Goal: Task Accomplishment & Management: Use online tool/utility

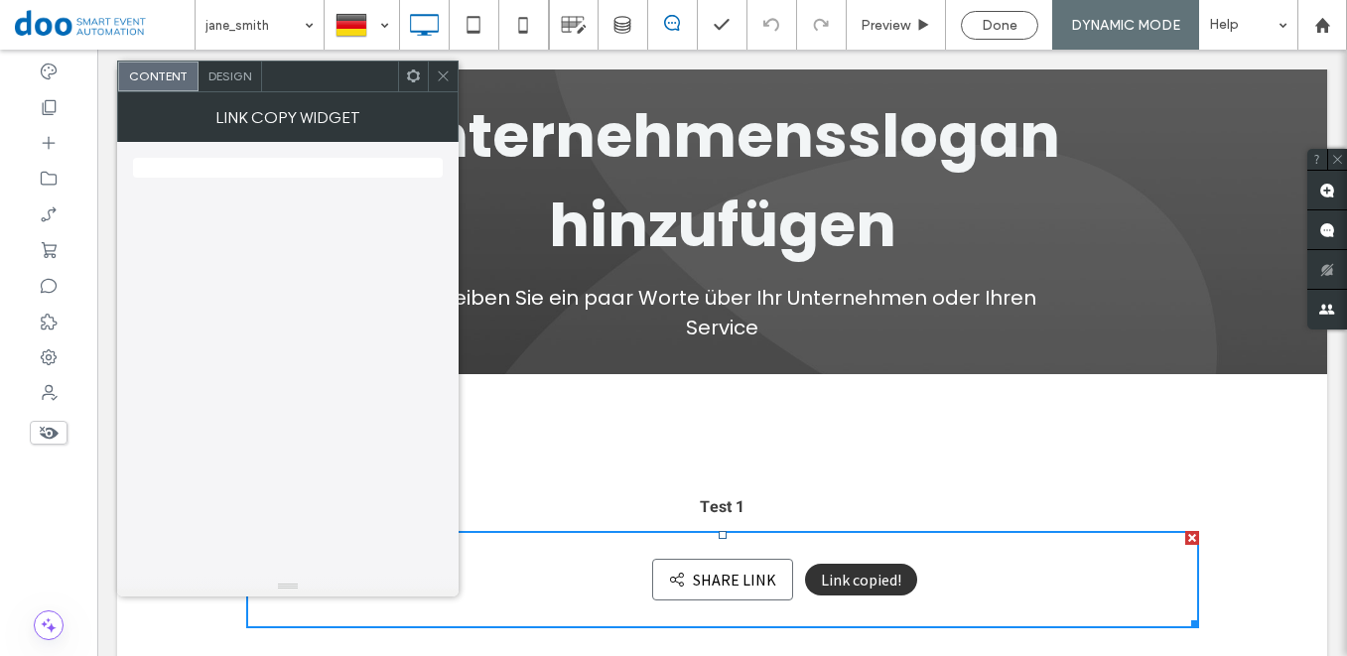
click at [716, 571] on button "Share link SHARE LINK" at bounding box center [722, 580] width 141 height 42
click at [223, 78] on span "Design" at bounding box center [230, 76] width 43 height 15
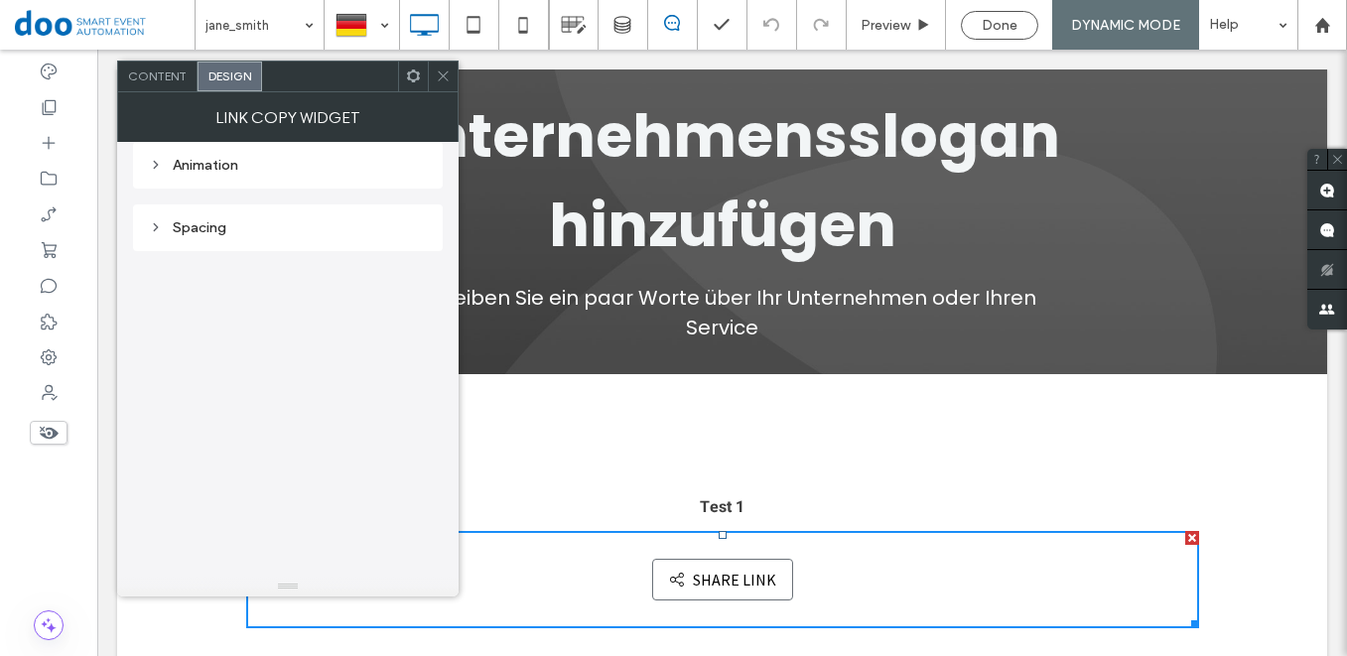
click at [157, 225] on use at bounding box center [156, 227] width 4 height 7
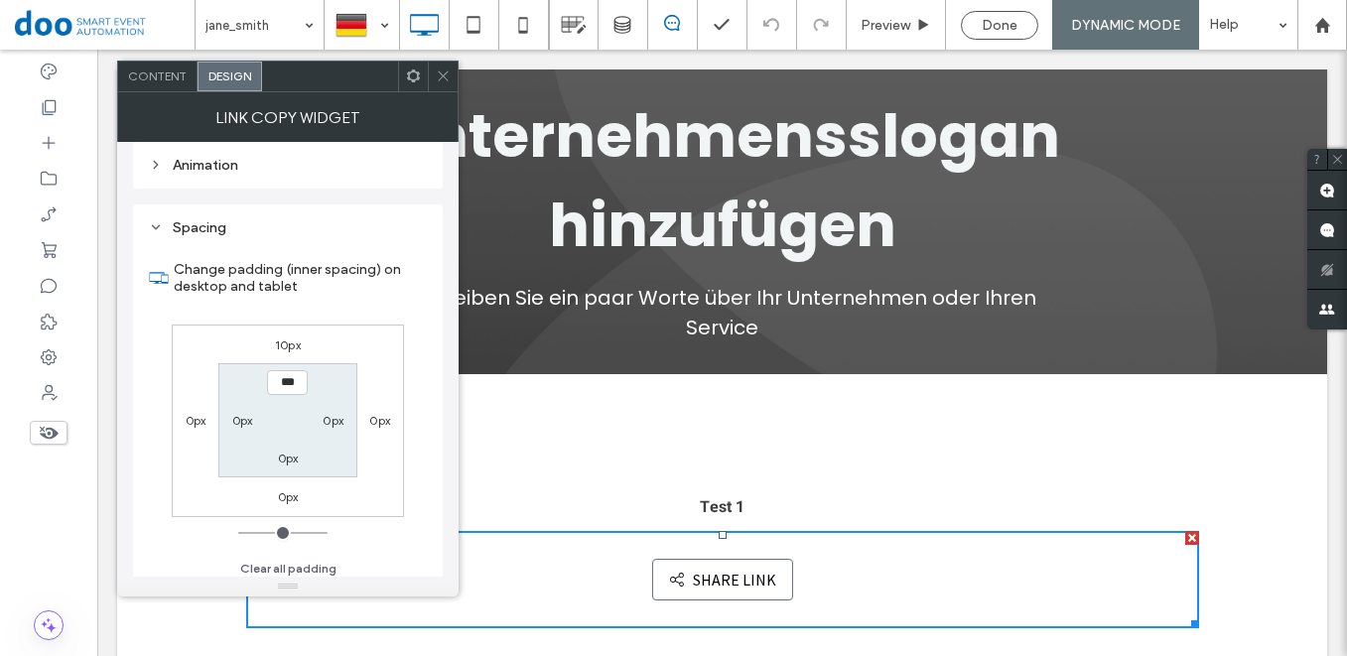
click at [157, 163] on icon at bounding box center [156, 165] width 14 height 14
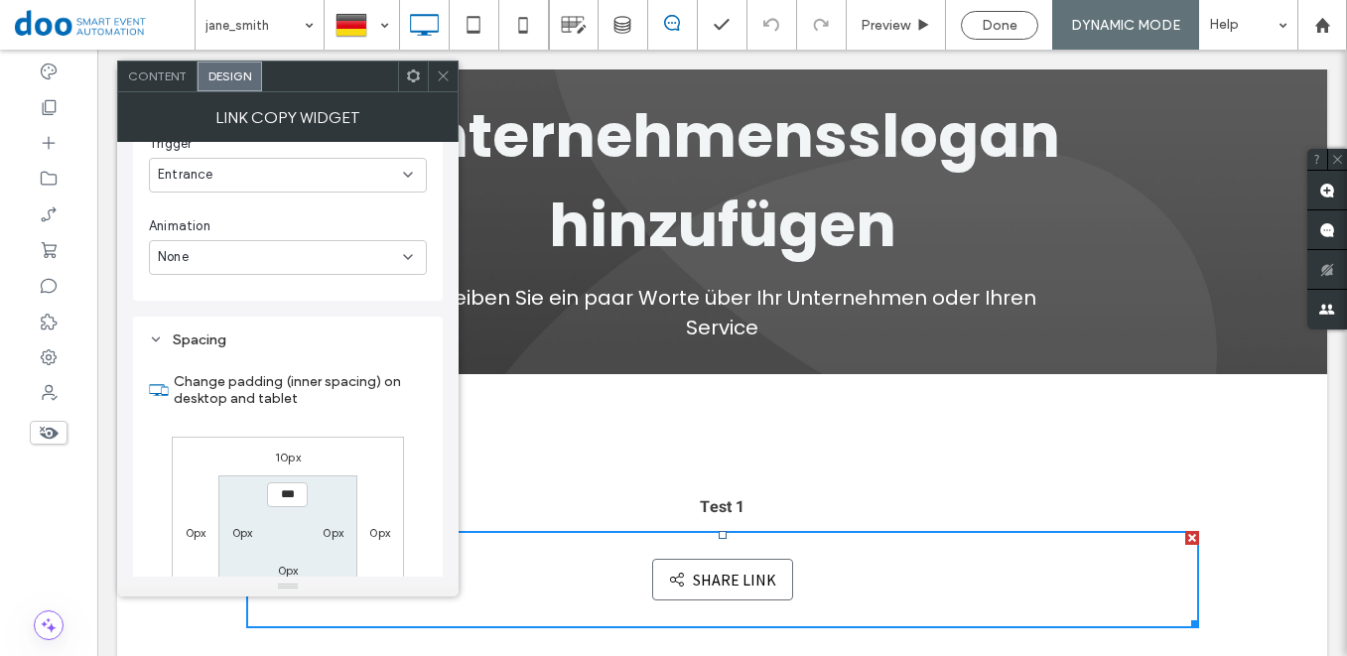
scroll to position [259, 0]
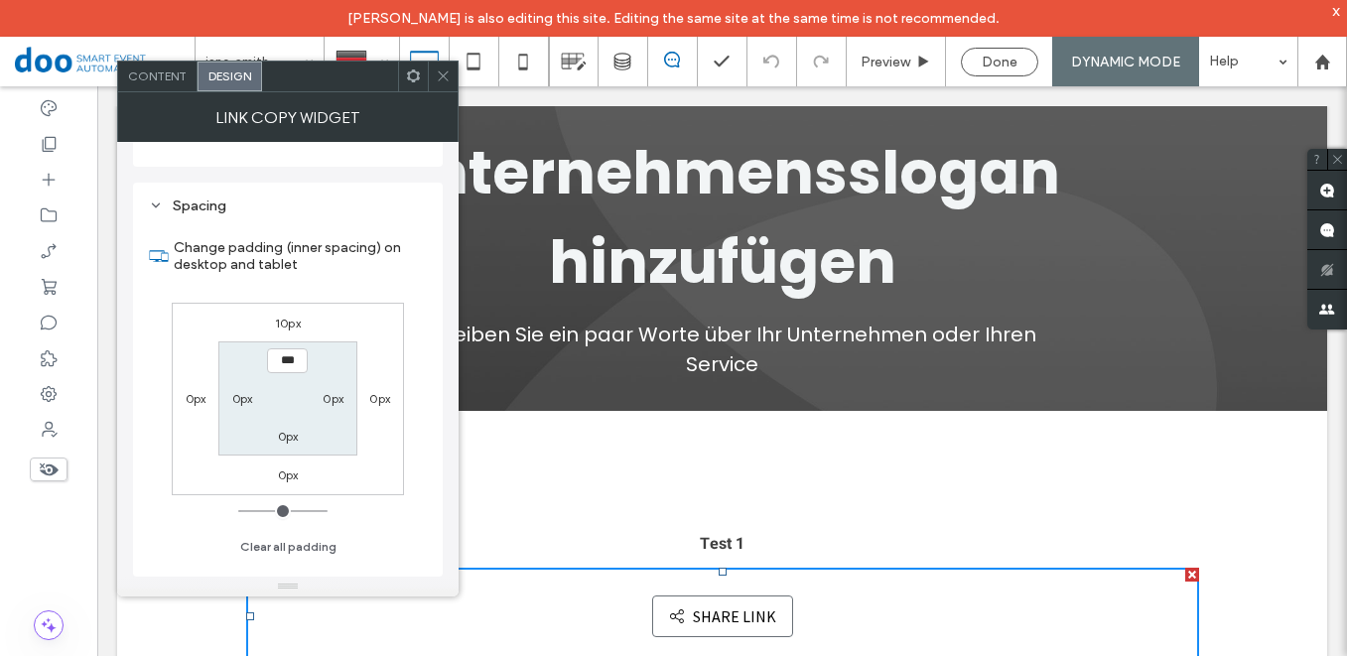
click at [741, 617] on button "Share link SHARE LINK" at bounding box center [722, 617] width 141 height 42
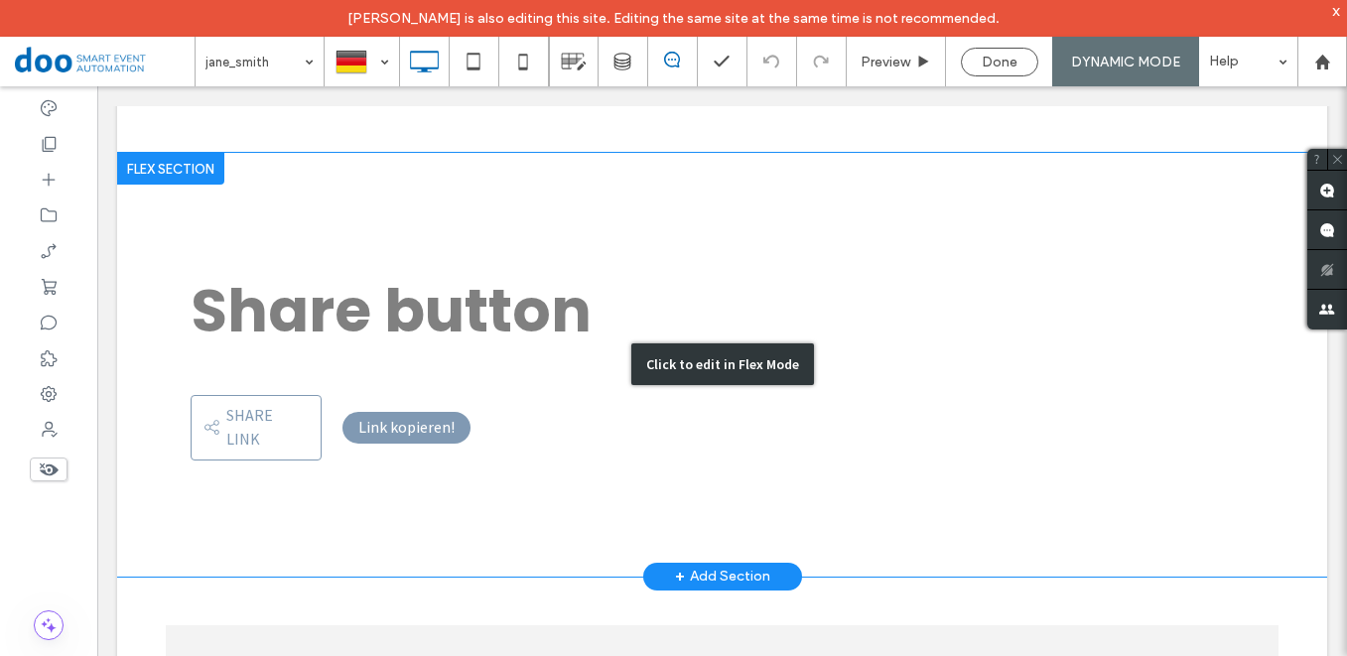
scroll to position [577, 0]
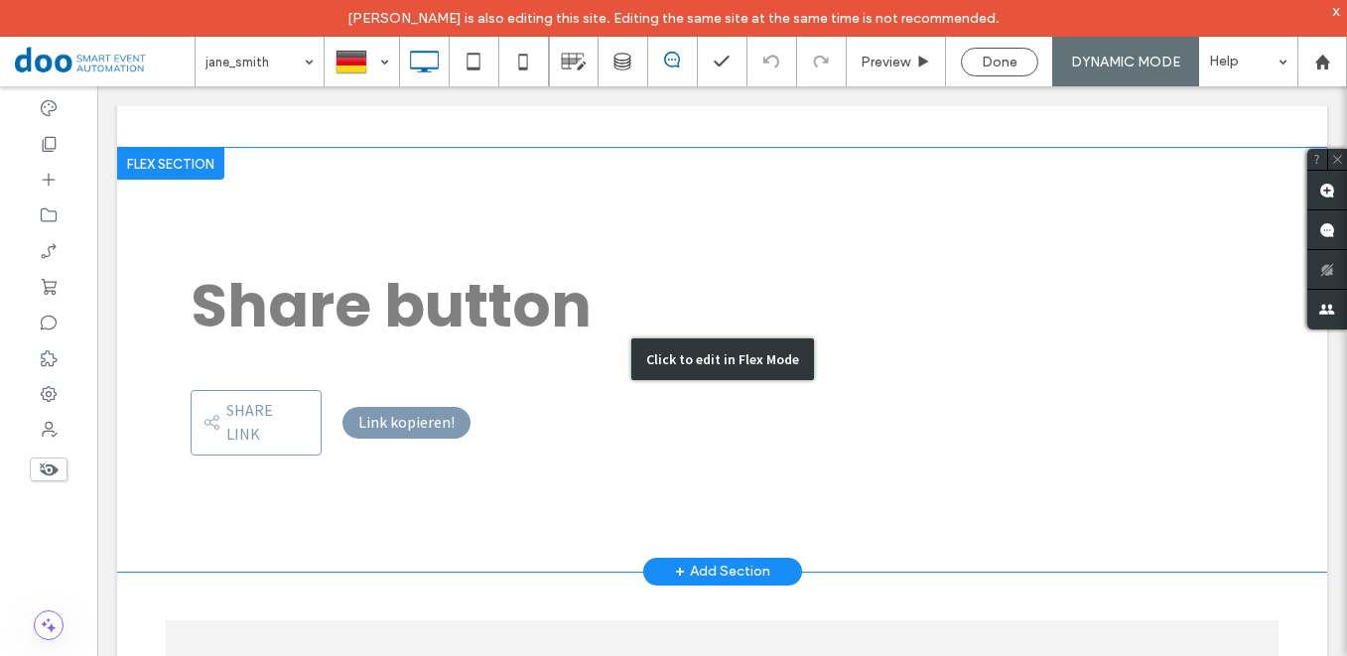
click at [272, 388] on div "Click to edit in Flex Mode" at bounding box center [722, 360] width 1210 height 424
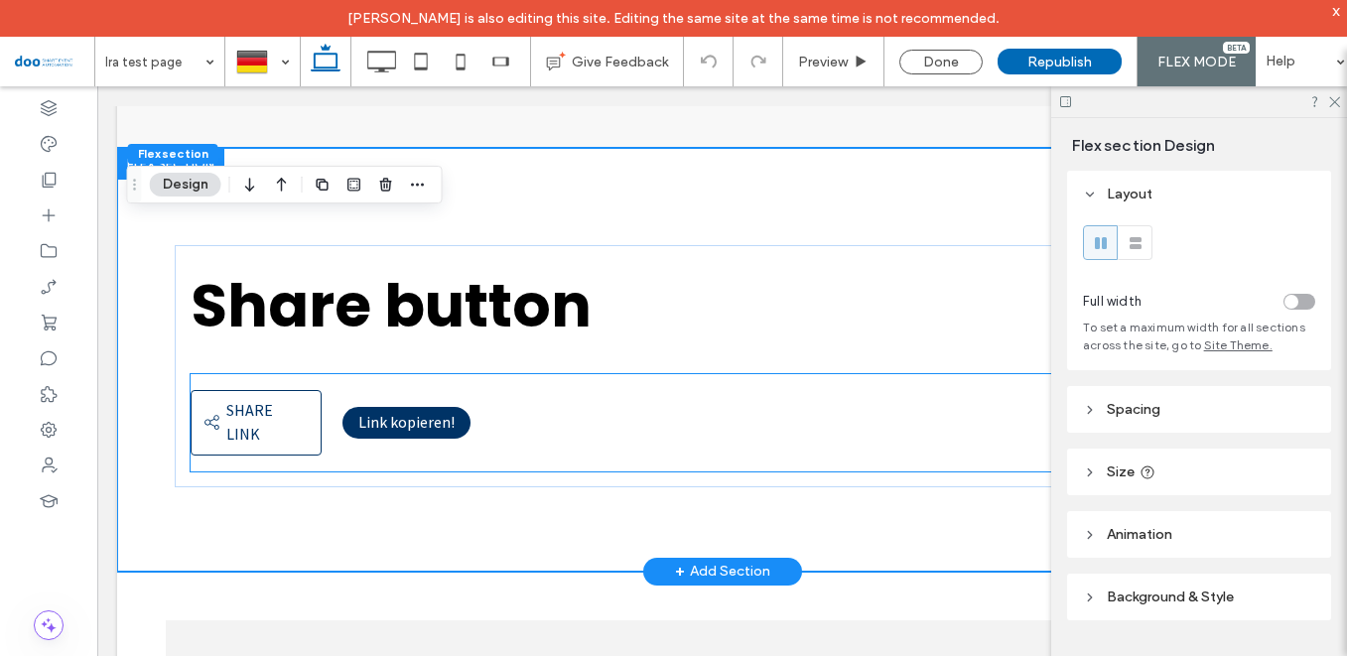
click at [428, 412] on span "Link kopieren!" at bounding box center [406, 422] width 96 height 20
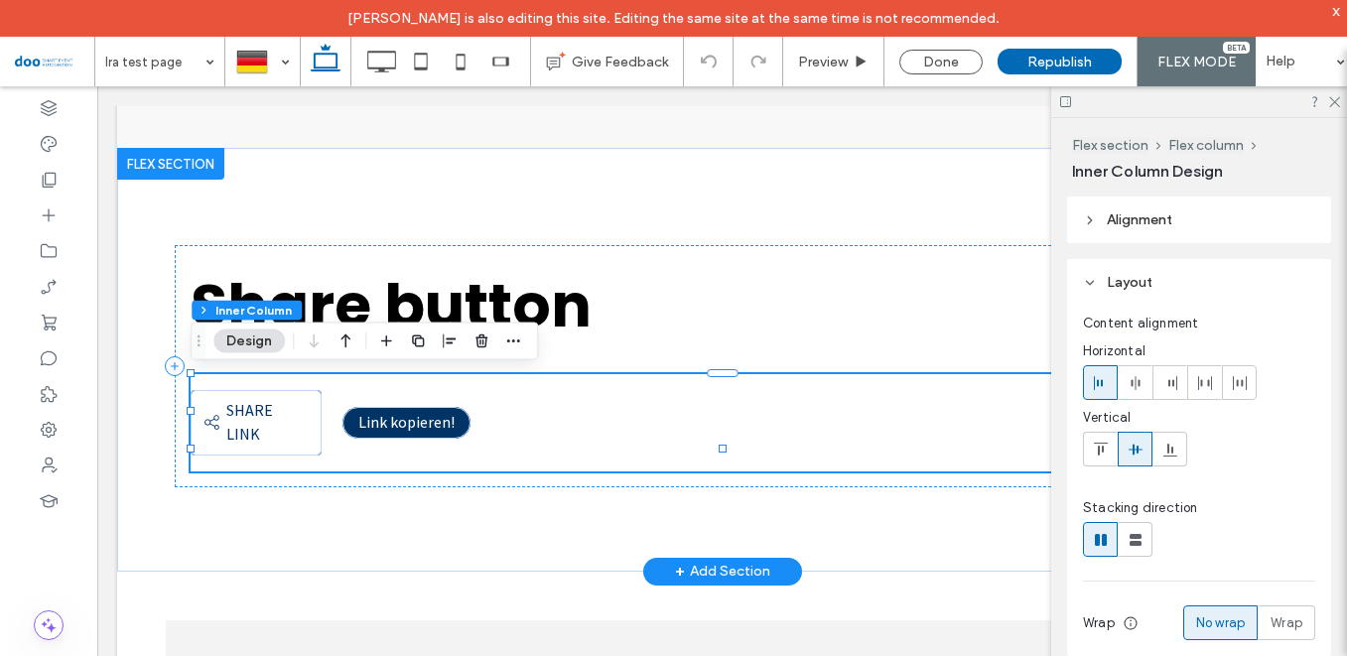
click at [428, 412] on span "Link kopieren!" at bounding box center [406, 422] width 96 height 20
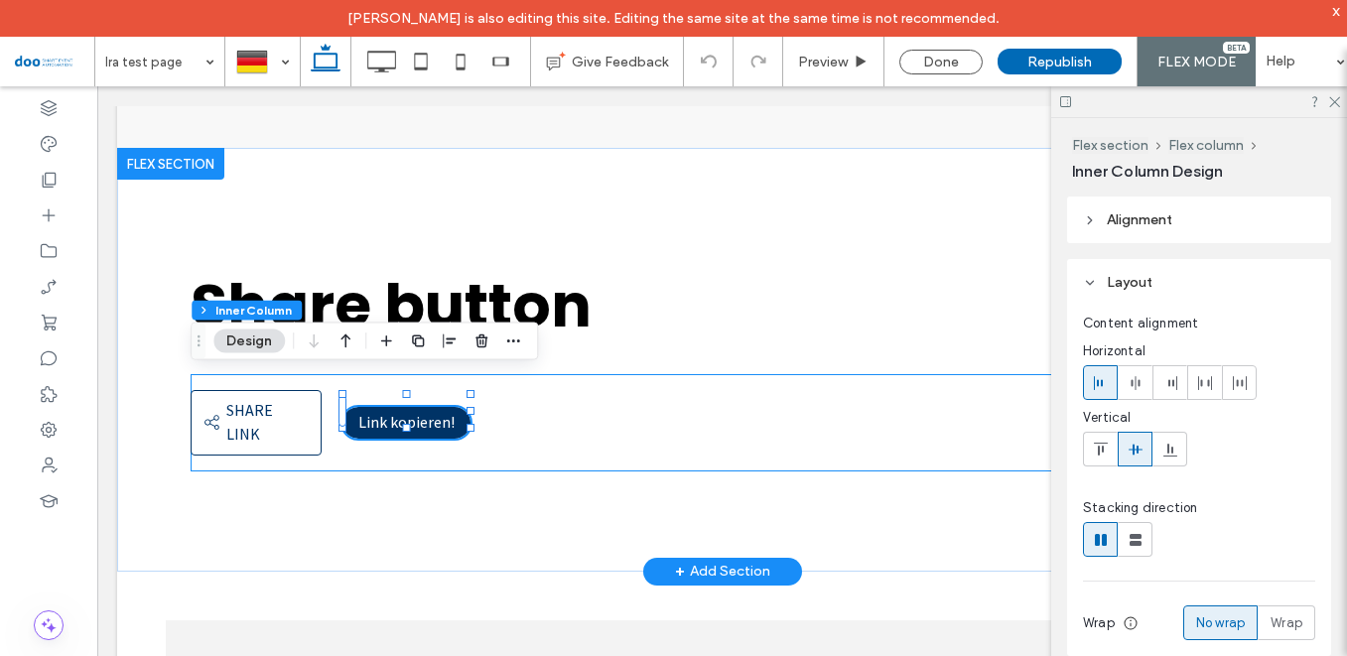
click at [428, 412] on span "Link kopieren!" at bounding box center [406, 422] width 96 height 20
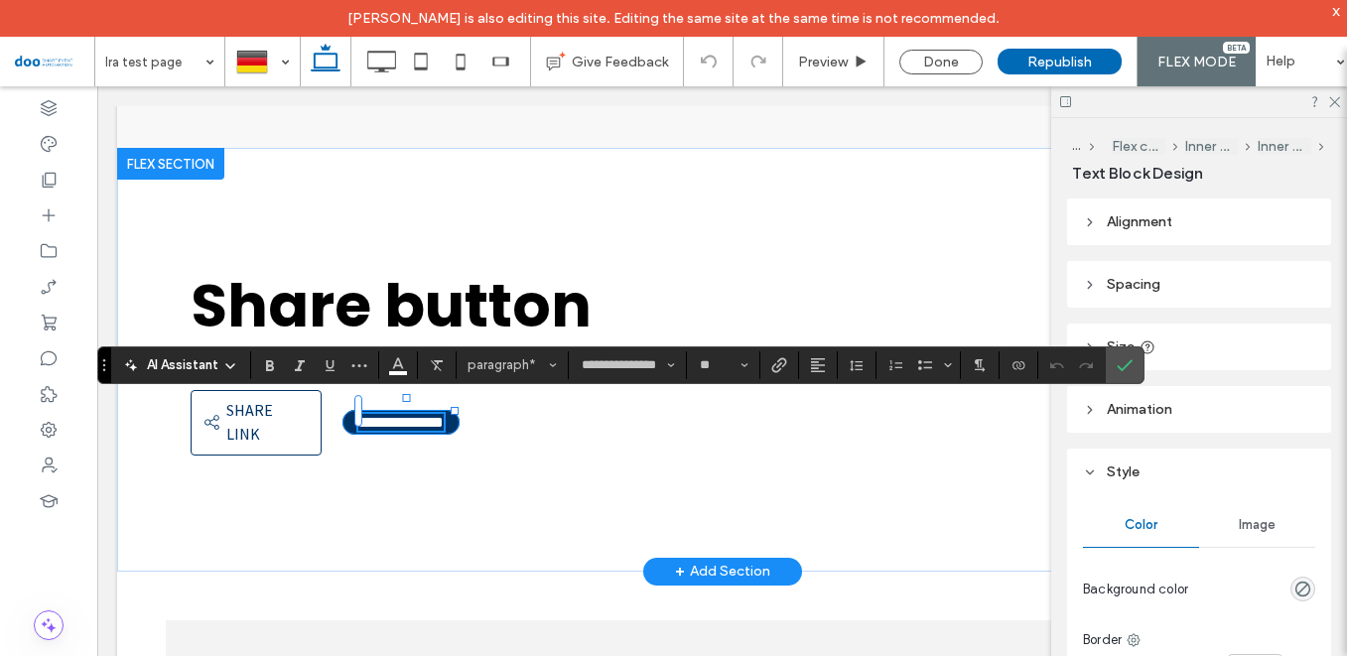
click at [460, 410] on div "**********" at bounding box center [401, 422] width 117 height 25
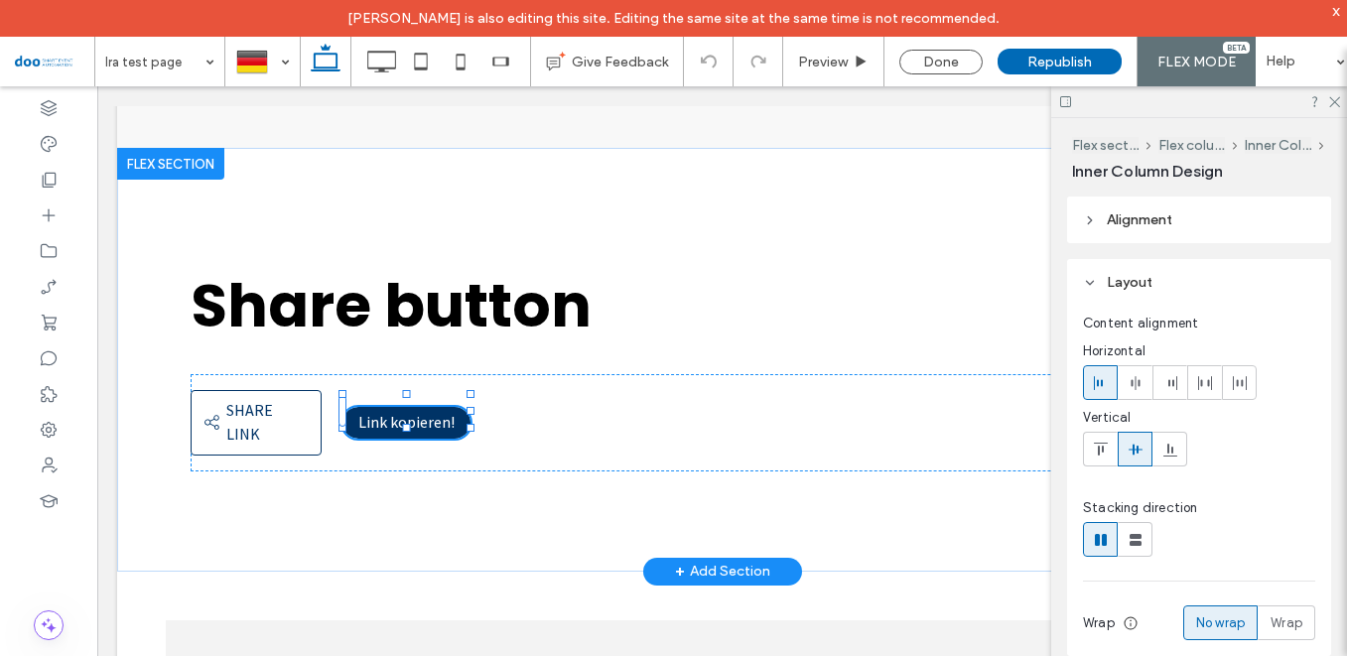
click at [465, 410] on div "Link kopieren!" at bounding box center [407, 423] width 128 height 32
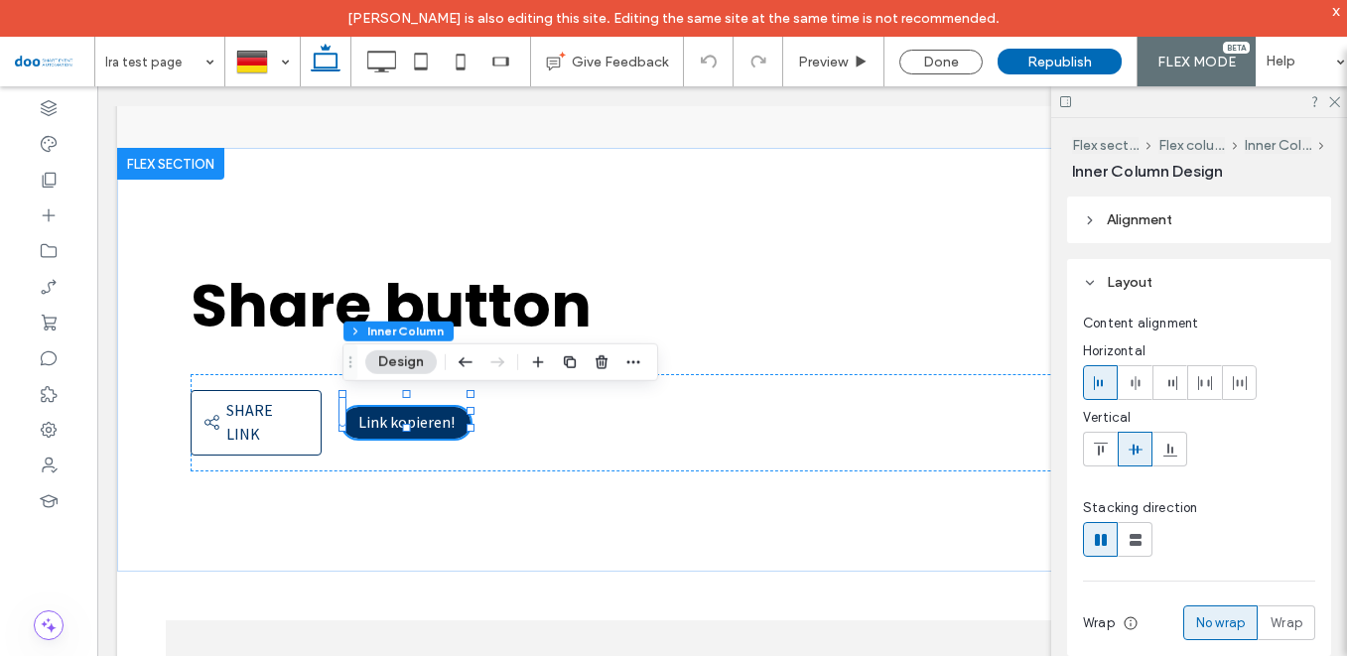
click at [384, 367] on button "Design" at bounding box center [400, 363] width 71 height 24
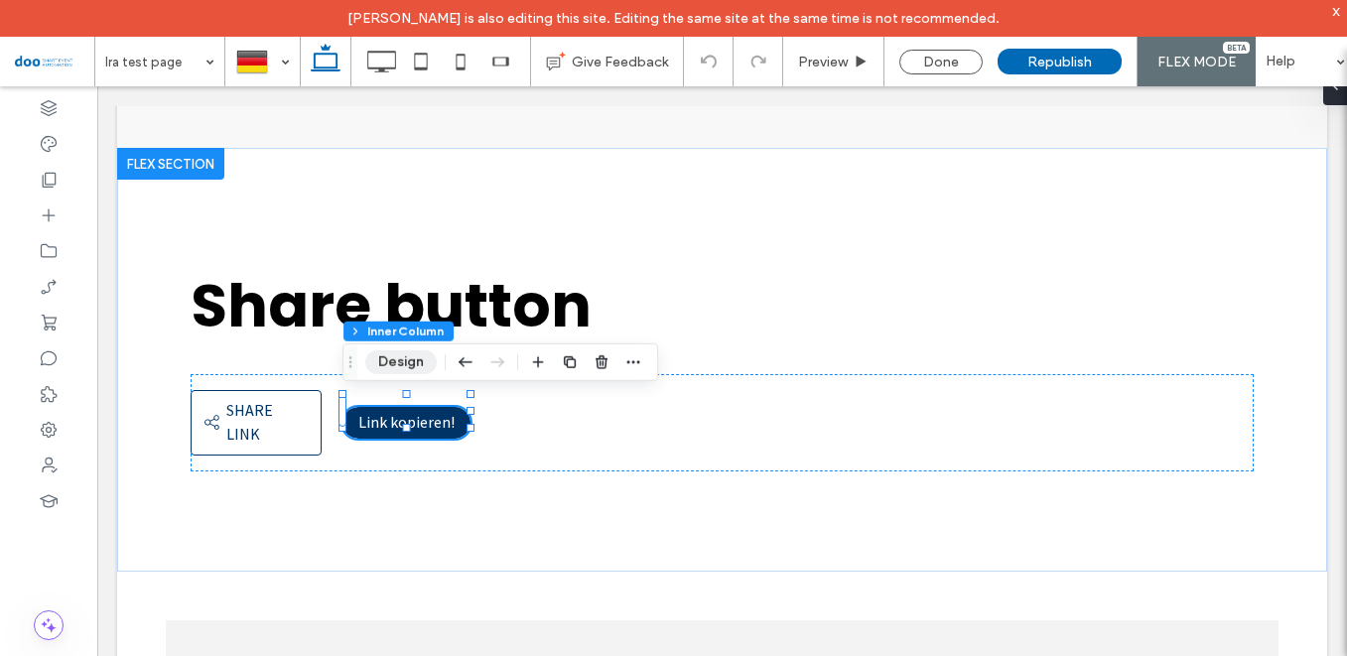
click at [384, 367] on button "Design" at bounding box center [400, 363] width 71 height 24
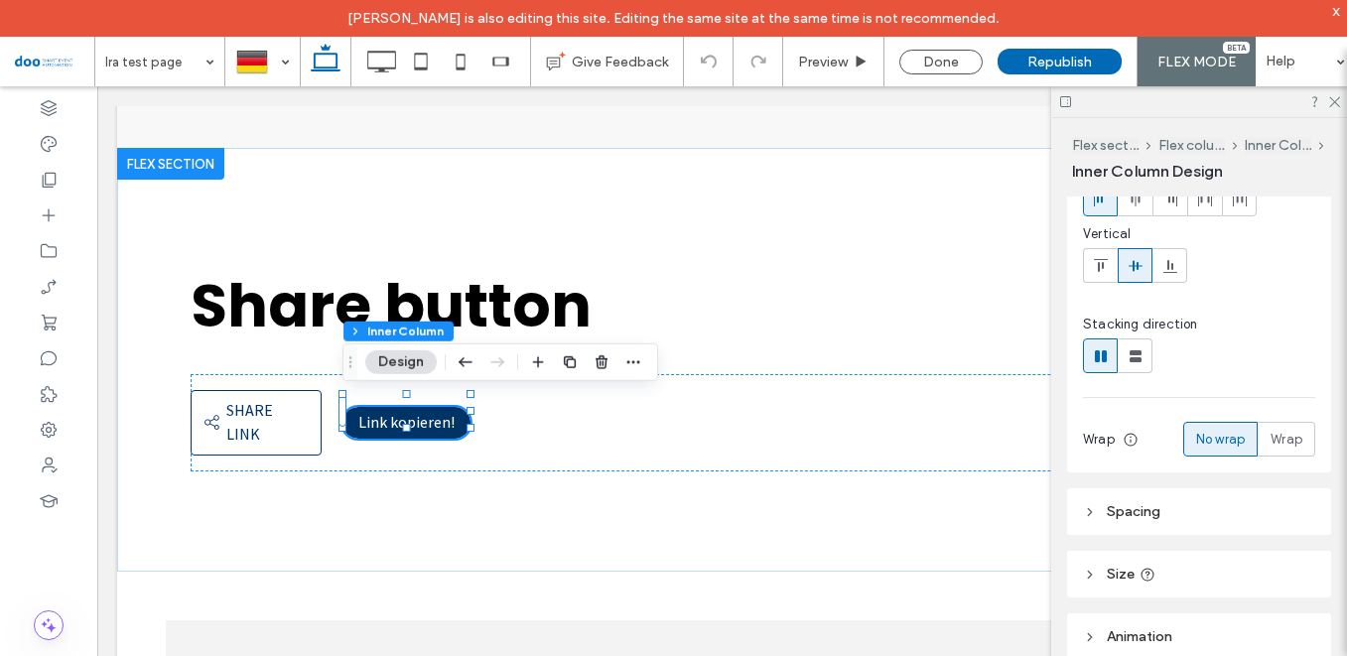
scroll to position [301, 0]
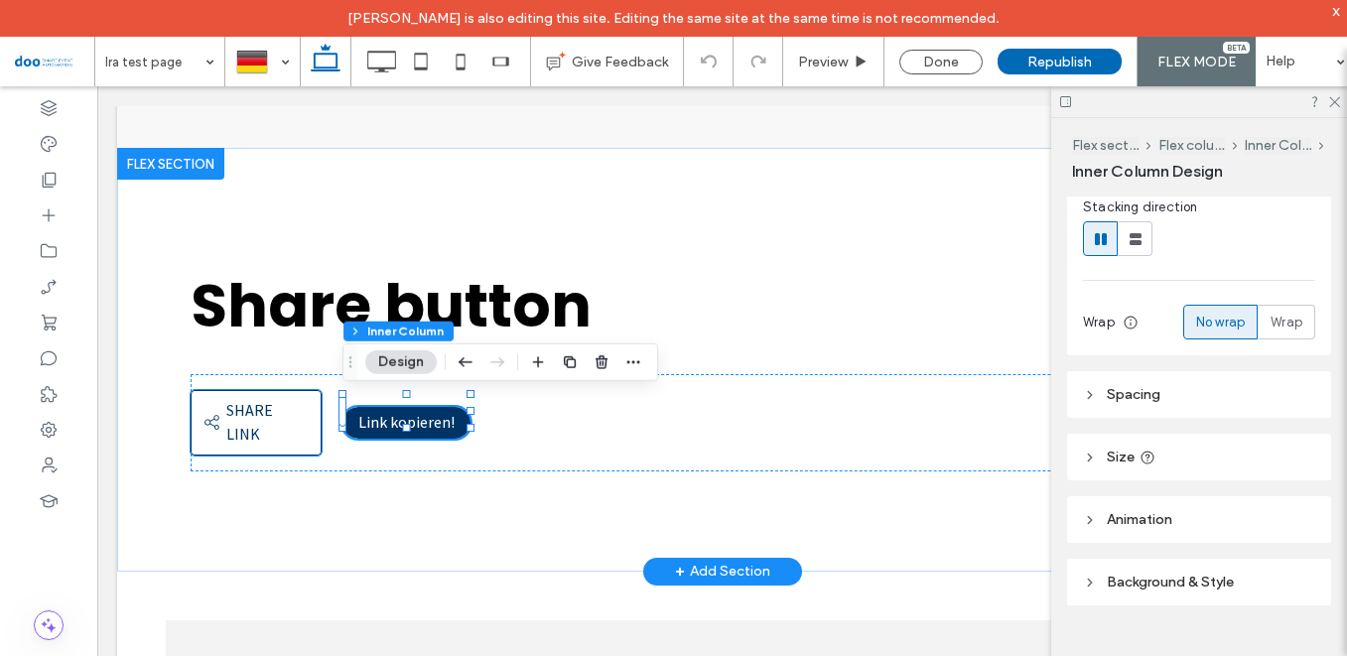
click at [263, 398] on div "Share link Share link" at bounding box center [256, 423] width 131 height 66
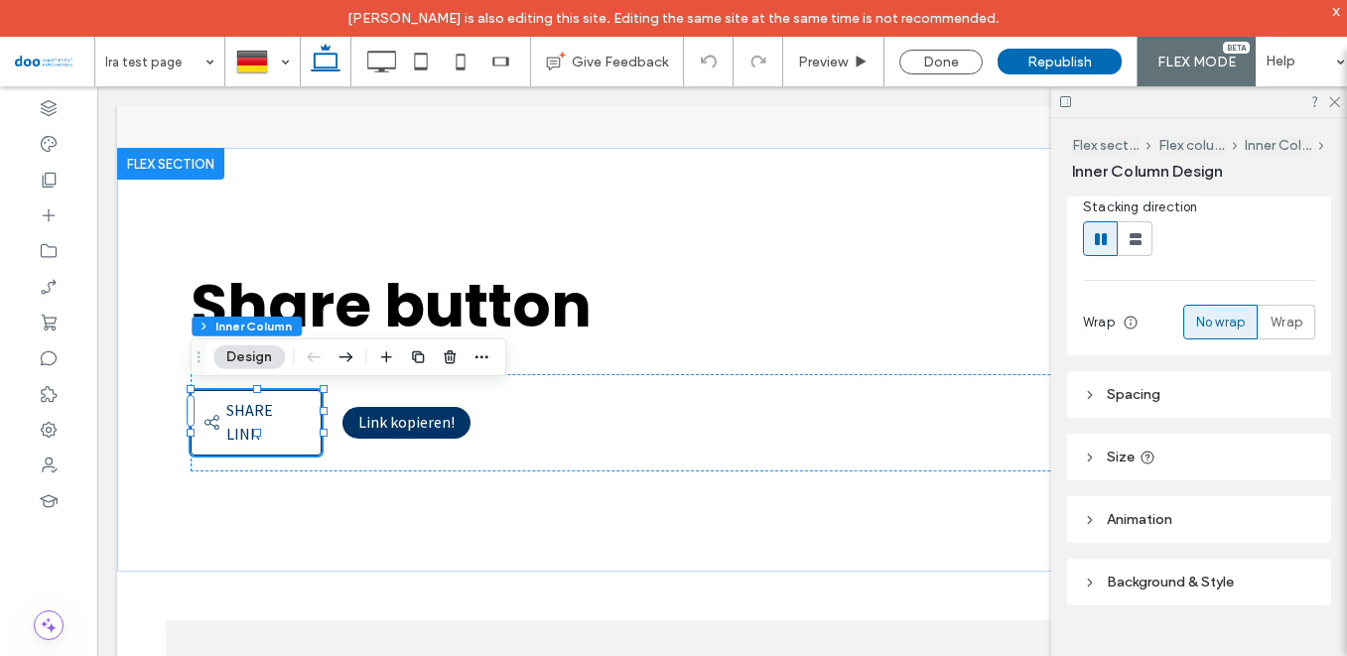
click at [1092, 585] on icon at bounding box center [1090, 583] width 14 height 14
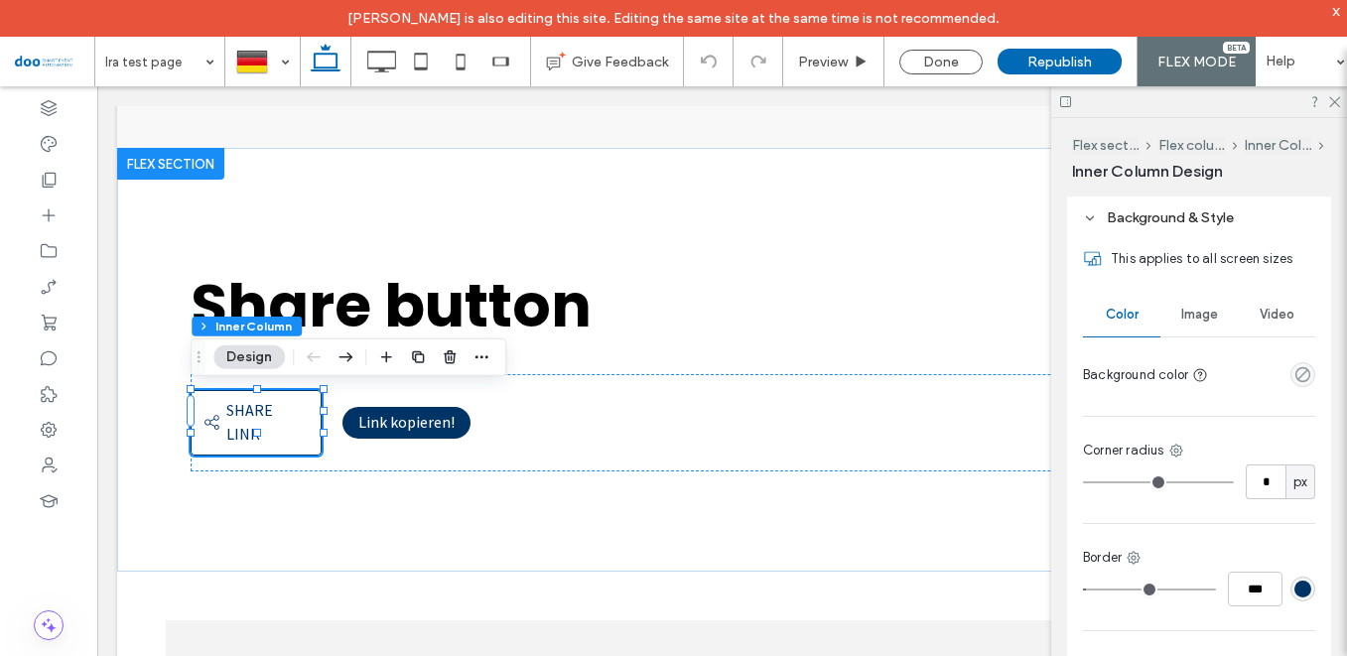
scroll to position [766, 0]
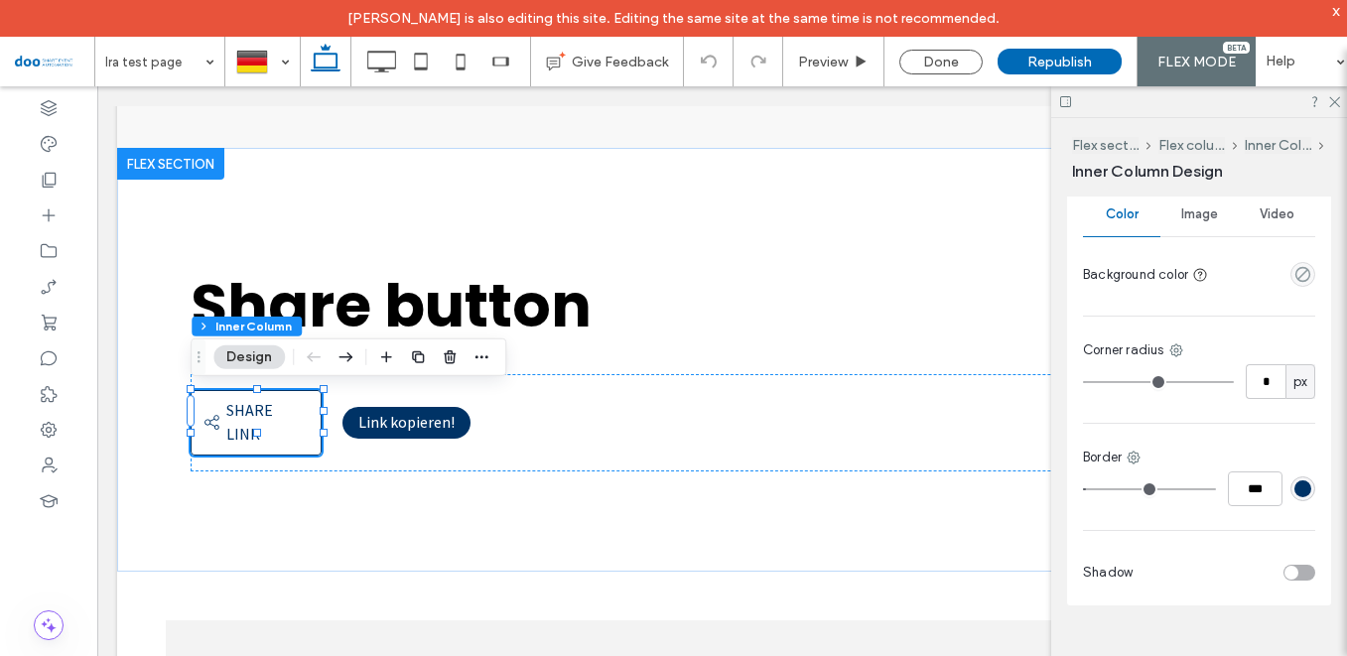
click at [1302, 491] on div "rgba(0, 51, 102, 1)" at bounding box center [1303, 489] width 17 height 17
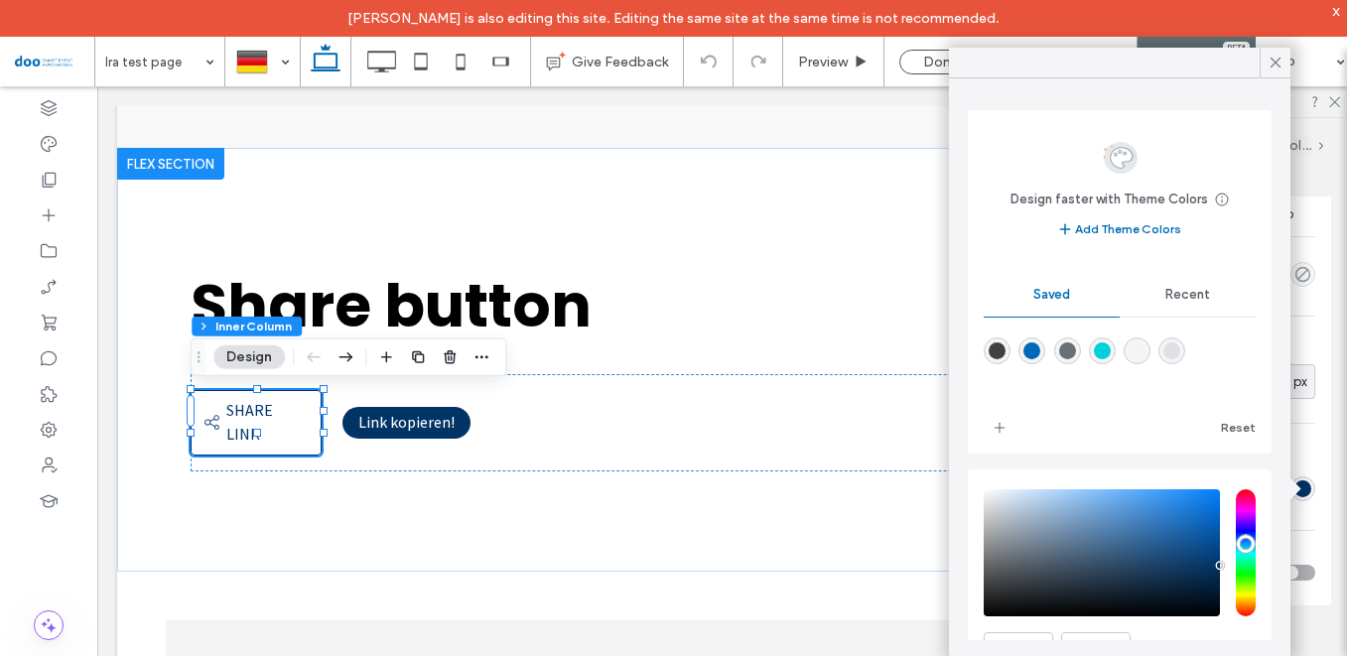
scroll to position [102, 0]
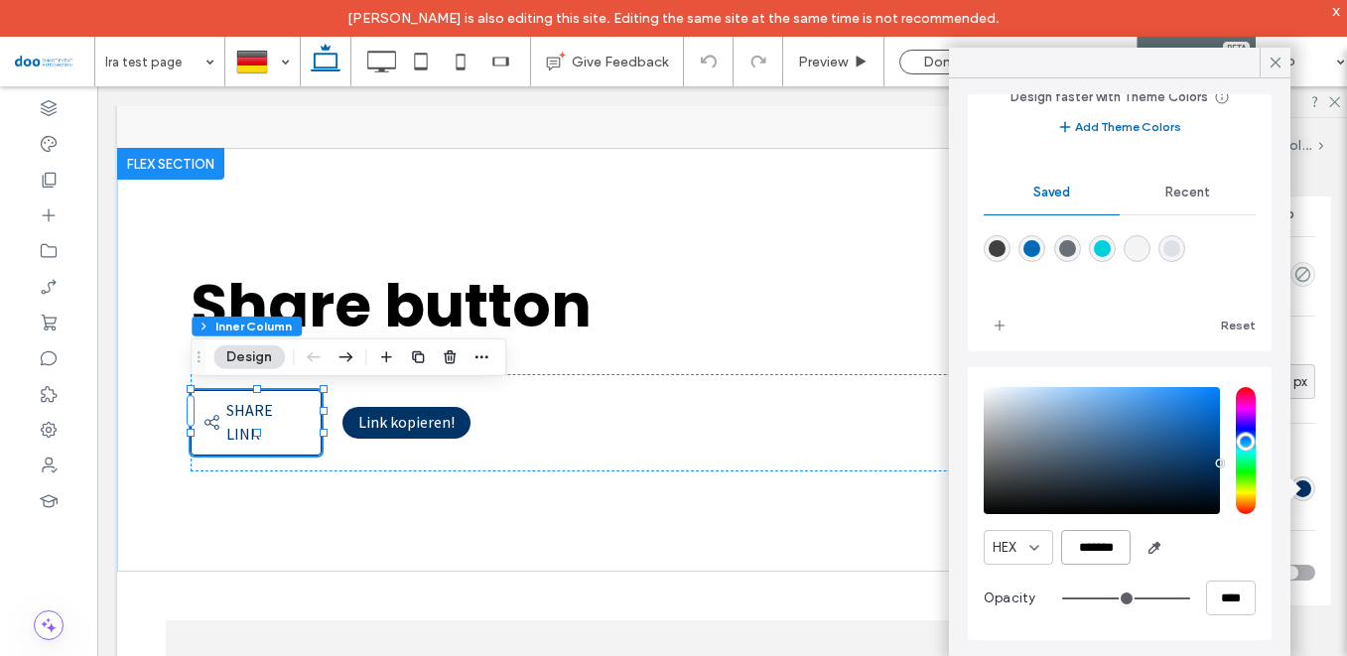
click at [1096, 549] on input "*******" at bounding box center [1097, 547] width 70 height 35
click at [633, 444] on div "Share link Share link Link kopieren!" at bounding box center [723, 422] width 1064 height 97
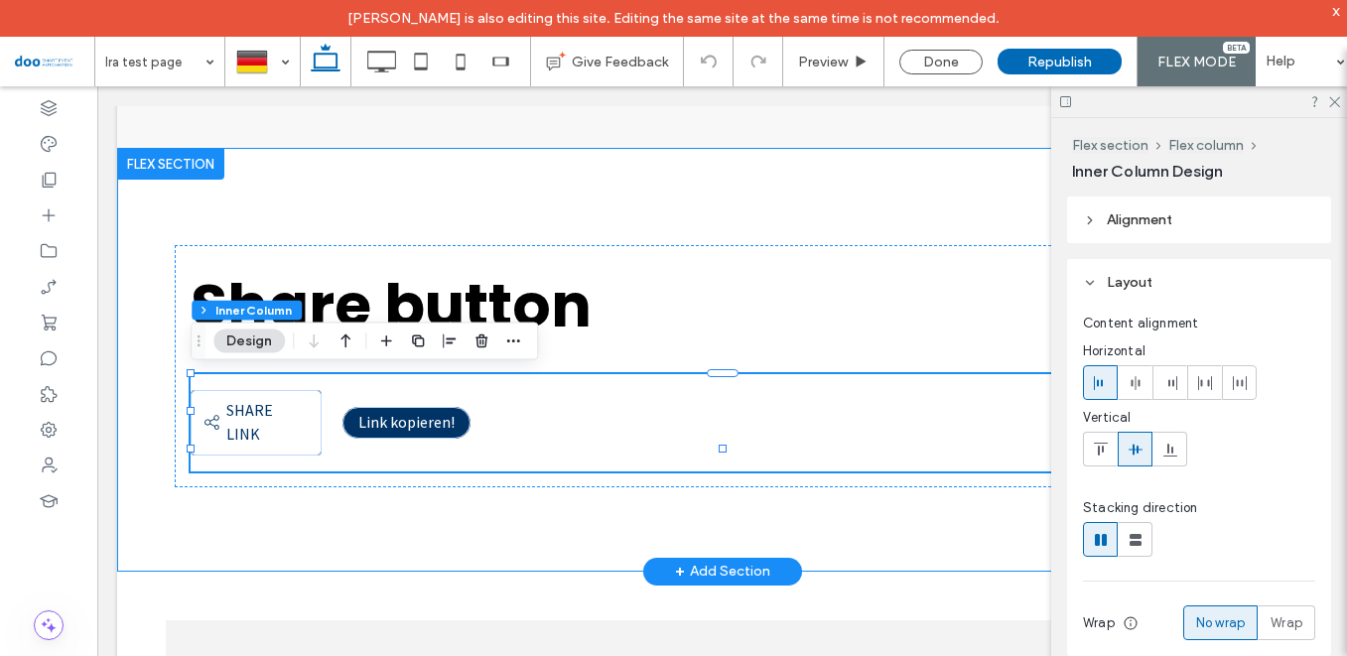
click at [306, 493] on div "Share button Share link Share link Link kopieren!" at bounding box center [723, 360] width 1192 height 424
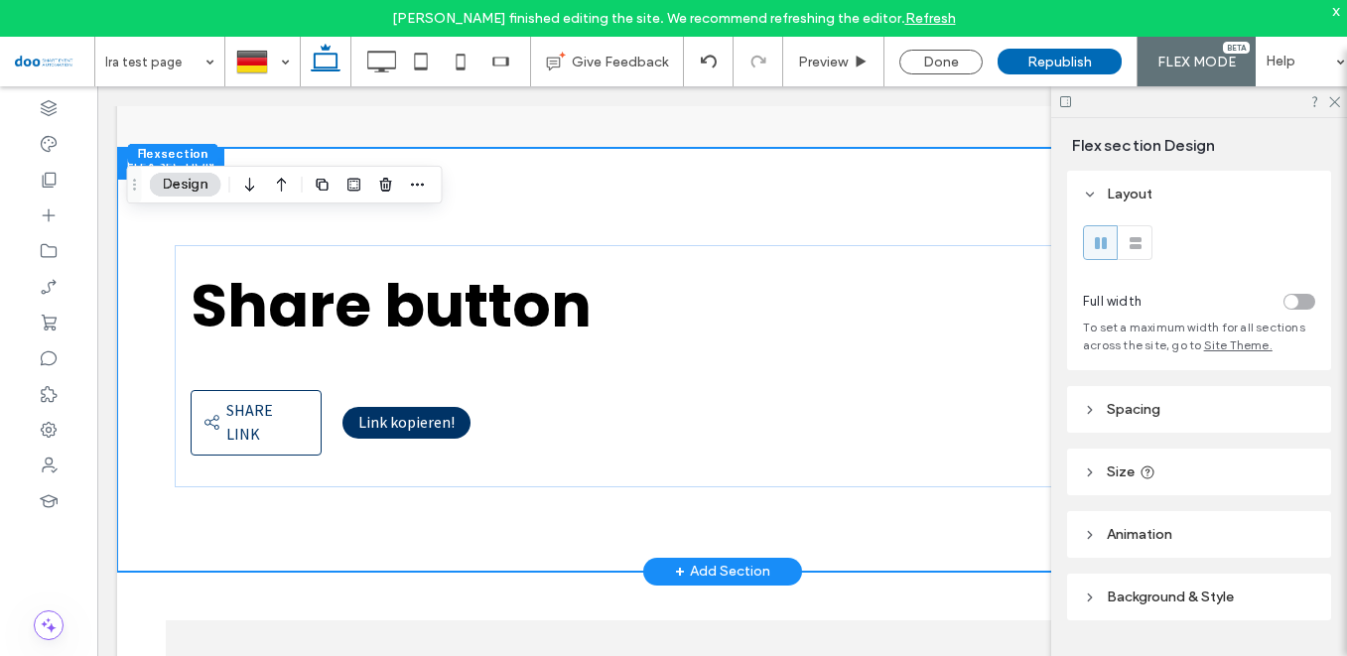
scroll to position [583, 0]
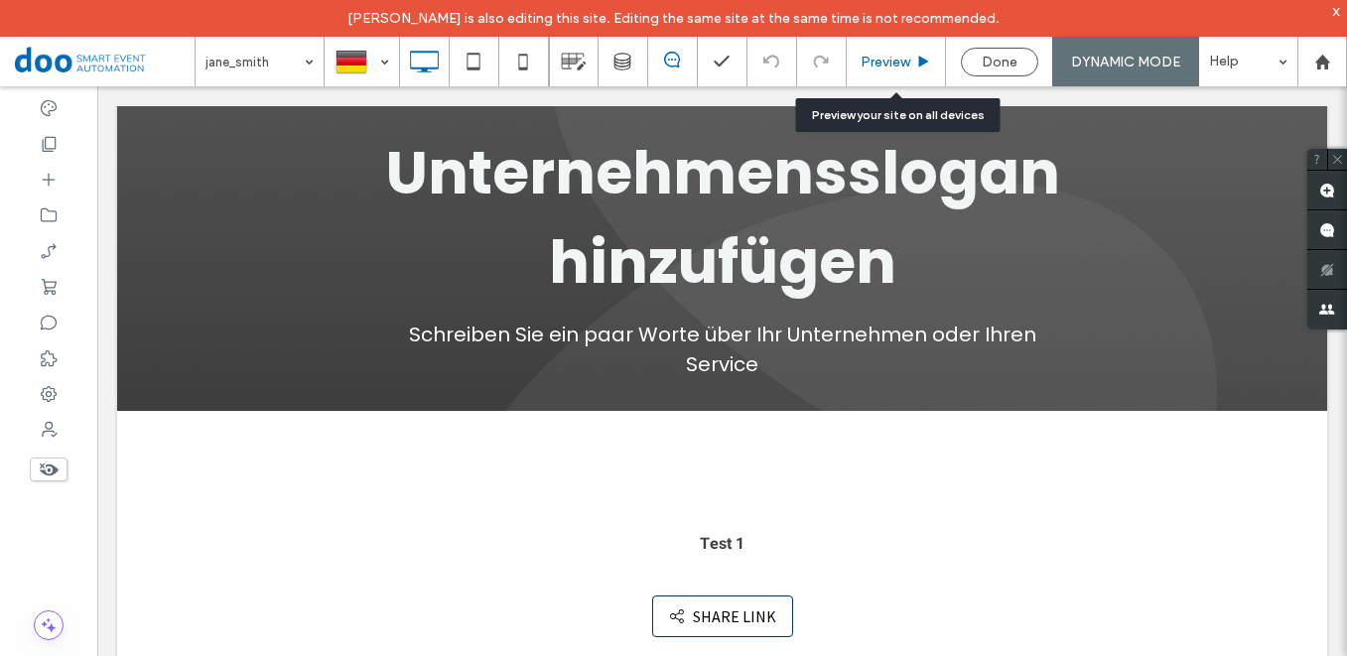
scroll to position [40, 0]
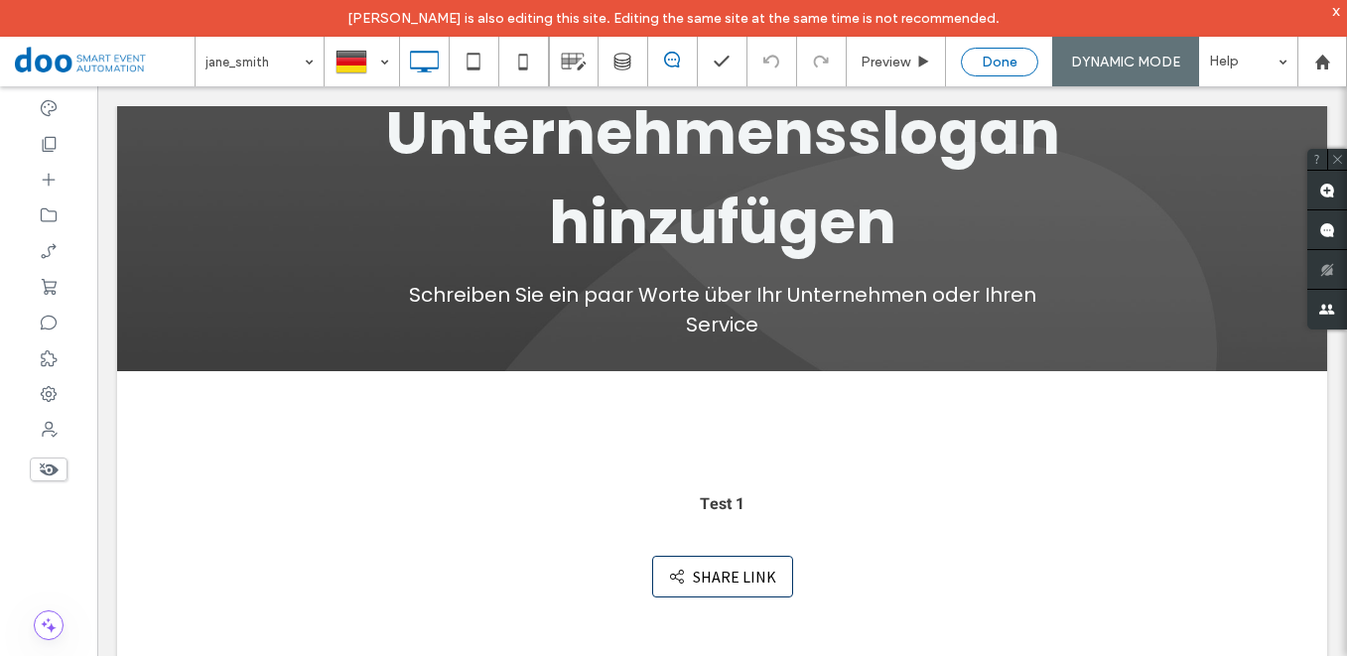
click at [1008, 60] on span "Done" at bounding box center [1000, 62] width 36 height 17
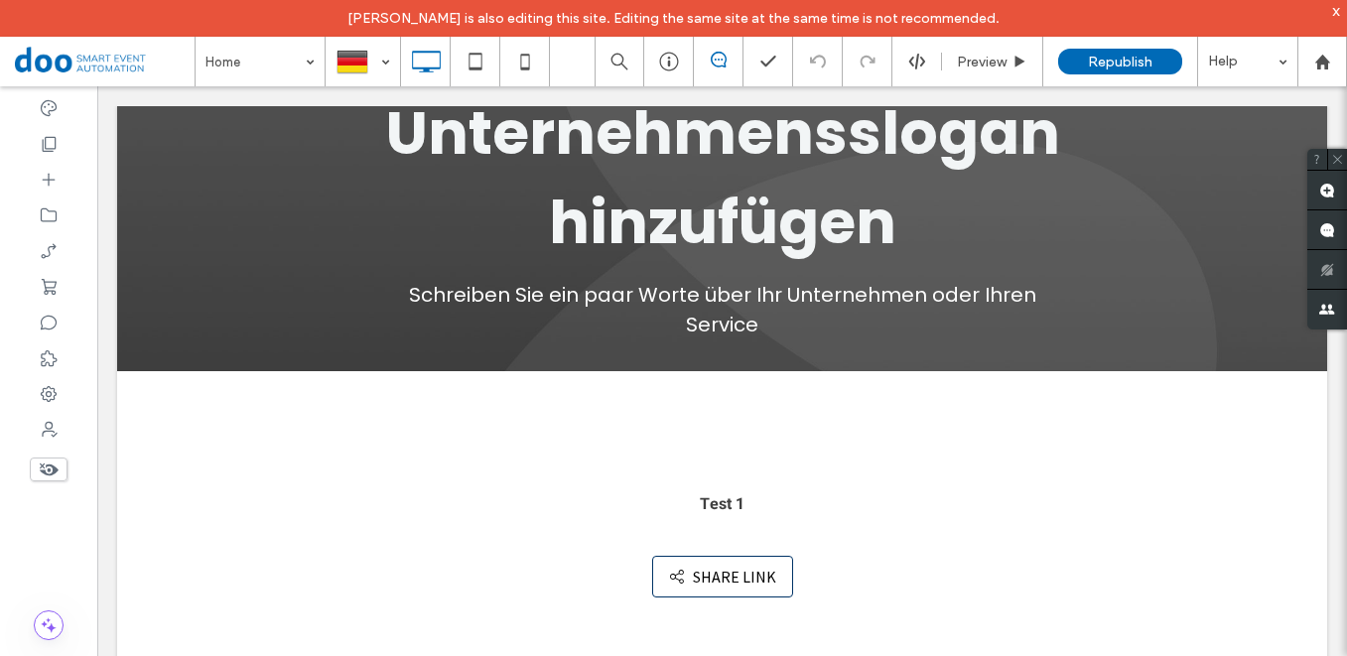
click at [977, 64] on div at bounding box center [673, 328] width 1347 height 656
click at [991, 57] on div "Home Preview Republish Help Site Comments Team & Clients Automate new comments …" at bounding box center [673, 328] width 1347 height 656
click at [990, 64] on span "Preview" at bounding box center [982, 62] width 50 height 17
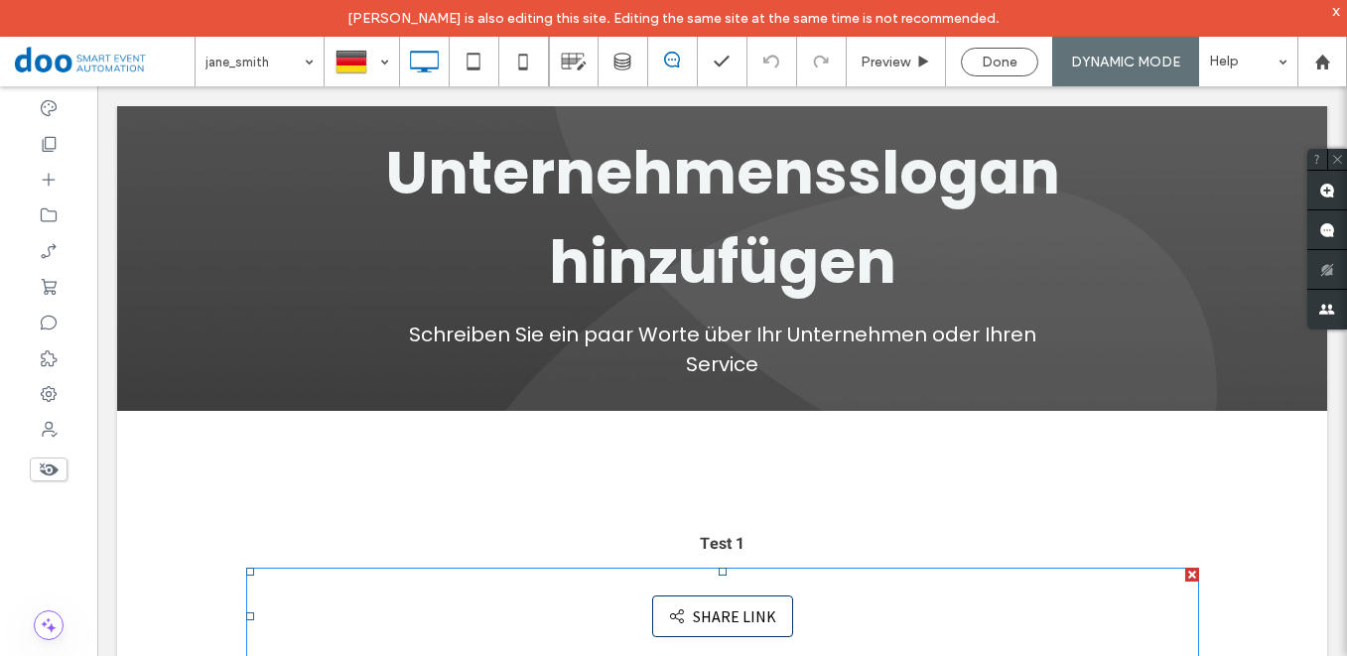
scroll to position [40, 0]
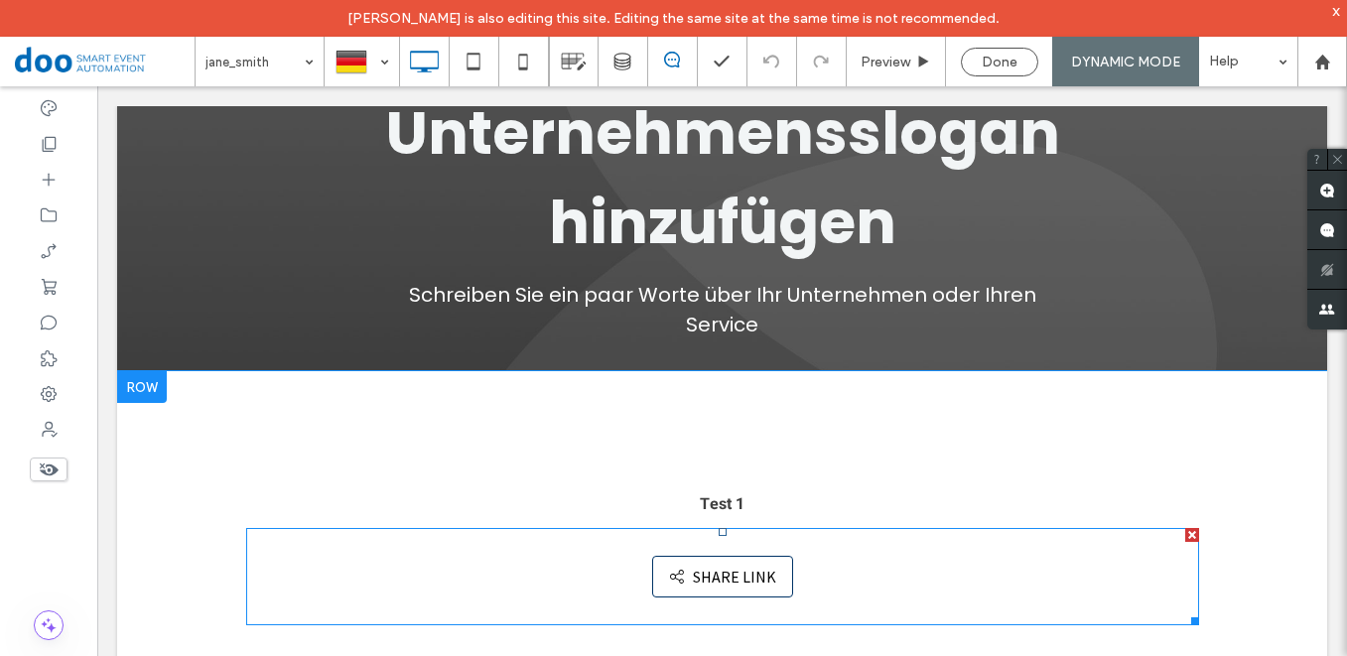
click at [698, 565] on span at bounding box center [722, 576] width 953 height 97
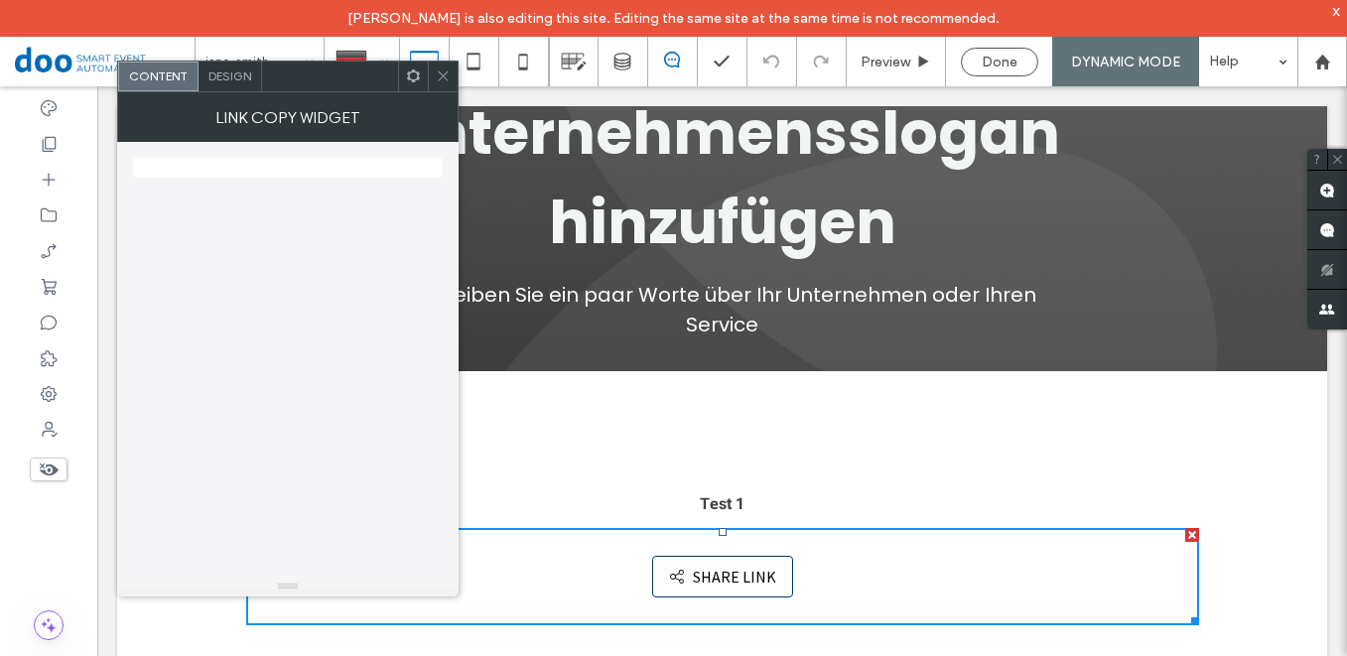
click at [441, 76] on use at bounding box center [443, 76] width 10 height 10
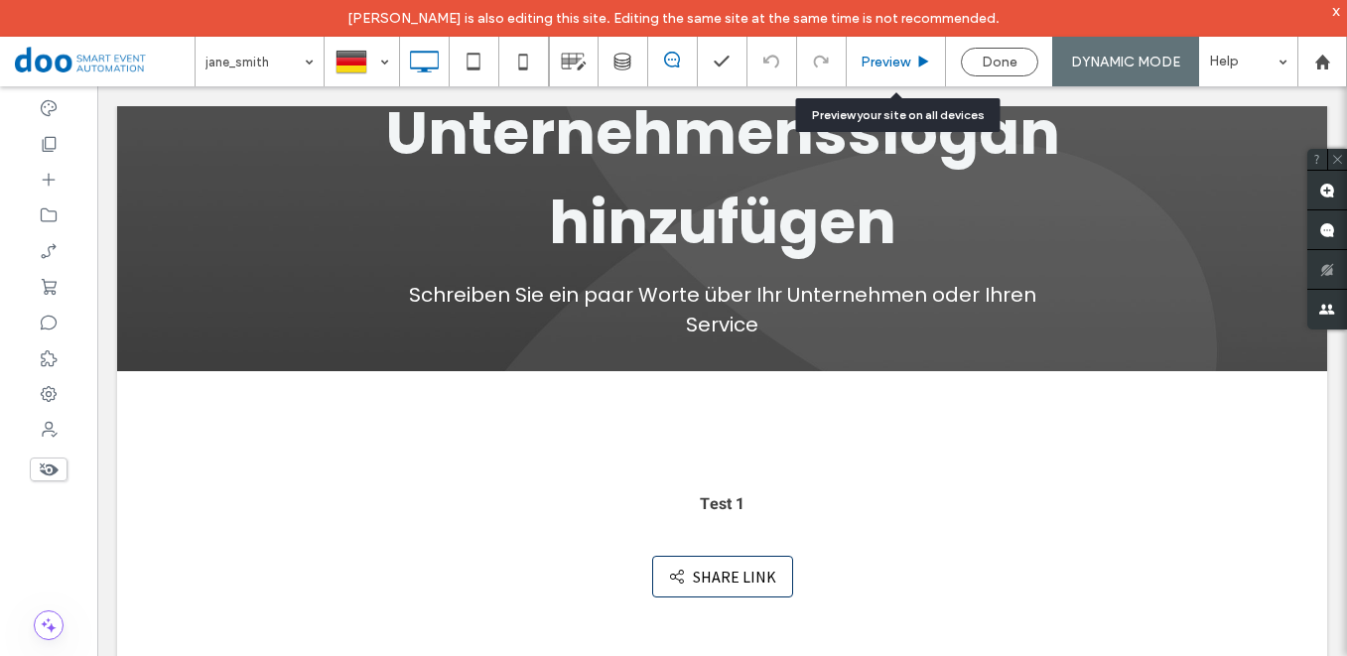
click at [882, 71] on div "Preview" at bounding box center [897, 62] width 100 height 50
click at [887, 66] on span "Preview" at bounding box center [886, 62] width 50 height 17
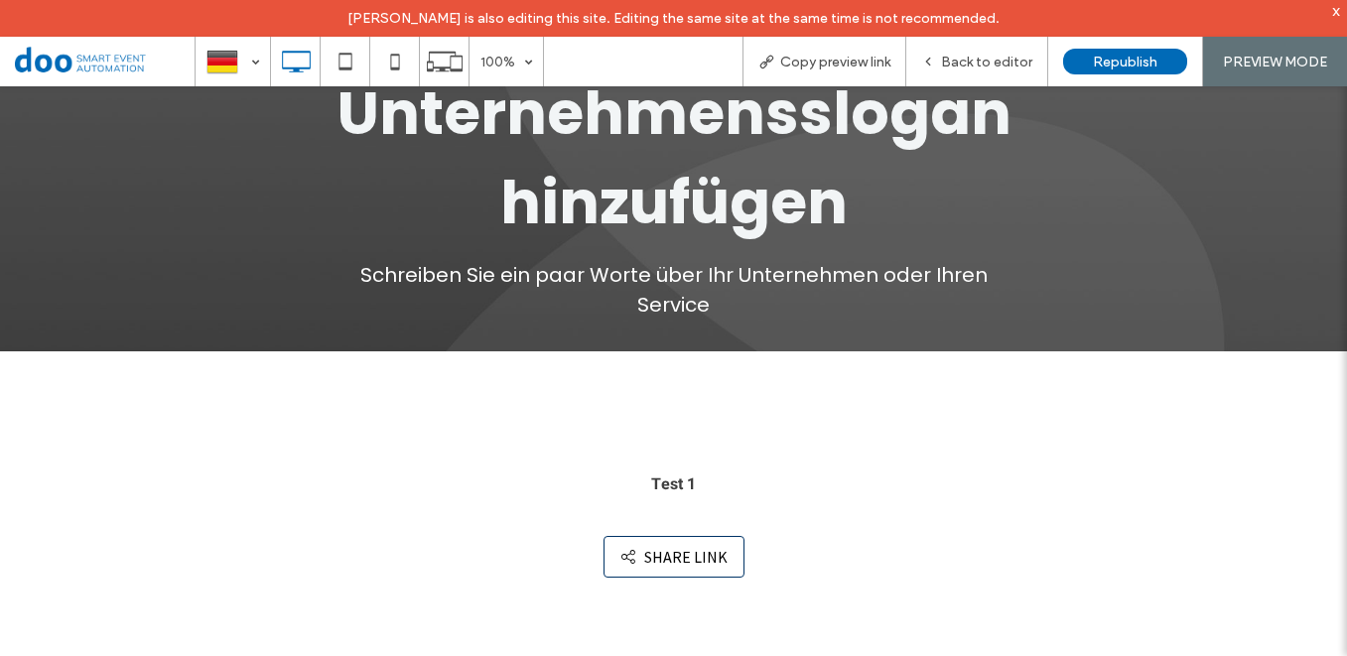
click at [663, 560] on button "Share link SHARE LINK" at bounding box center [674, 557] width 141 height 42
click at [989, 58] on span "Back to editor" at bounding box center [986, 62] width 91 height 17
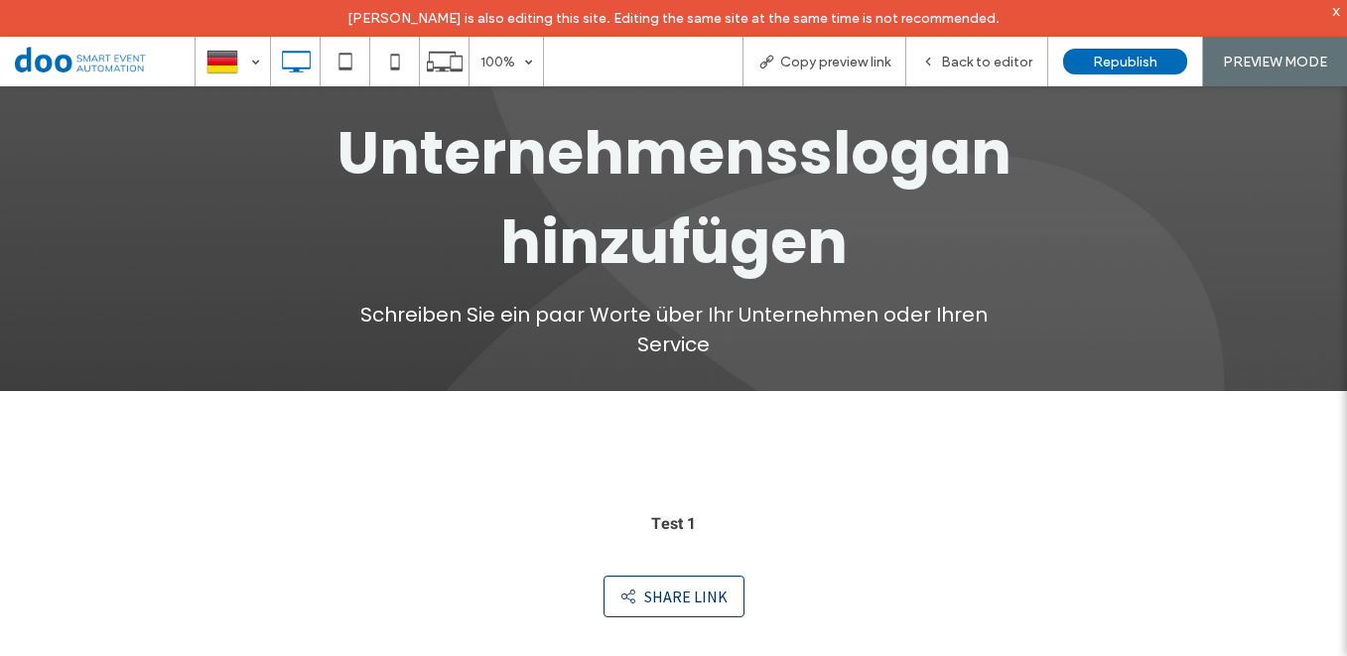
click at [694, 592] on button "Share link SHARE LINK" at bounding box center [674, 597] width 141 height 42
click at [638, 602] on button "Share link SHARE LINK" at bounding box center [674, 597] width 141 height 42
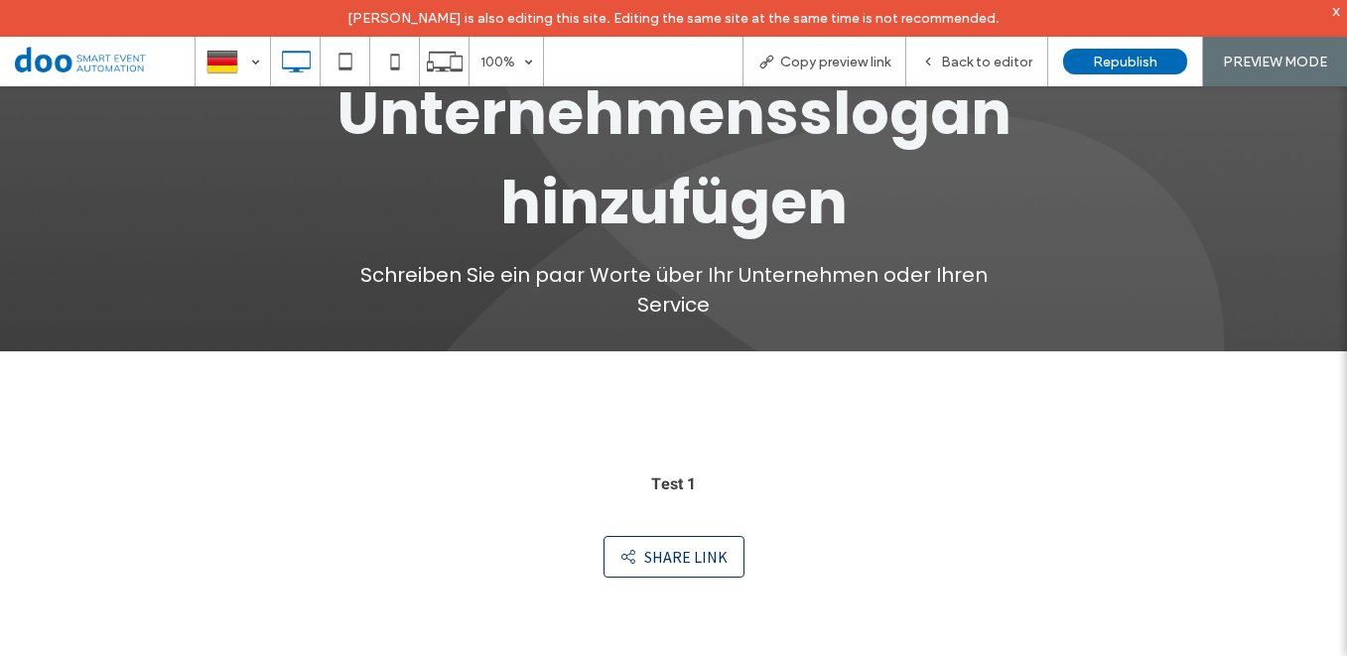
click at [646, 553] on button "Share link SHARE LINK" at bounding box center [674, 557] width 141 height 42
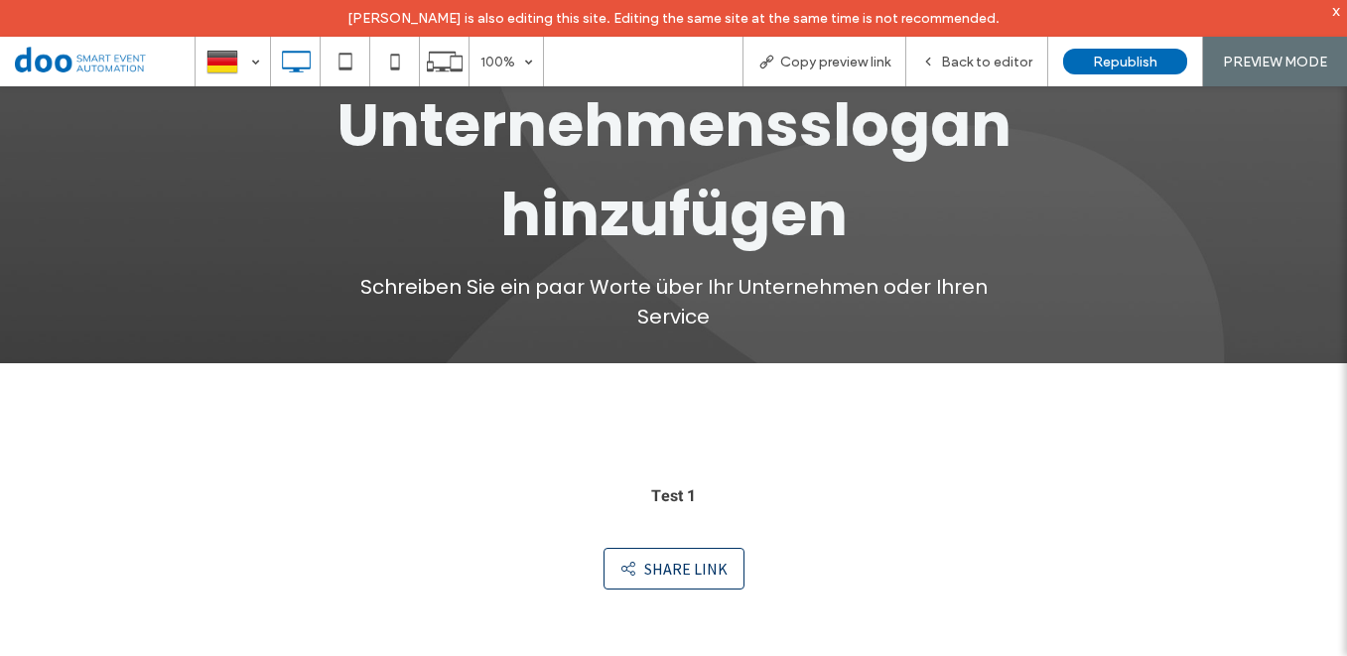
scroll to position [36, 0]
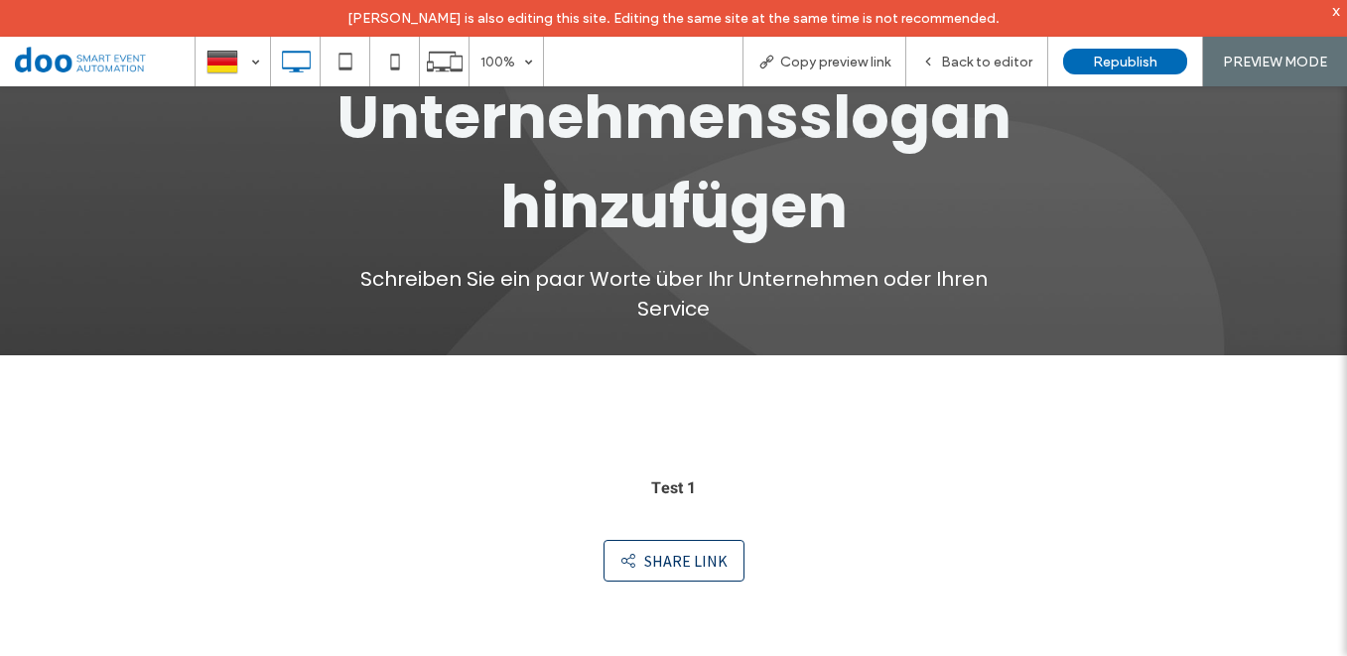
click at [667, 557] on button "Share link SHARE LINK" at bounding box center [674, 561] width 141 height 42
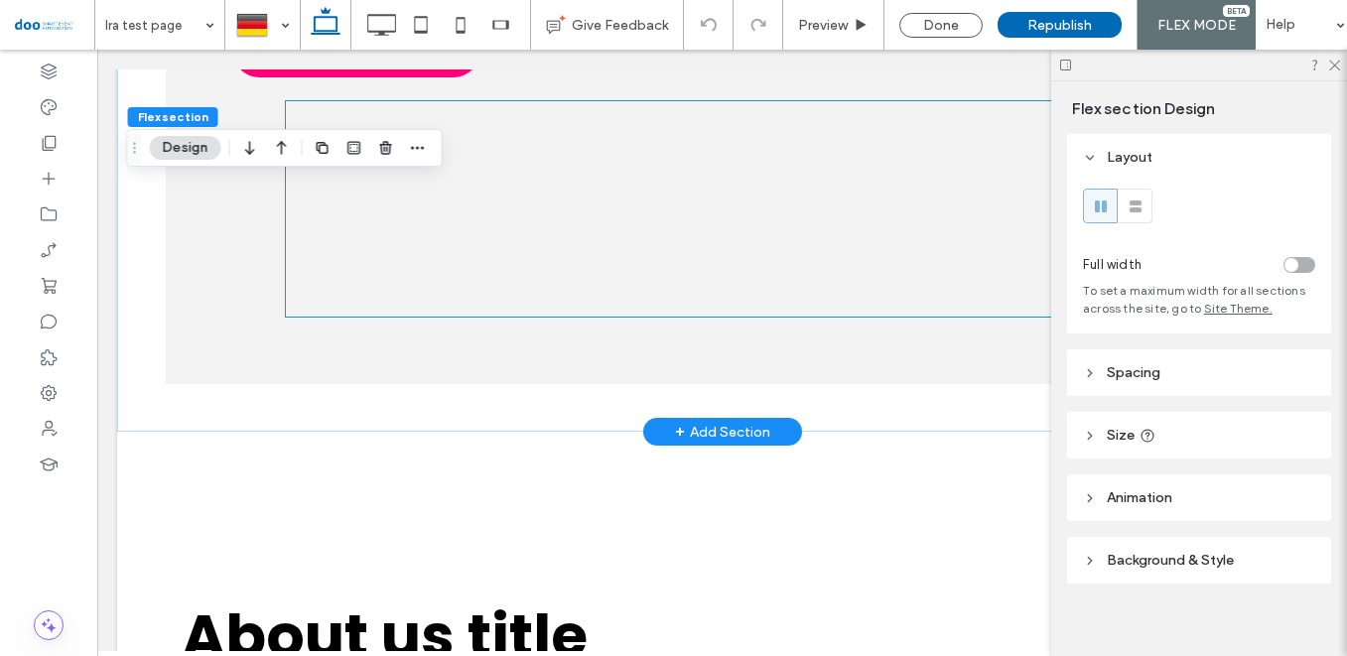
scroll to position [1453, 0]
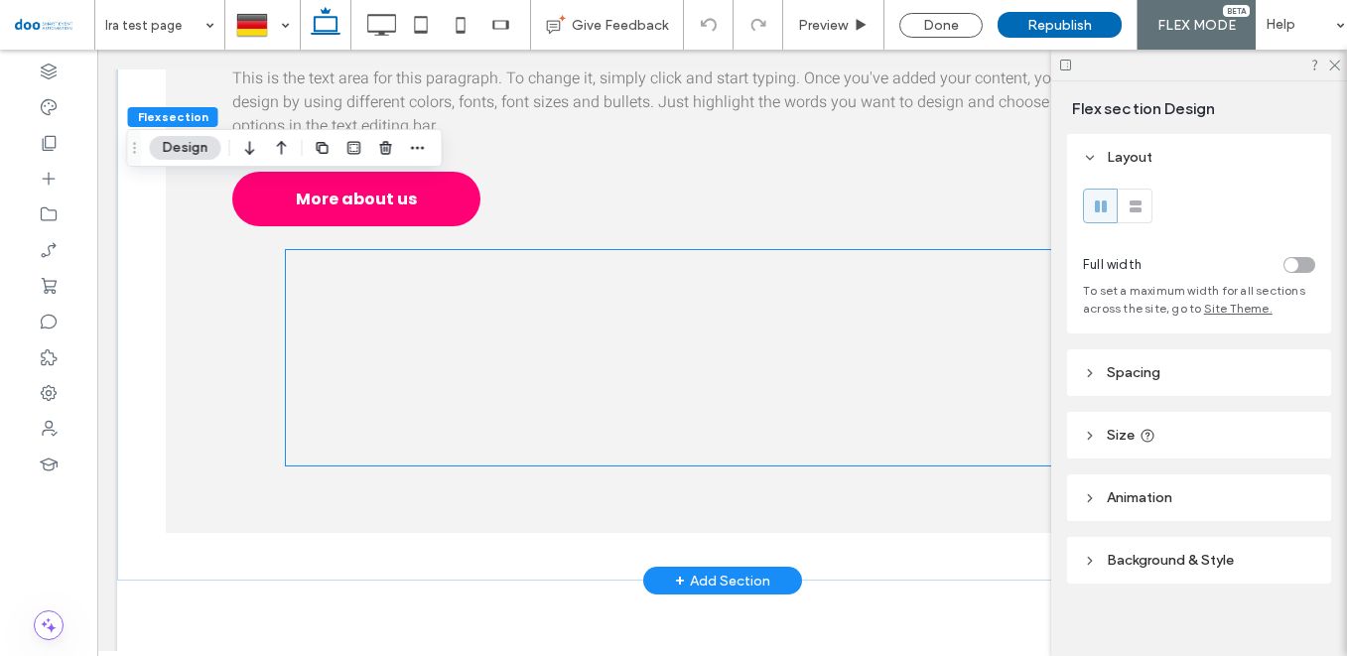
click at [694, 281] on div at bounding box center [722, 358] width 872 height 216
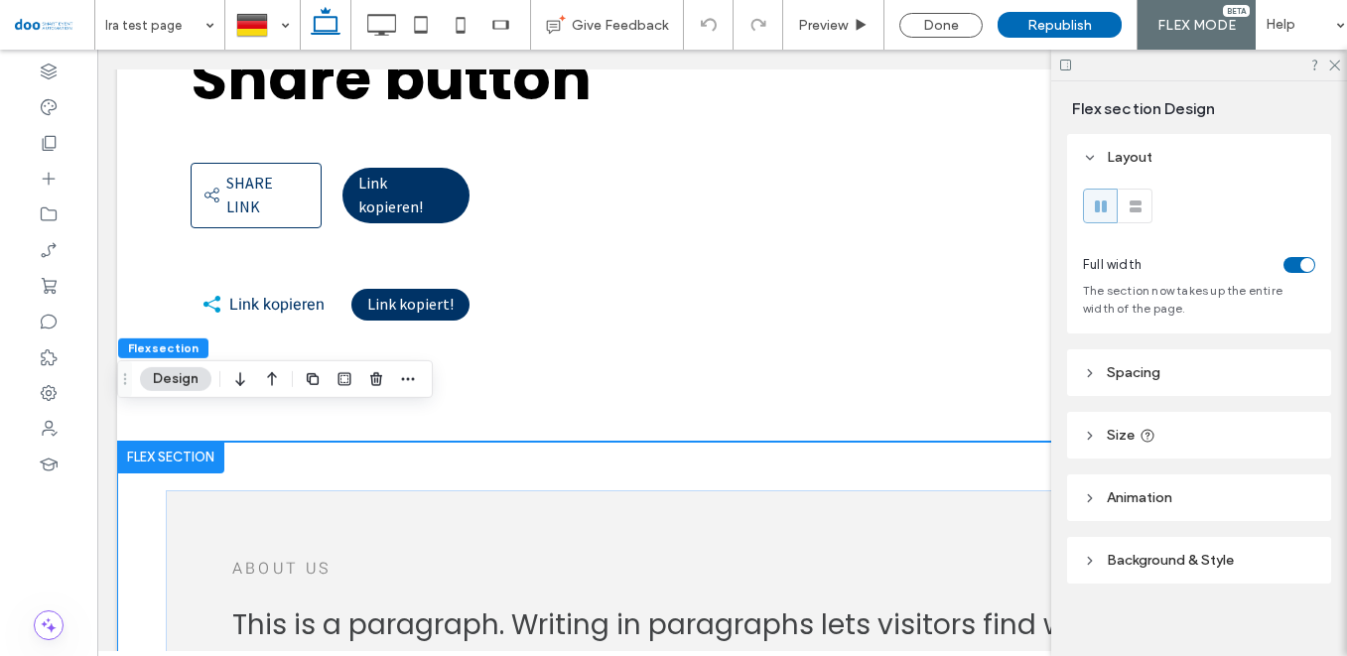
scroll to position [794, 0]
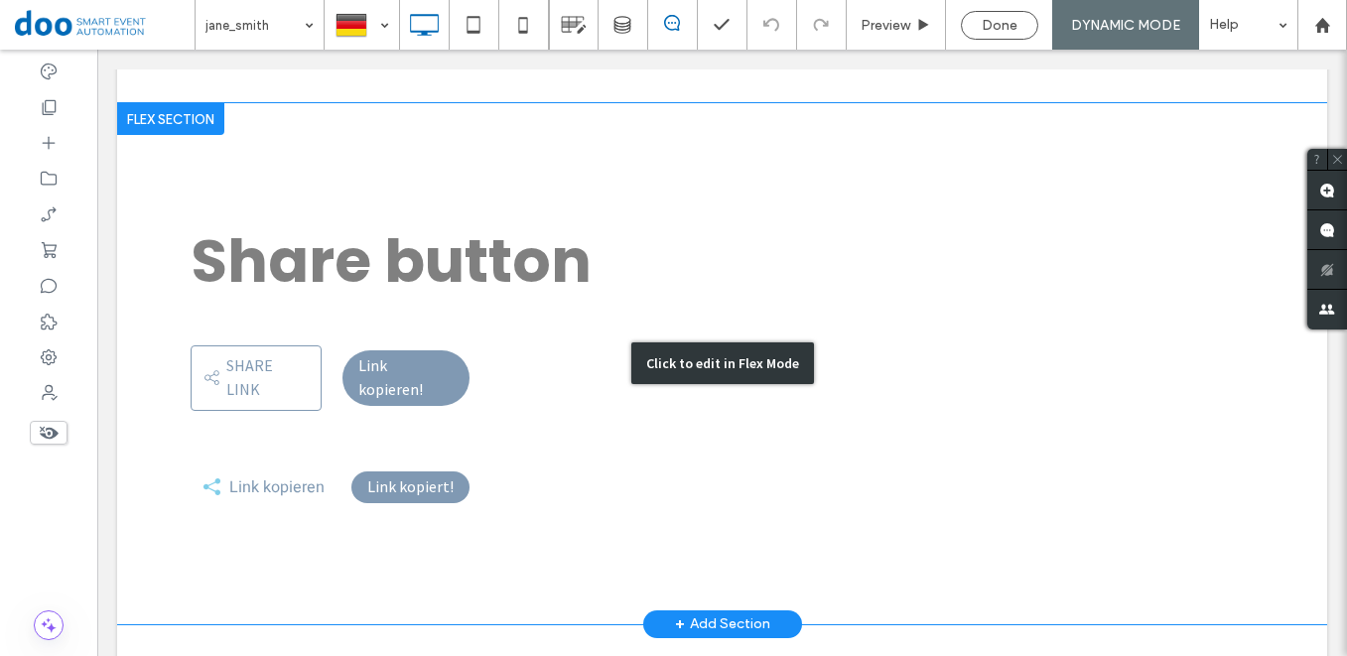
scroll to position [622, 0]
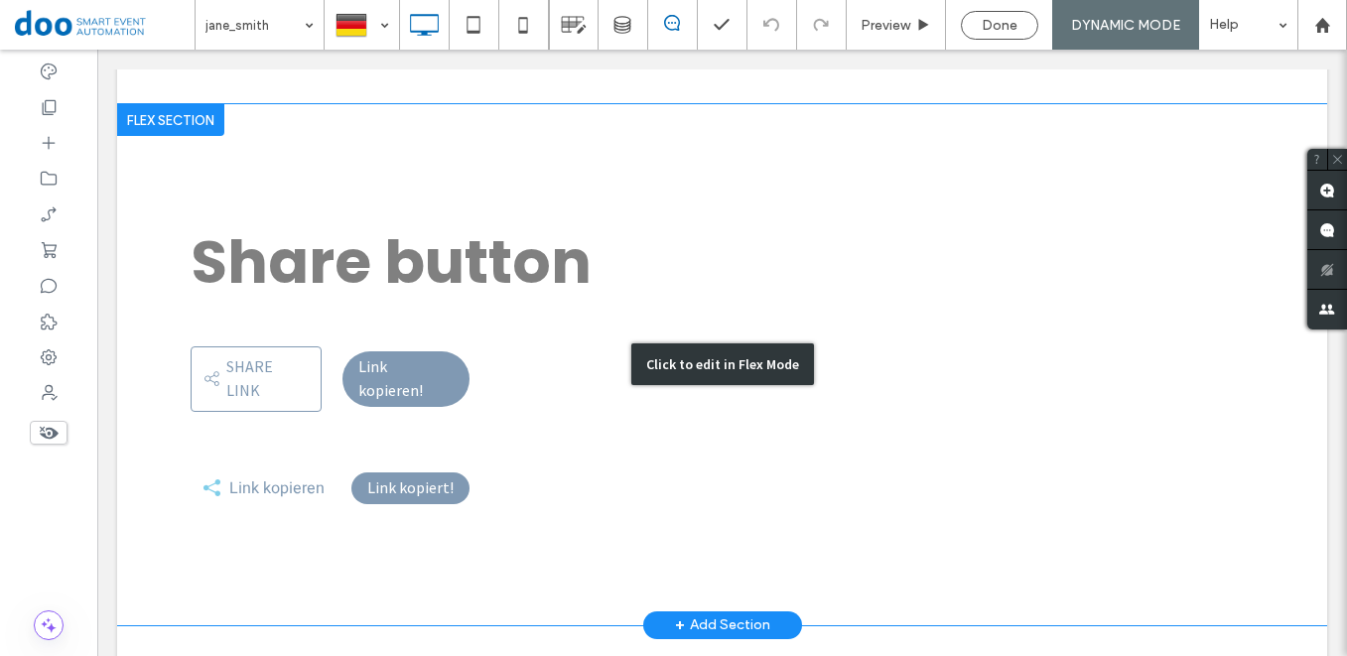
click at [212, 457] on div "Click to edit in Flex Mode" at bounding box center [722, 364] width 1210 height 521
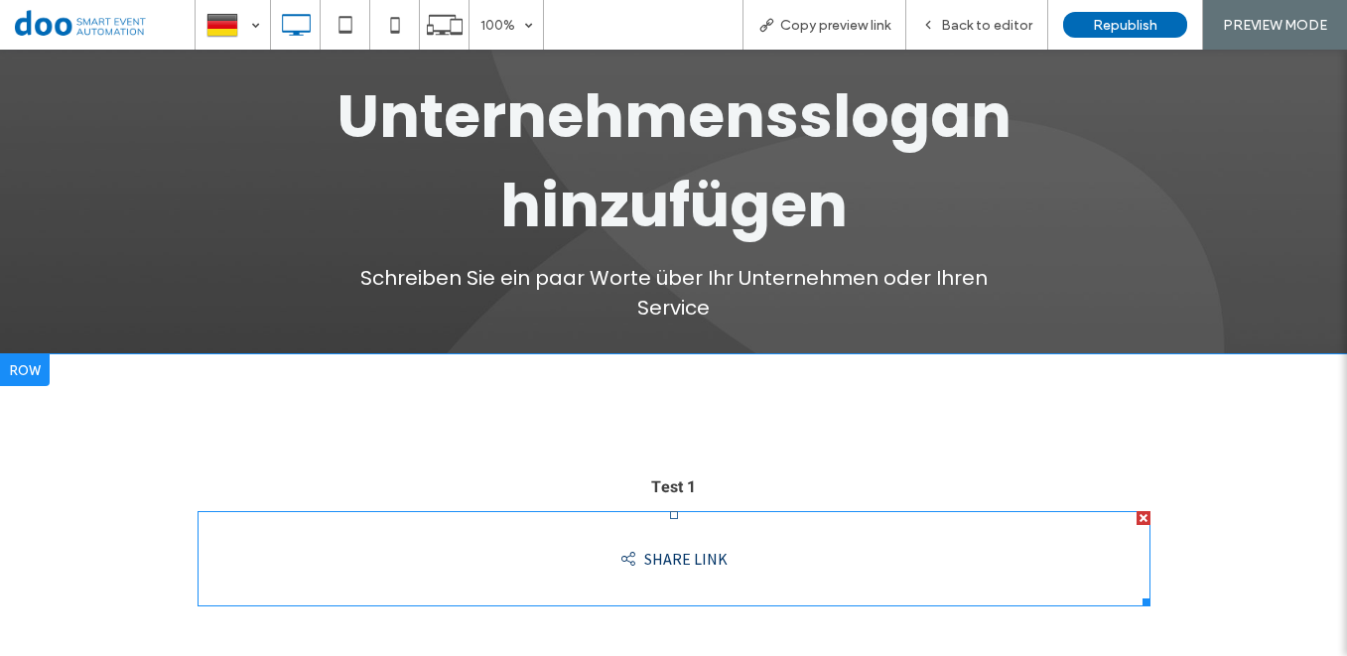
scroll to position [12, 0]
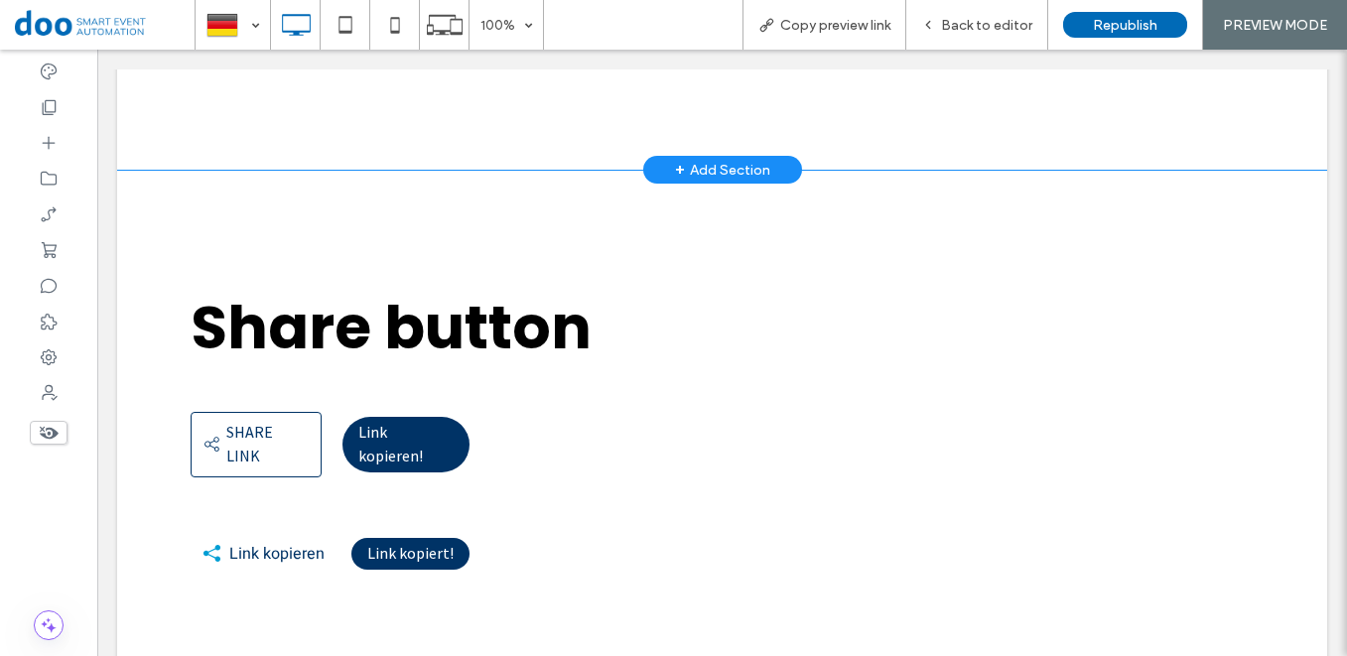
scroll to position [526, 0]
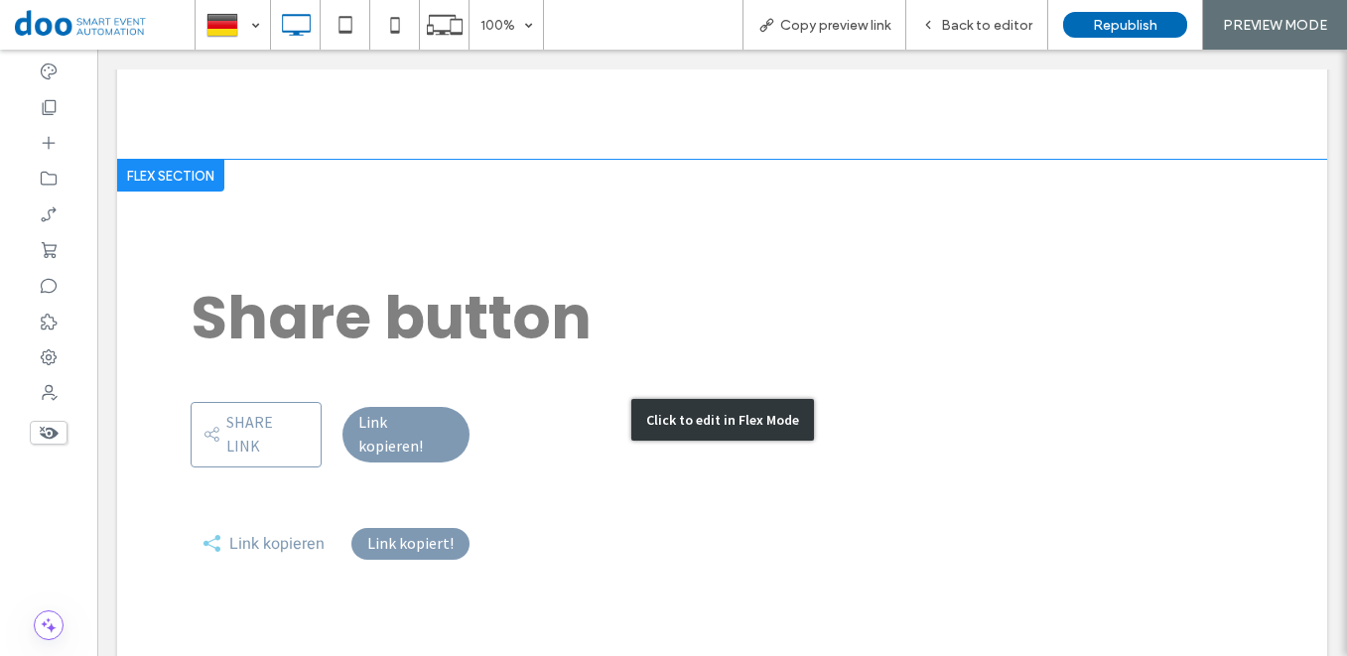
click at [209, 512] on div "Click to edit in Flex Mode" at bounding box center [722, 420] width 1210 height 521
click at [207, 508] on div "Click to edit in Flex Mode" at bounding box center [722, 420] width 1210 height 521
click at [213, 513] on div "Click to edit in Flex Mode" at bounding box center [722, 420] width 1210 height 521
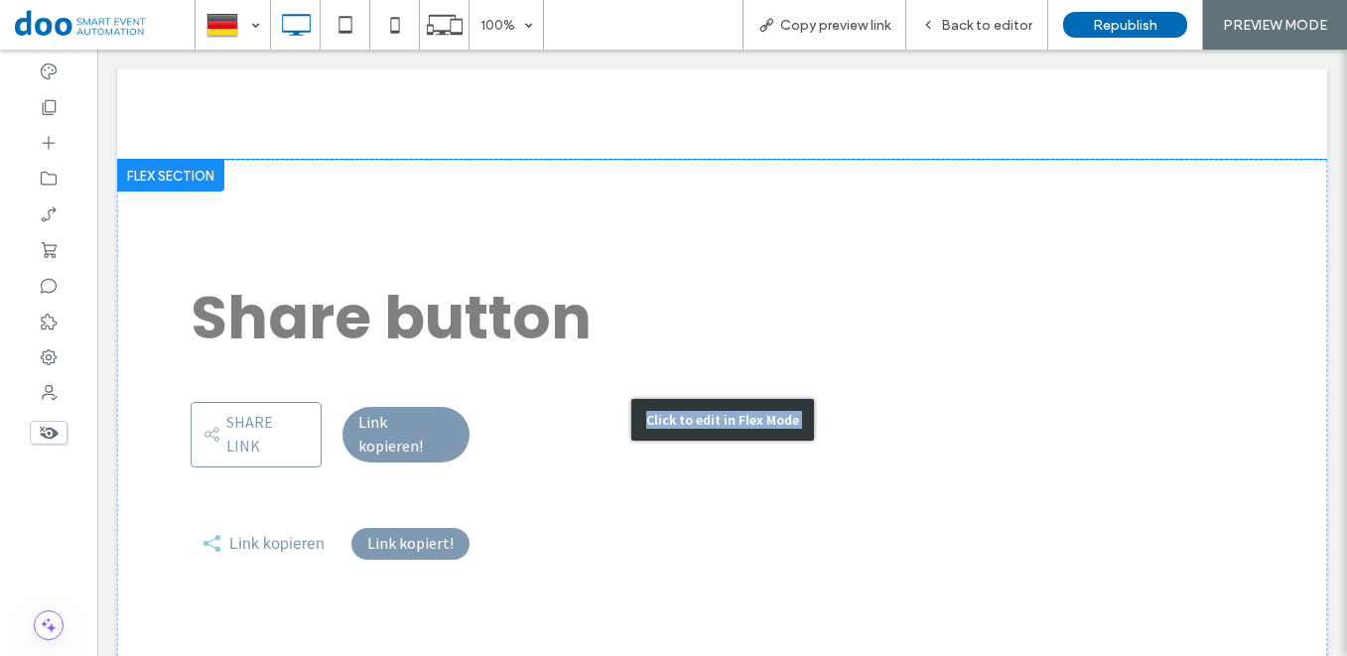
click at [213, 513] on div "Click to edit in Flex Mode" at bounding box center [722, 420] width 1210 height 521
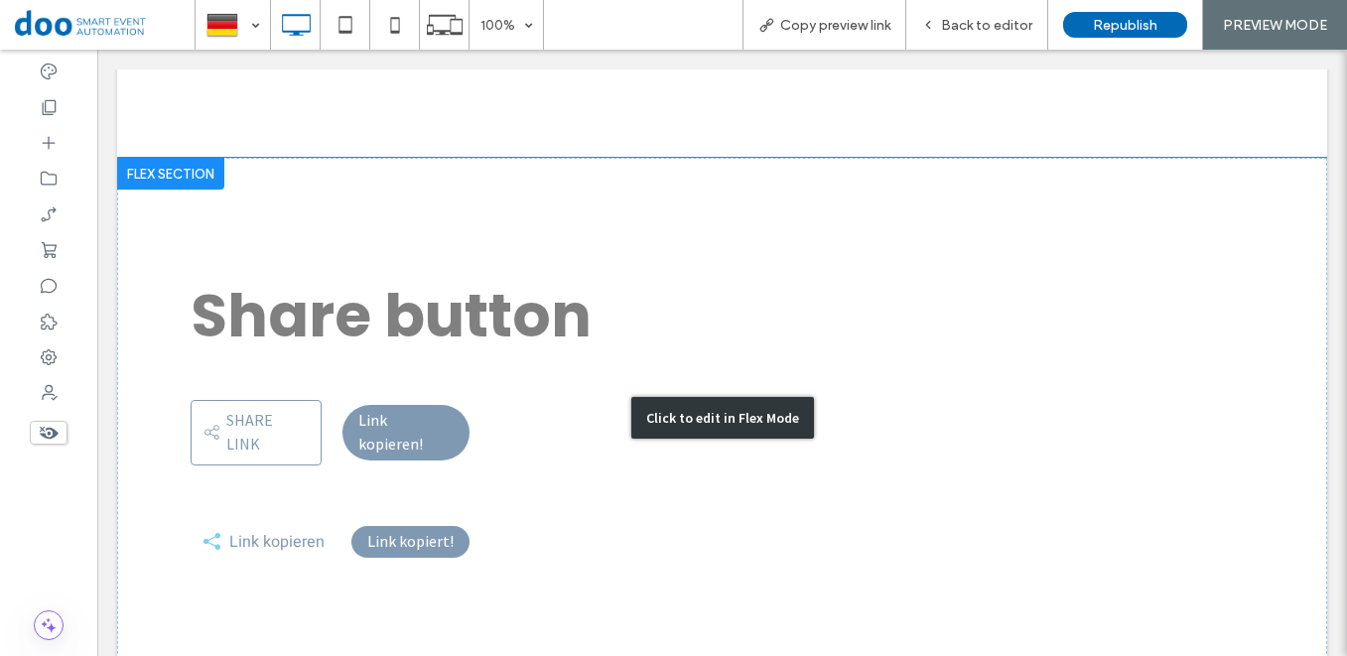
click at [211, 513] on div "Click to edit in Flex Mode" at bounding box center [722, 418] width 1210 height 521
click at [562, 466] on div "Click to edit in Flex Mode" at bounding box center [722, 418] width 1210 height 521
click at [600, 518] on div "Click to edit in Flex Mode" at bounding box center [722, 418] width 1210 height 521
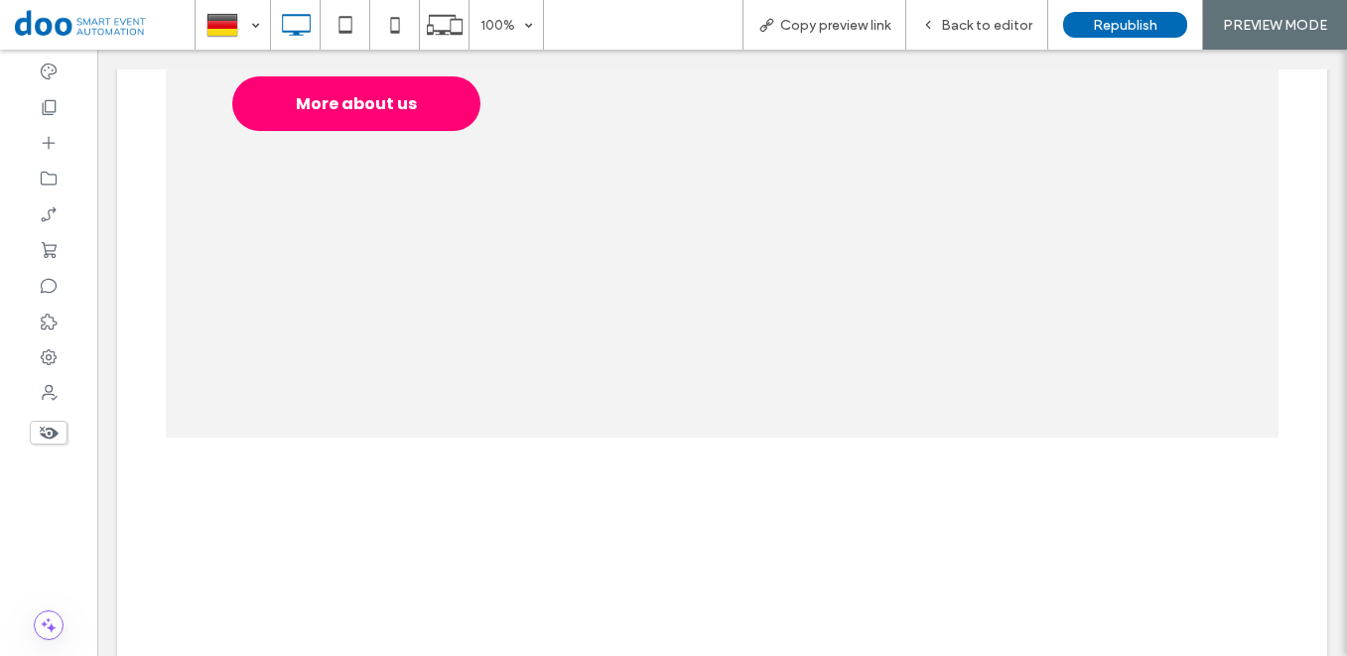
scroll to position [1509, 0]
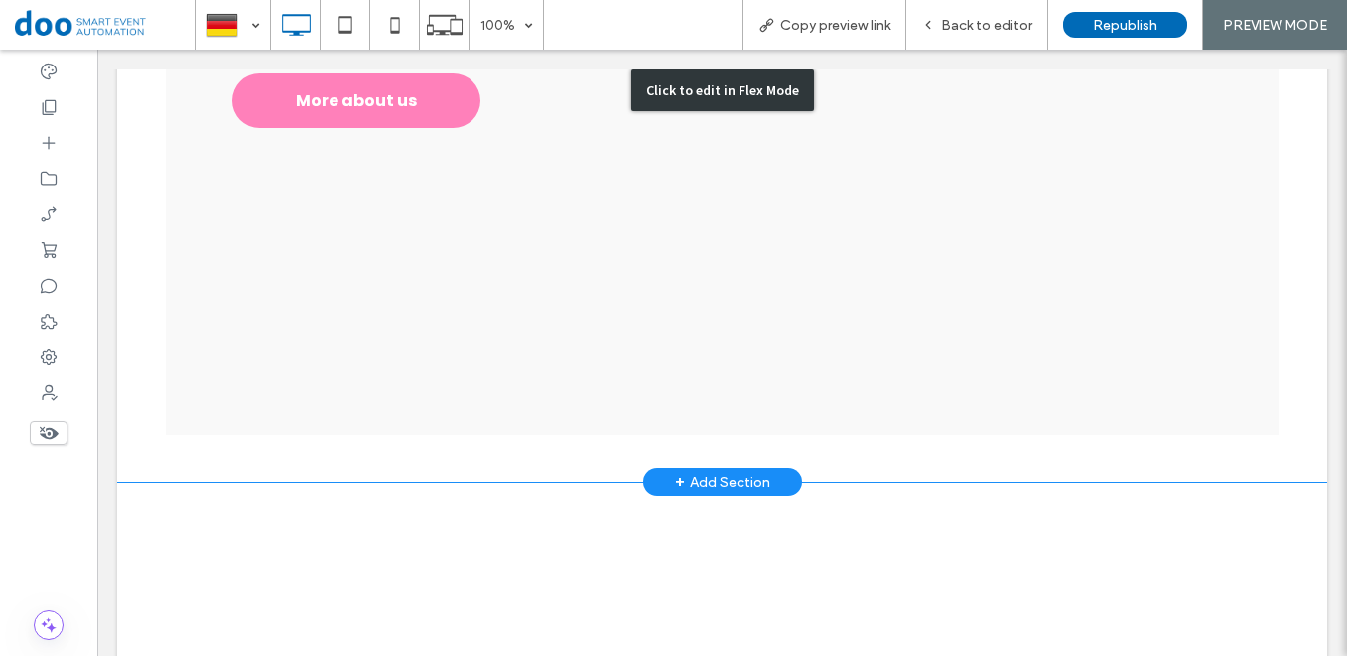
click at [682, 212] on div "Click to edit in Flex Mode" at bounding box center [722, 90] width 1210 height 785
click at [781, 218] on div "Click to edit in Flex Mode" at bounding box center [722, 90] width 1210 height 785
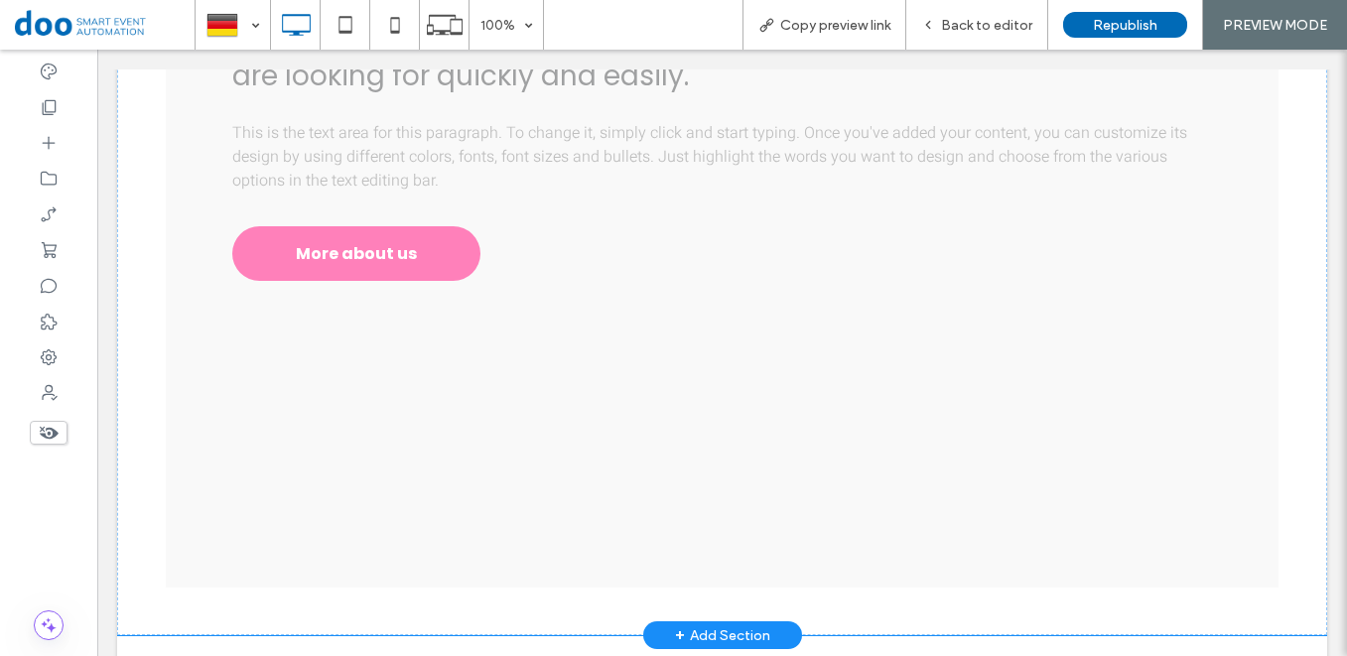
scroll to position [1534, 0]
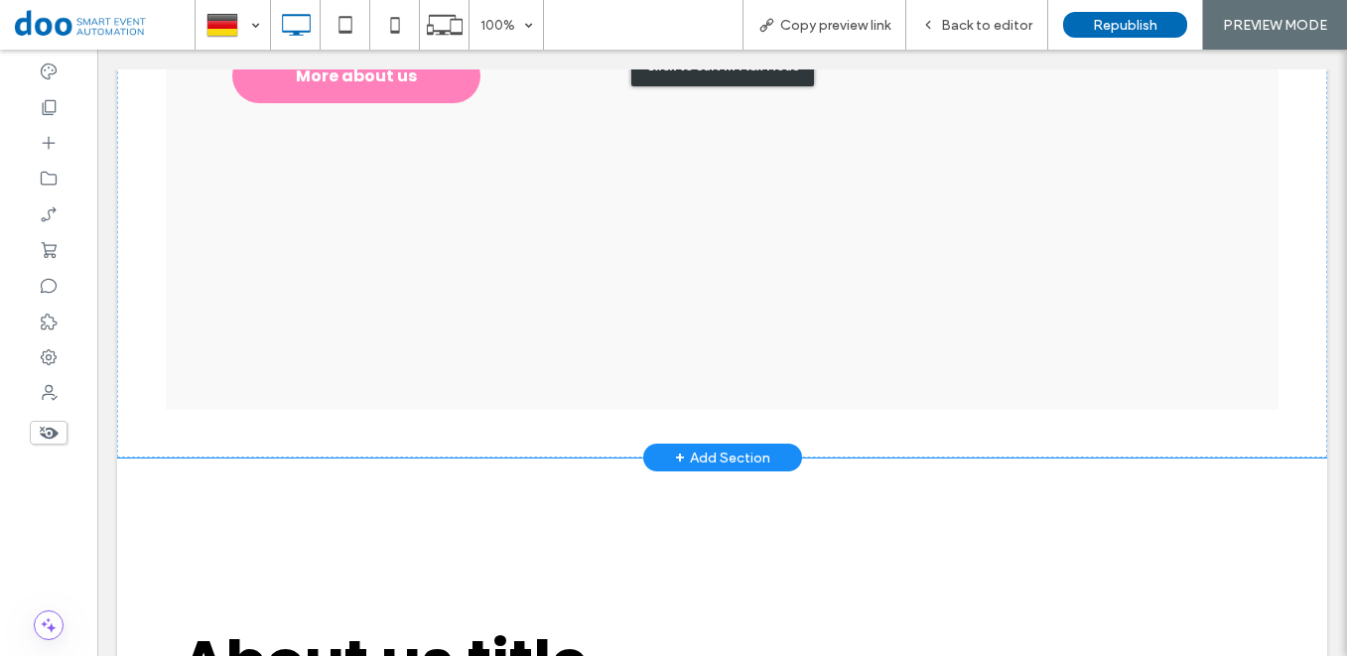
click at [717, 226] on div "Click to edit in Flex Mode" at bounding box center [722, 65] width 1210 height 785
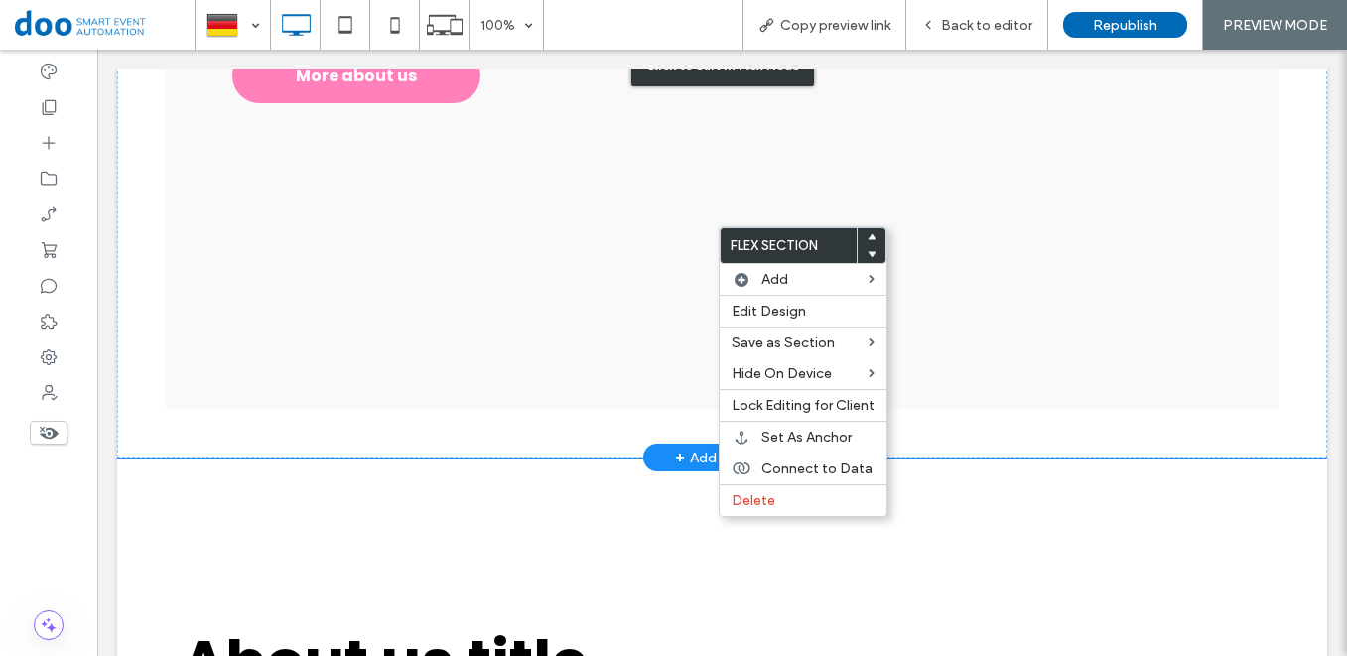
click at [918, 137] on div "Click to edit in Flex Mode" at bounding box center [722, 65] width 1210 height 785
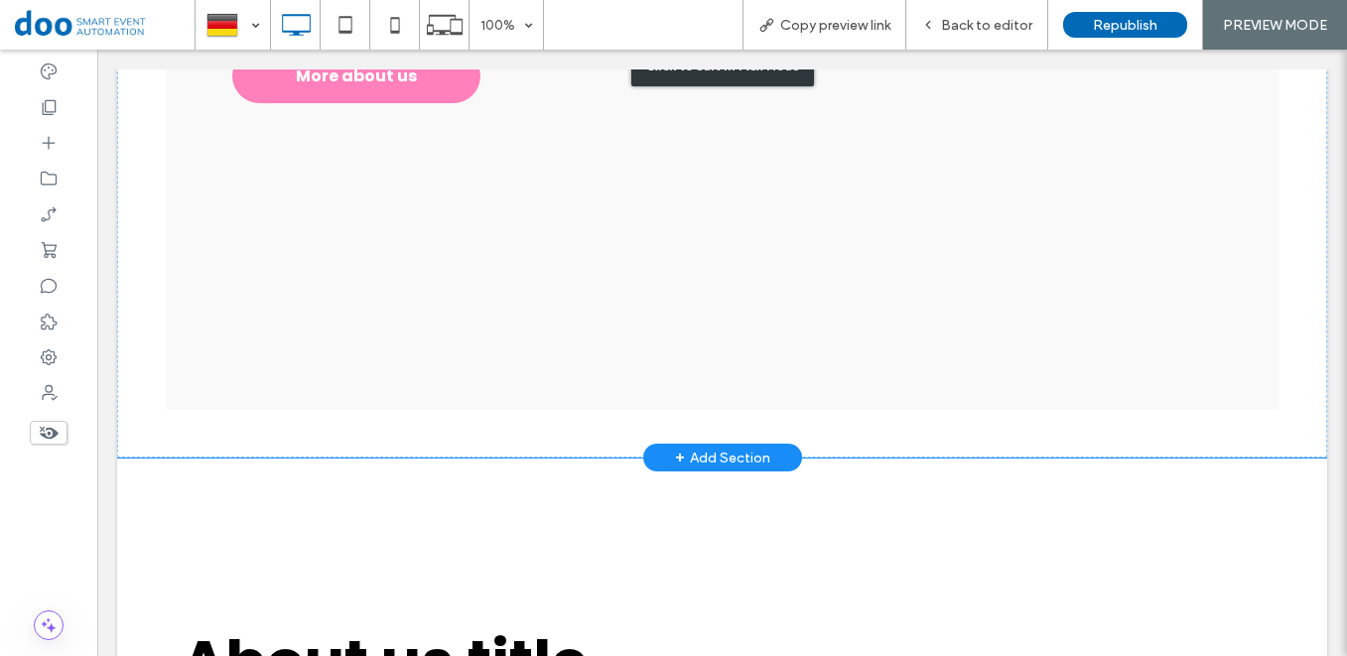
click at [918, 137] on div "Click to edit in Flex Mode" at bounding box center [722, 65] width 1210 height 785
click at [556, 213] on div "Click to edit in Flex Mode" at bounding box center [722, 65] width 1210 height 785
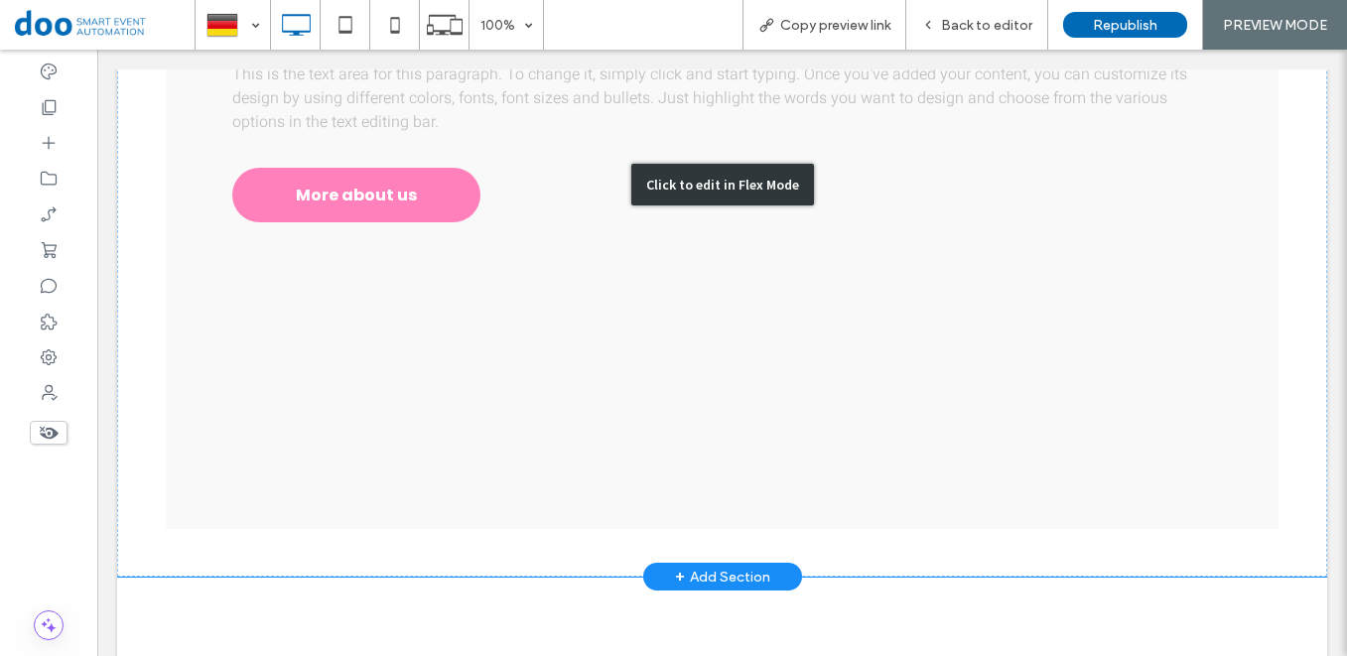
scroll to position [1438, 0]
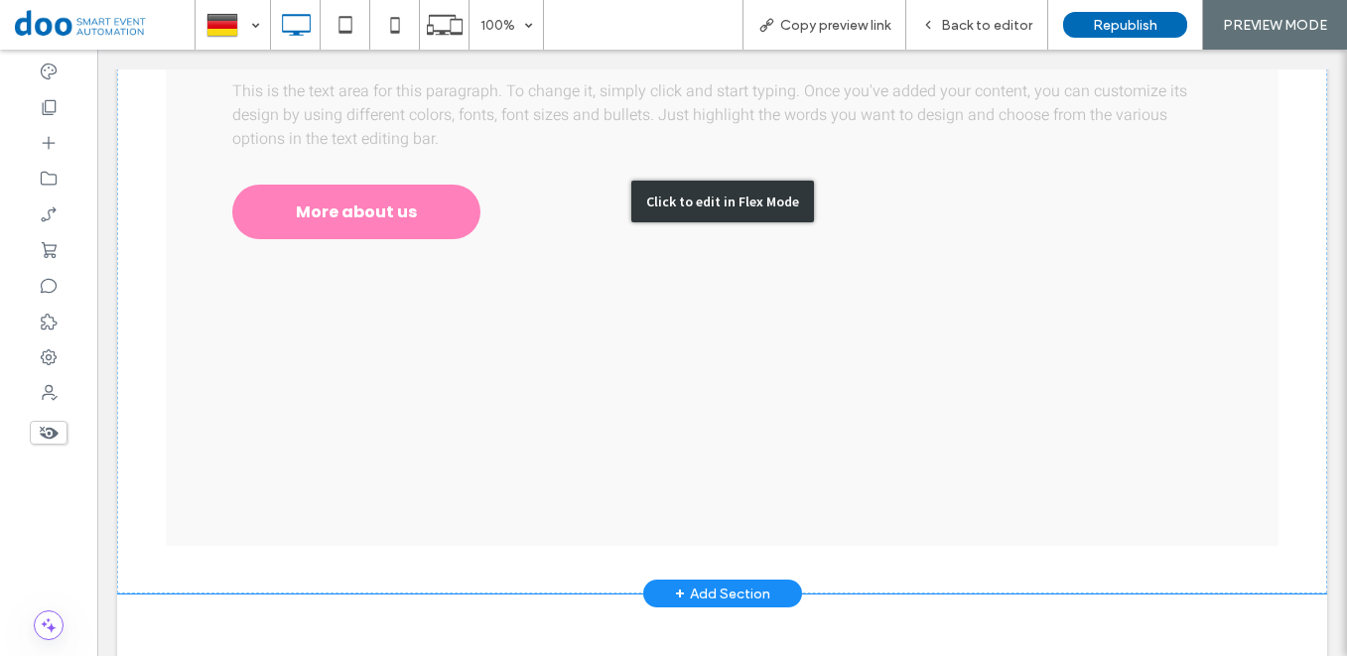
click at [750, 181] on div "Click to edit in Flex Mode" at bounding box center [723, 202] width 183 height 42
click at [649, 336] on div "Click to edit in Flex Mode" at bounding box center [722, 201] width 1210 height 785
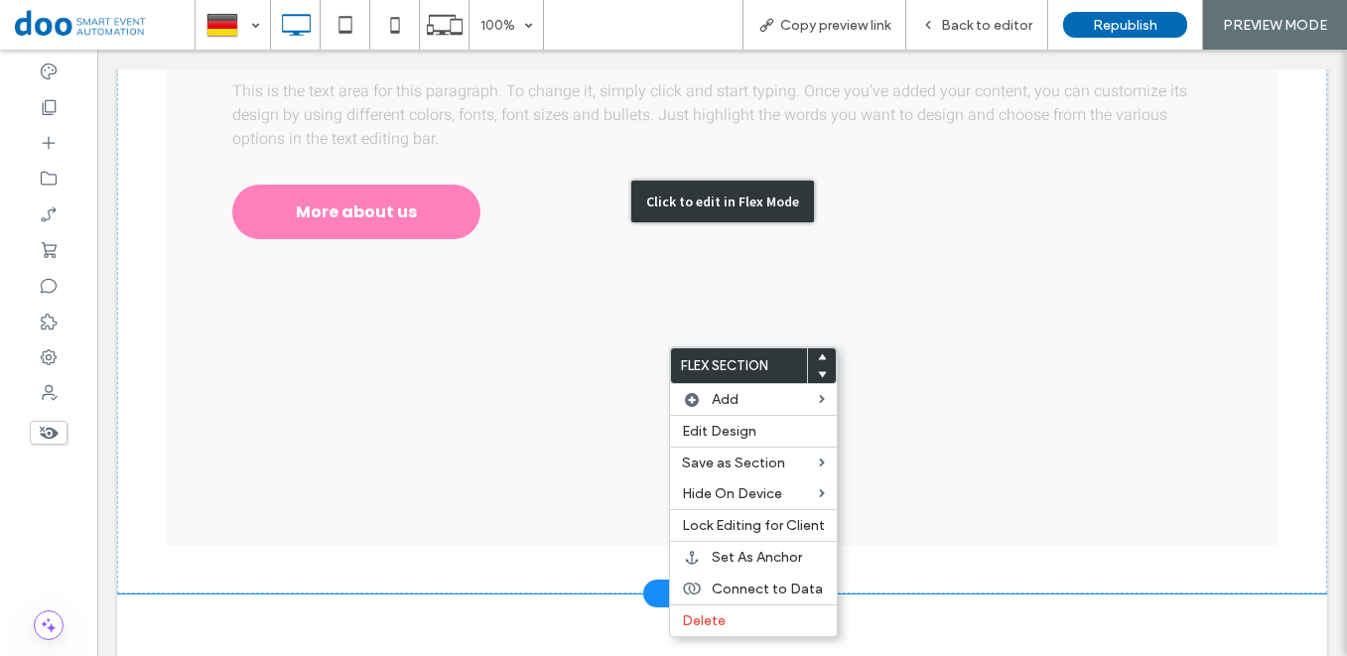
click at [405, 182] on div "Click to edit in Flex Mode" at bounding box center [722, 201] width 1210 height 785
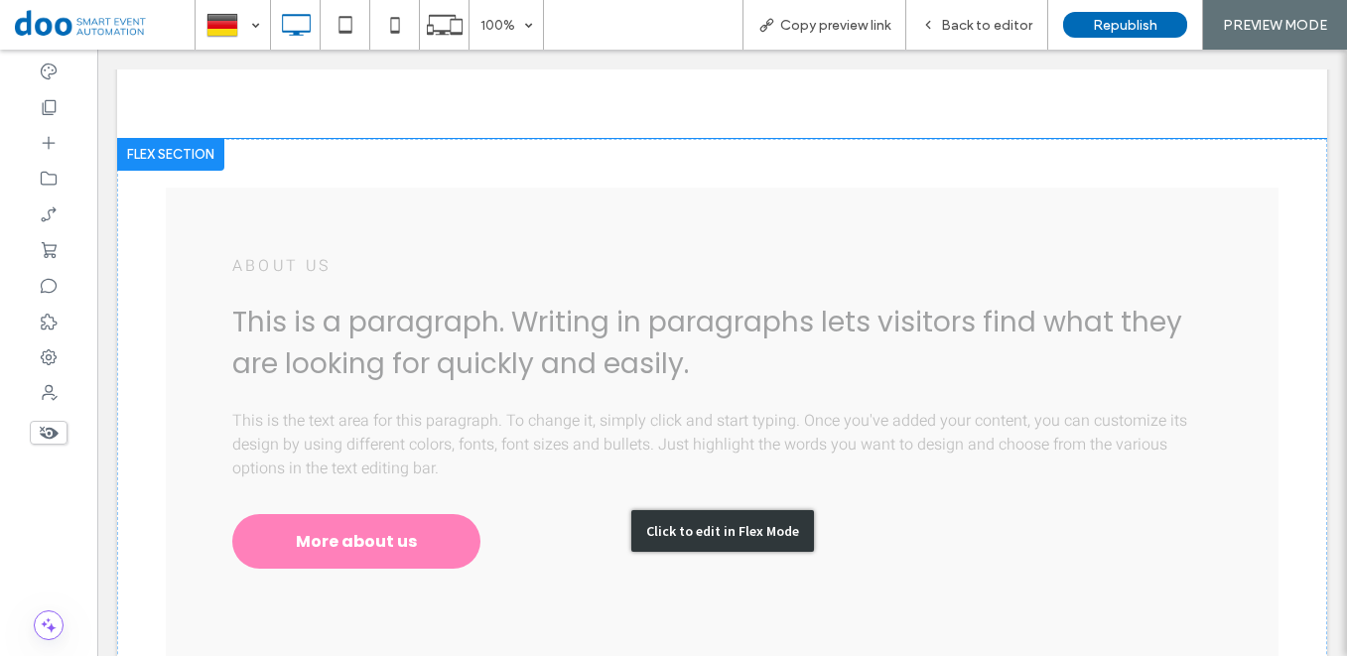
scroll to position [1084, 0]
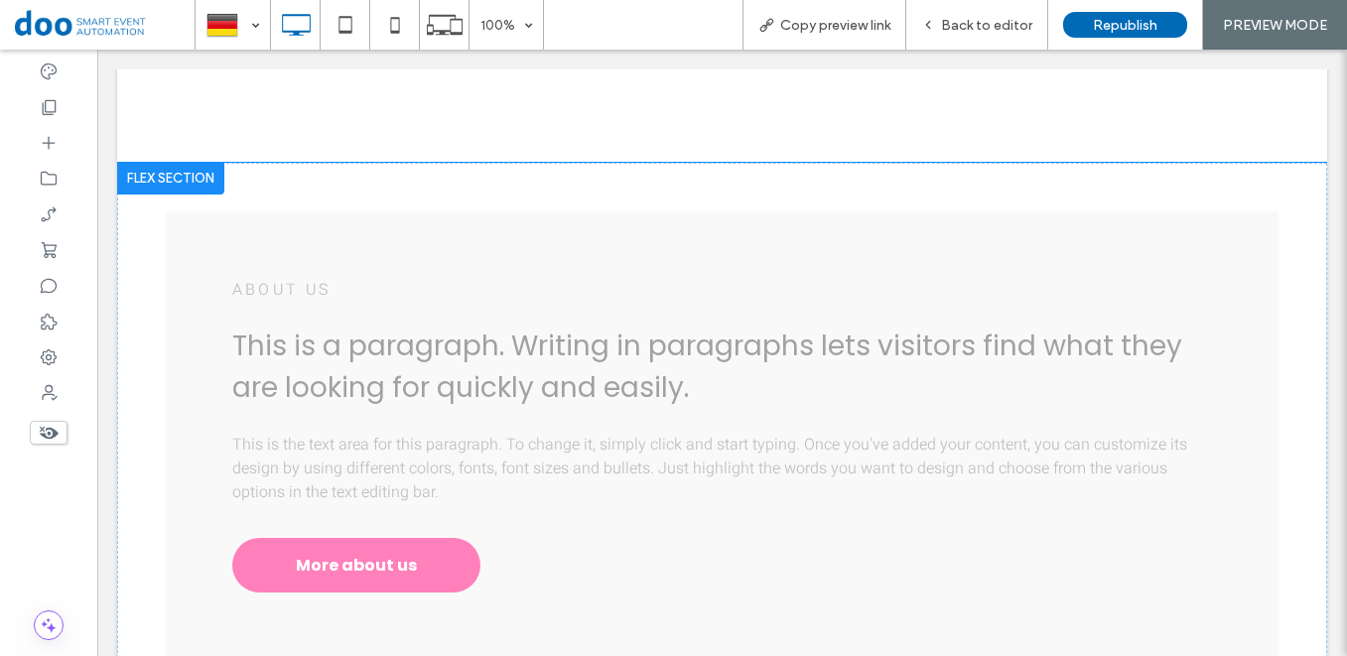
click at [151, 163] on div at bounding box center [170, 179] width 107 height 32
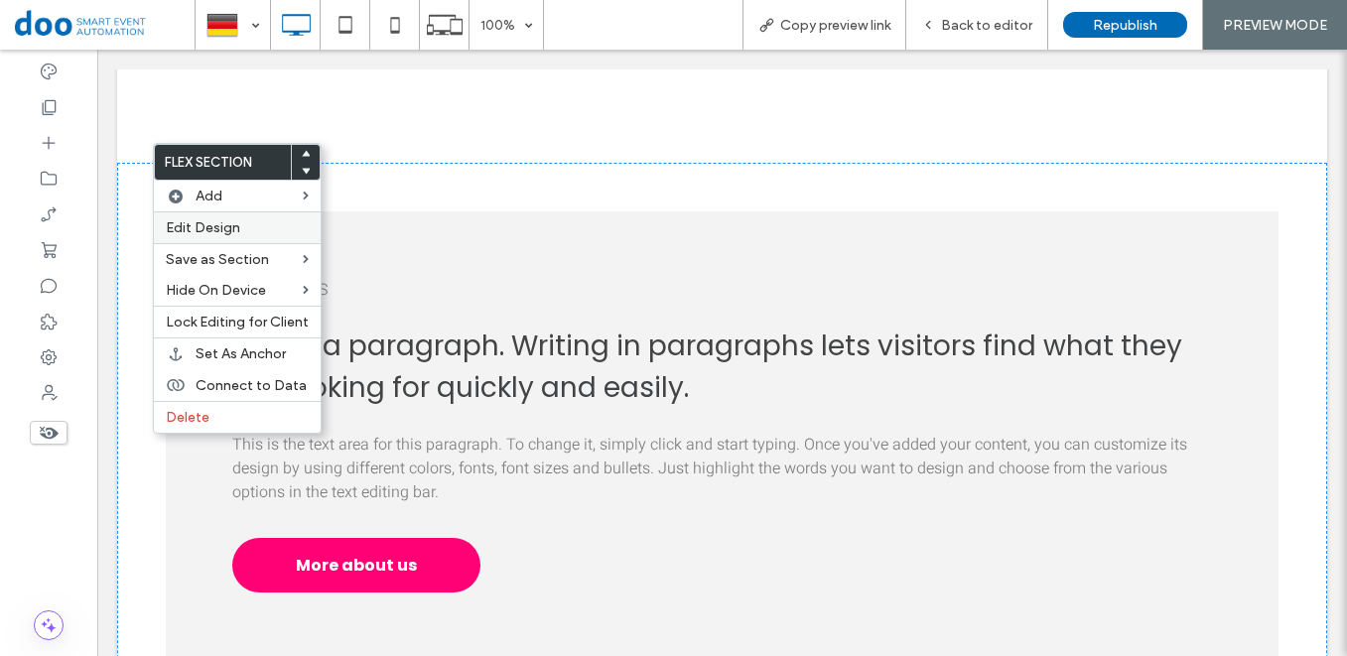
click at [286, 231] on label "Edit Design" at bounding box center [237, 227] width 143 height 17
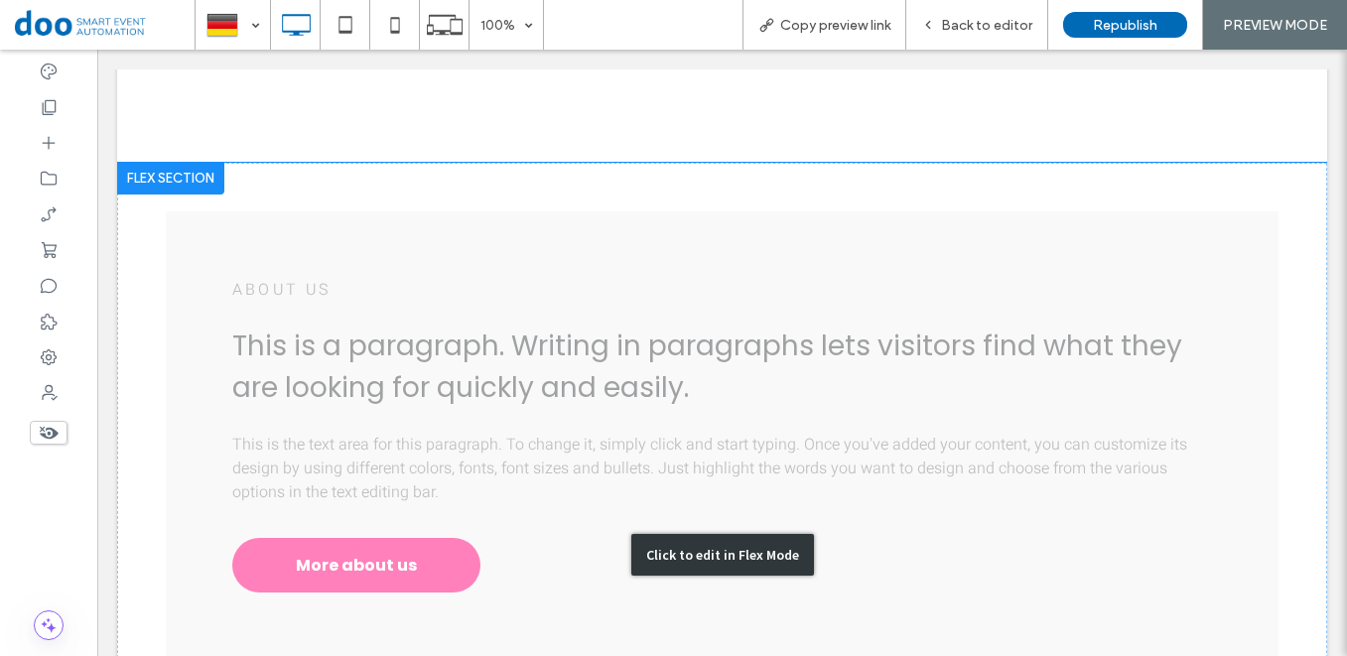
click at [711, 547] on div "Click to edit in Flex Mode" at bounding box center [723, 555] width 183 height 42
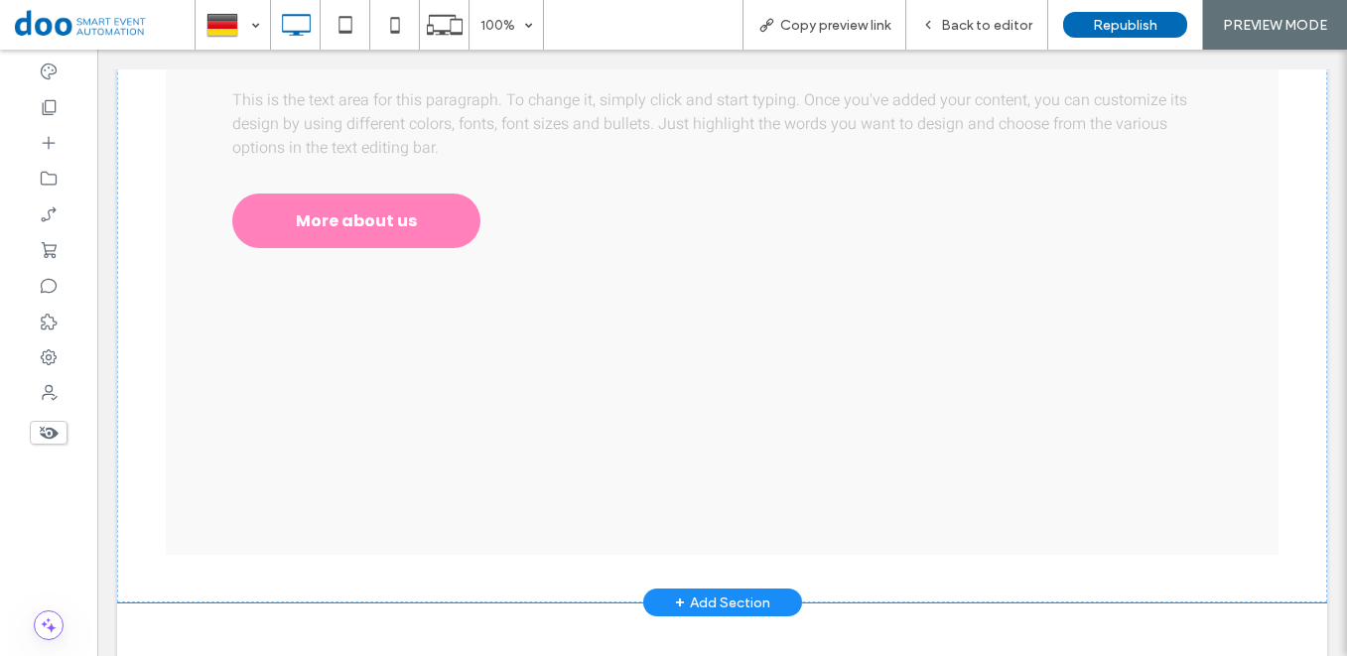
scroll to position [1455, 0]
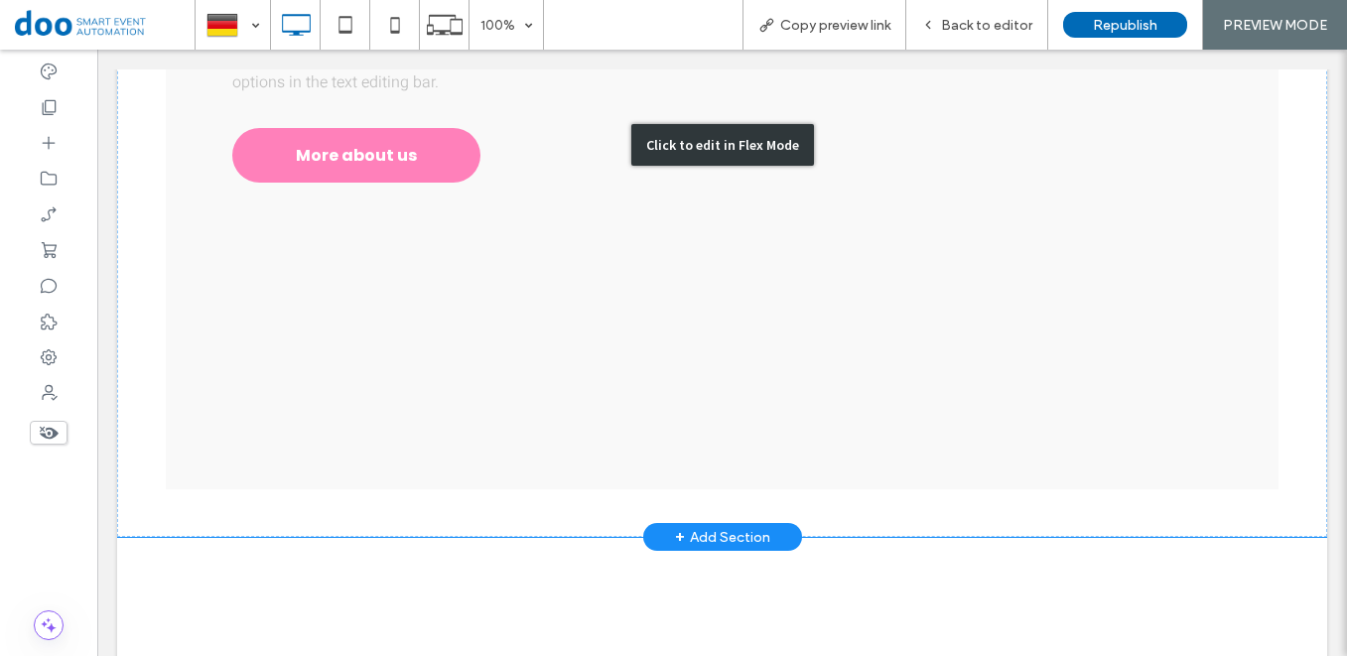
click at [698, 323] on div "Click to edit in Flex Mode" at bounding box center [722, 145] width 1210 height 785
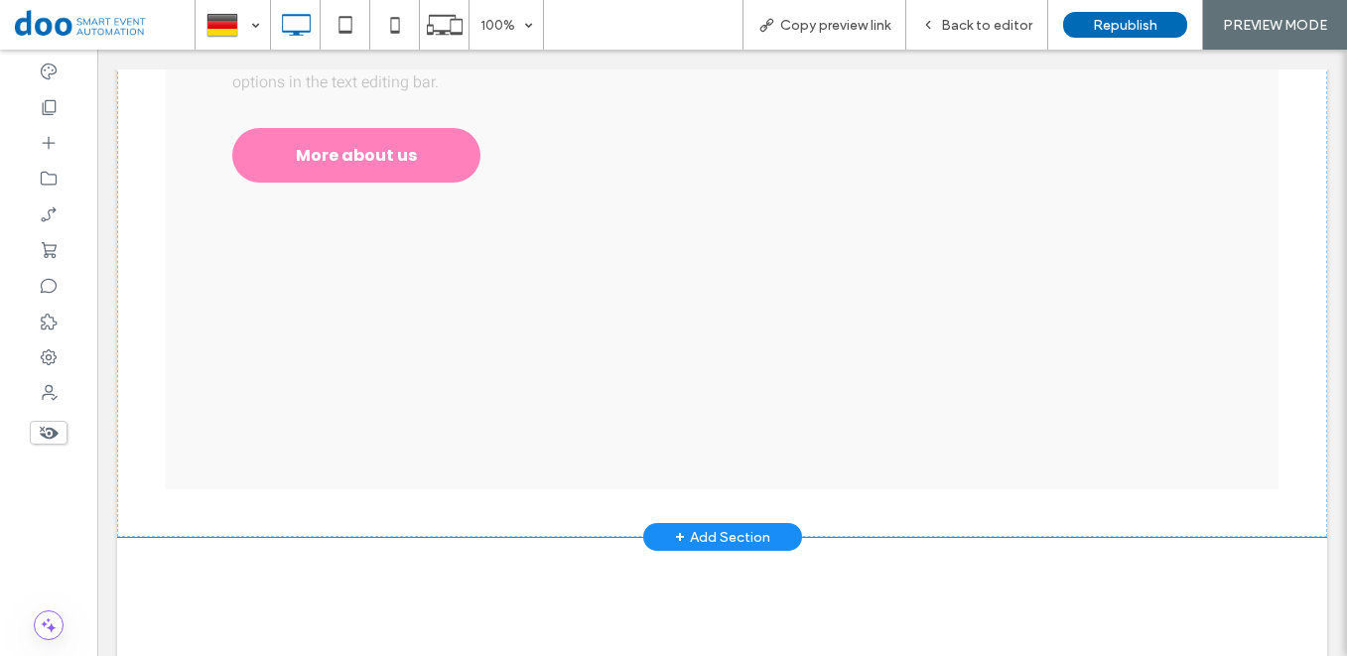
click at [733, 526] on div "+ Add Section" at bounding box center [722, 537] width 95 height 22
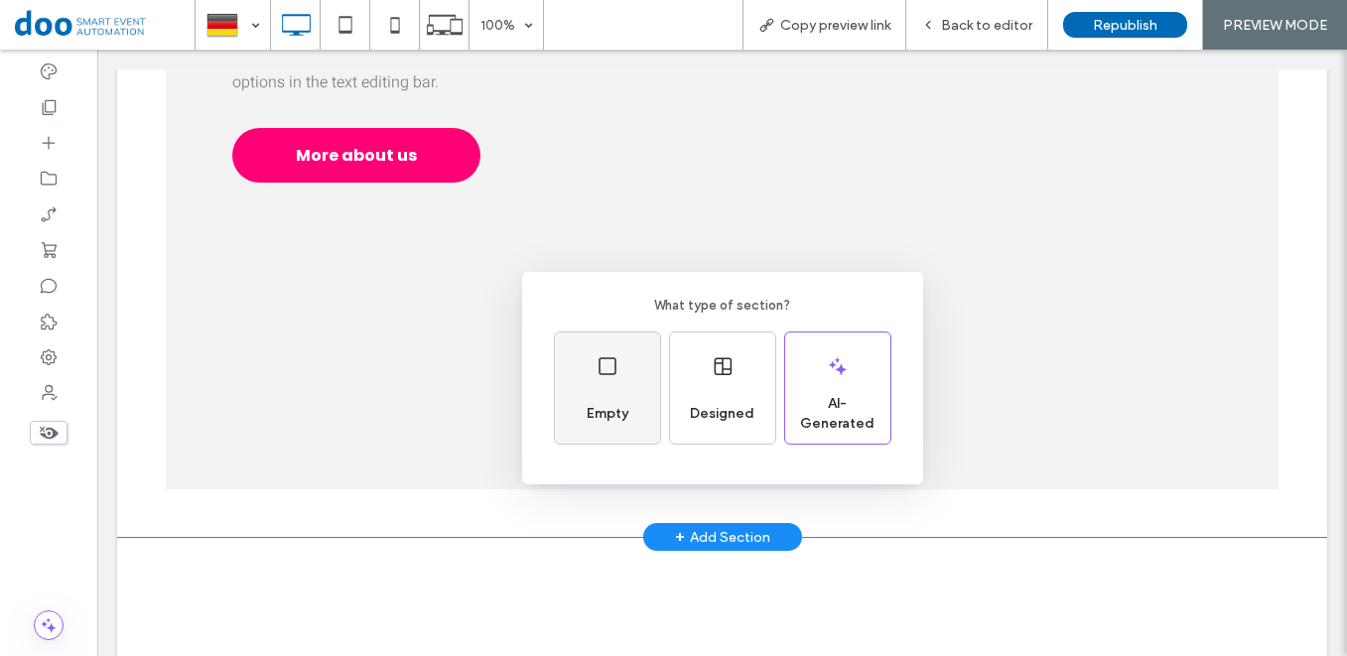
click at [570, 397] on div "Empty" at bounding box center [607, 388] width 105 height 111
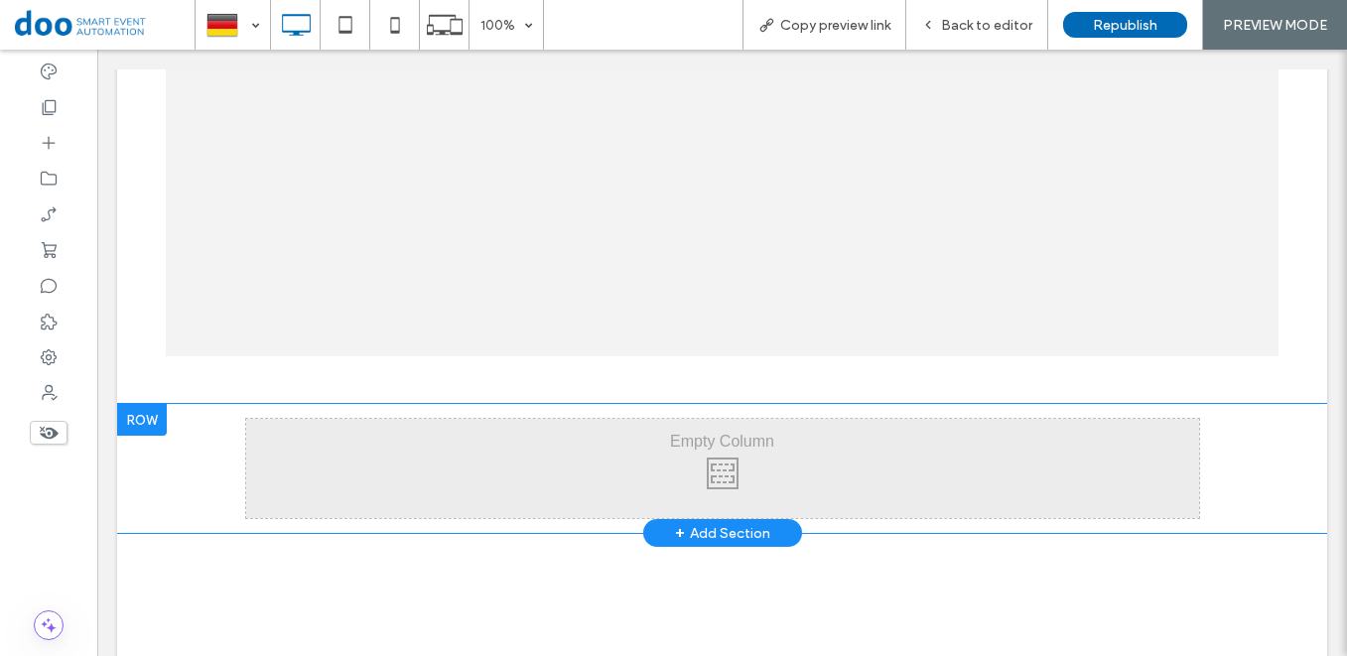
scroll to position [1719, 0]
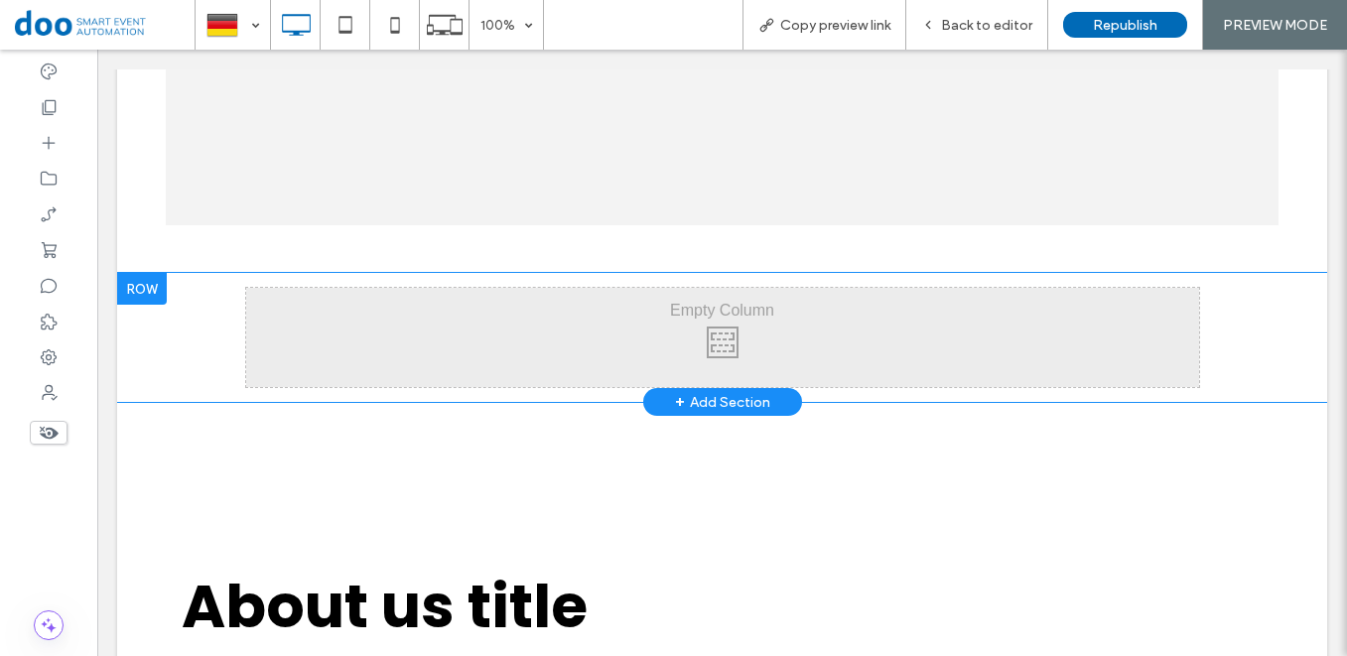
click at [708, 293] on div "Click To Paste Click To Paste" at bounding box center [722, 337] width 953 height 99
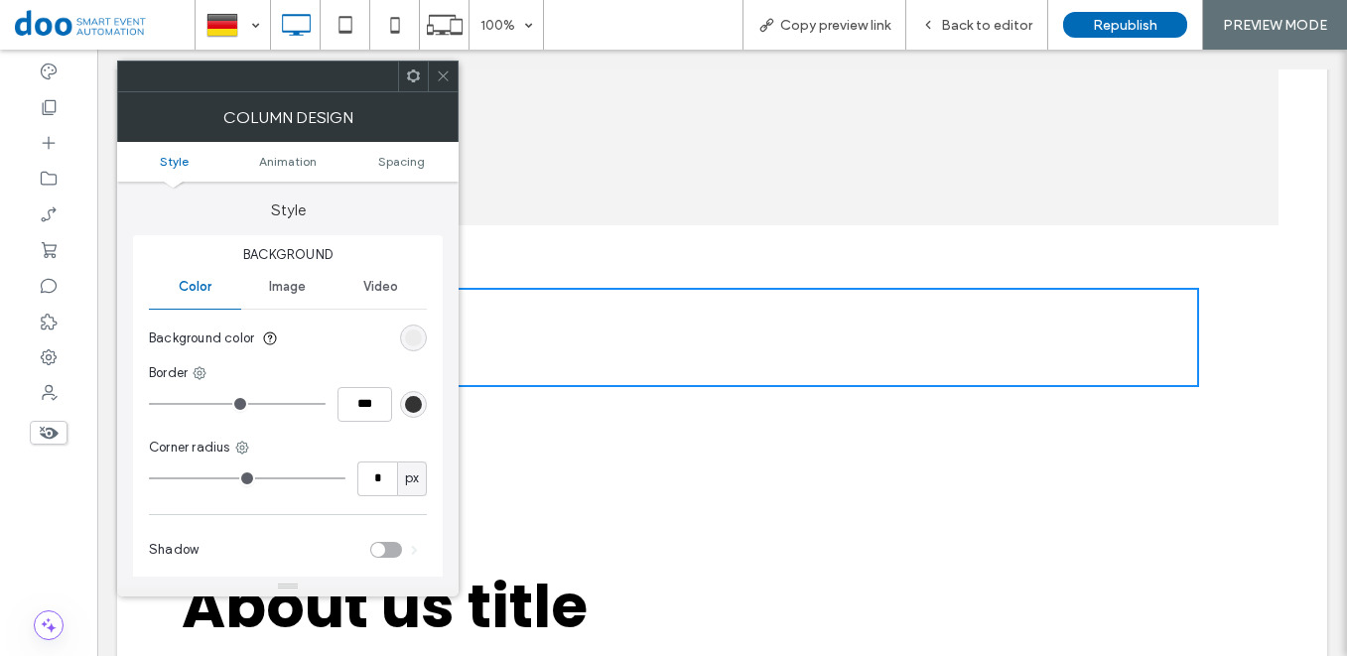
click at [446, 73] on use at bounding box center [443, 76] width 10 height 10
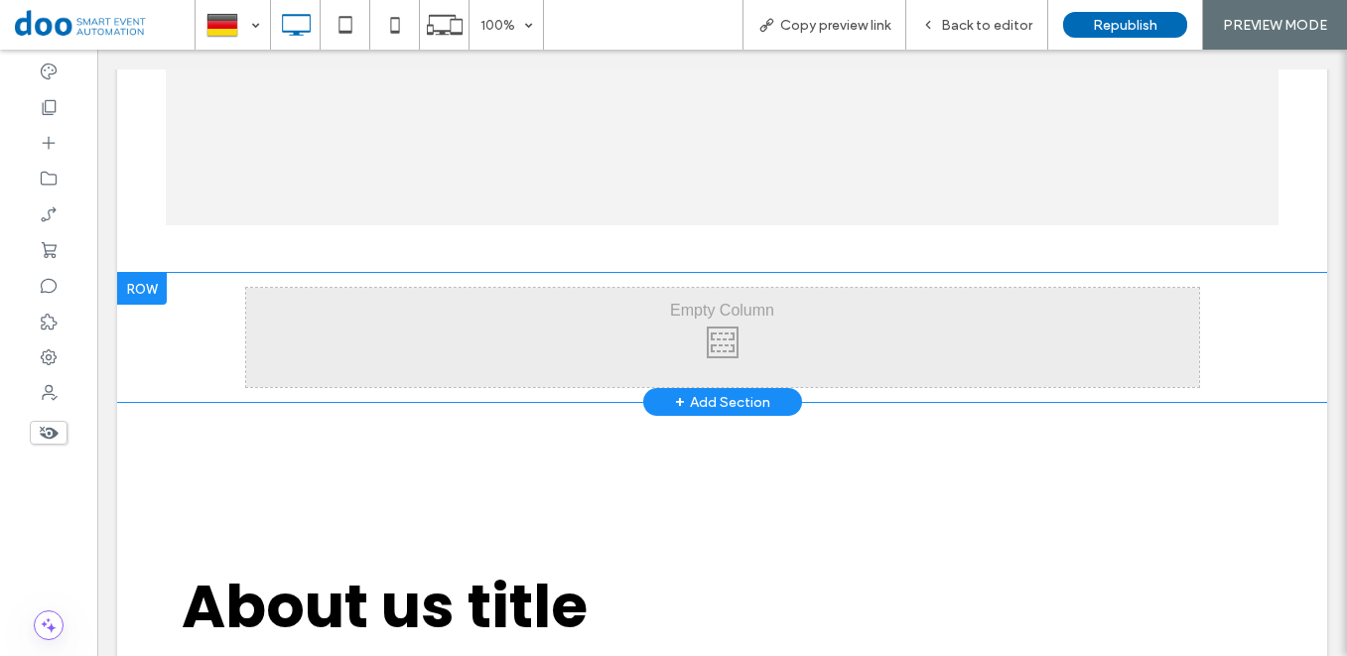
click at [143, 273] on div at bounding box center [142, 289] width 50 height 32
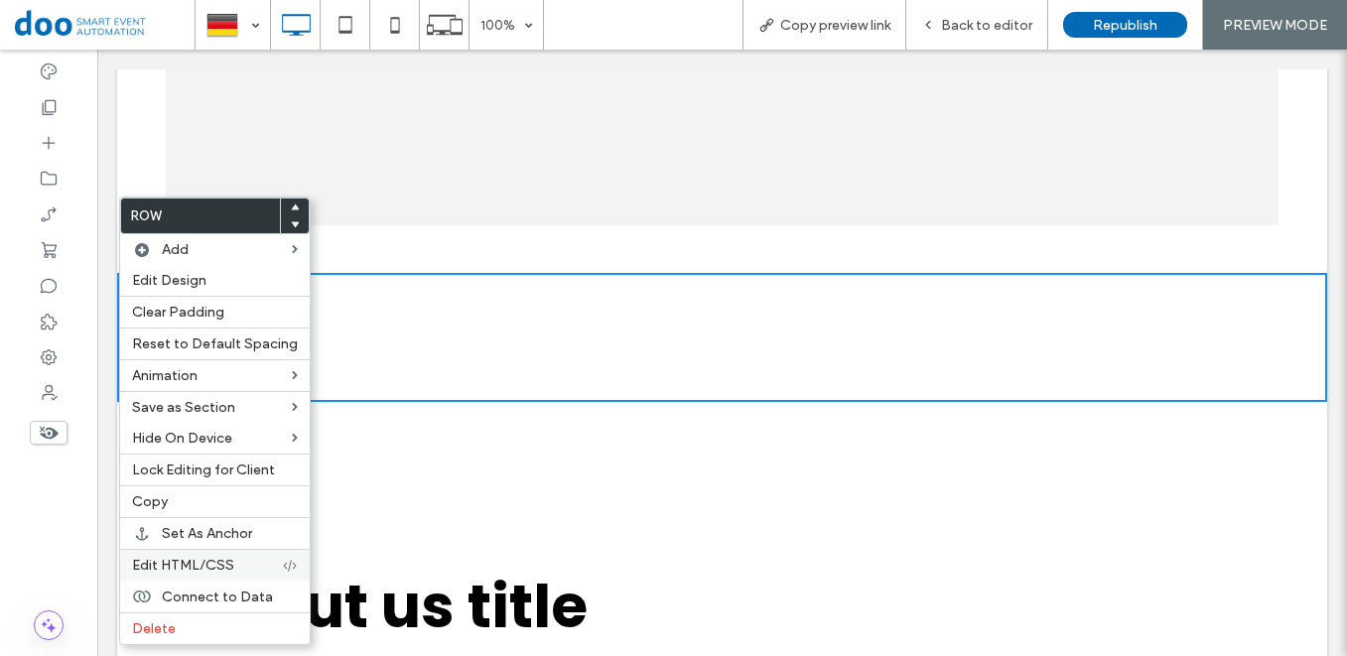
click at [227, 568] on span "Edit HTML/CSS" at bounding box center [183, 565] width 102 height 17
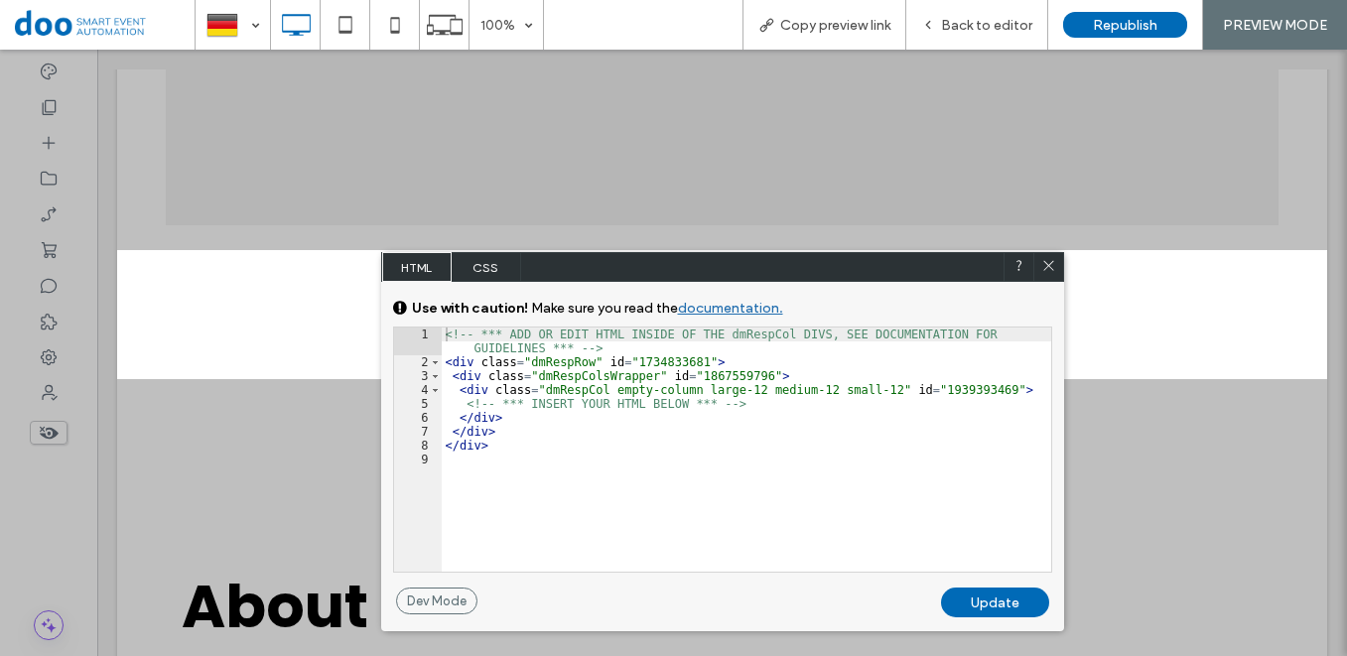
click at [780, 401] on div "<!-- *** ADD OR EDIT HTML INSIDE OF THE dmRespCol DIVS, SEE DOCUMENTATION FOR G…" at bounding box center [747, 471] width 610 height 286
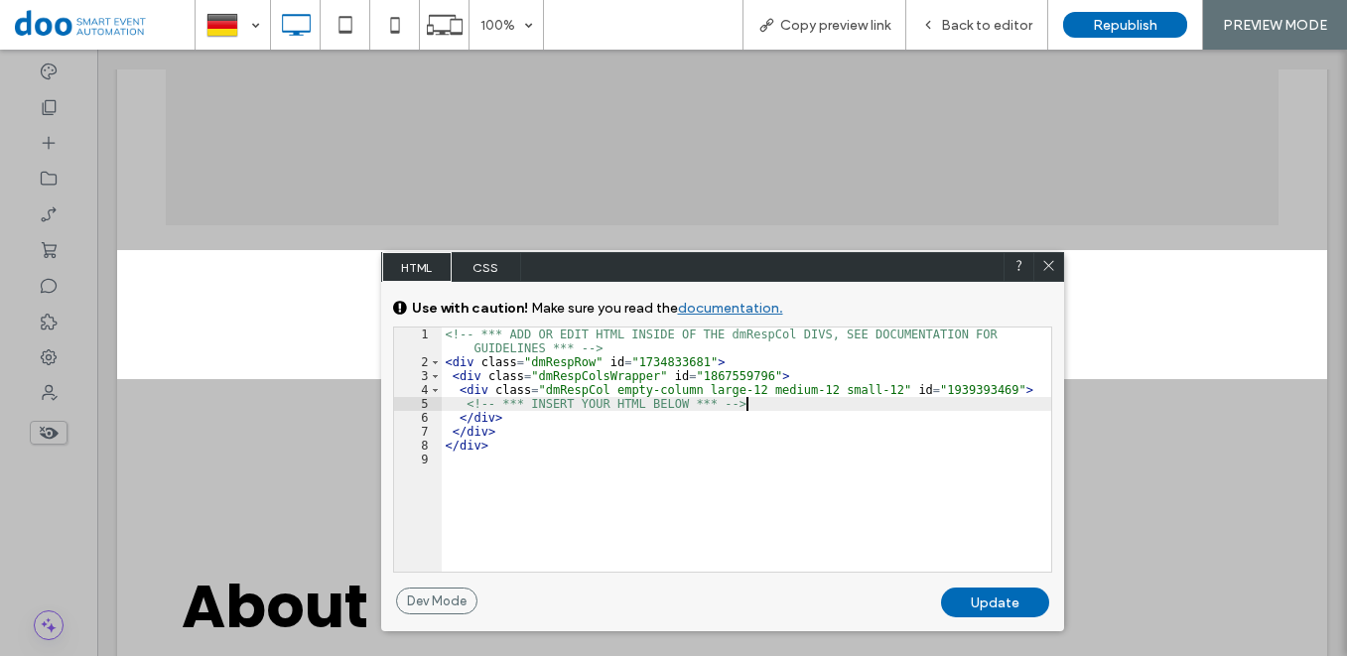
scroll to position [2, 0]
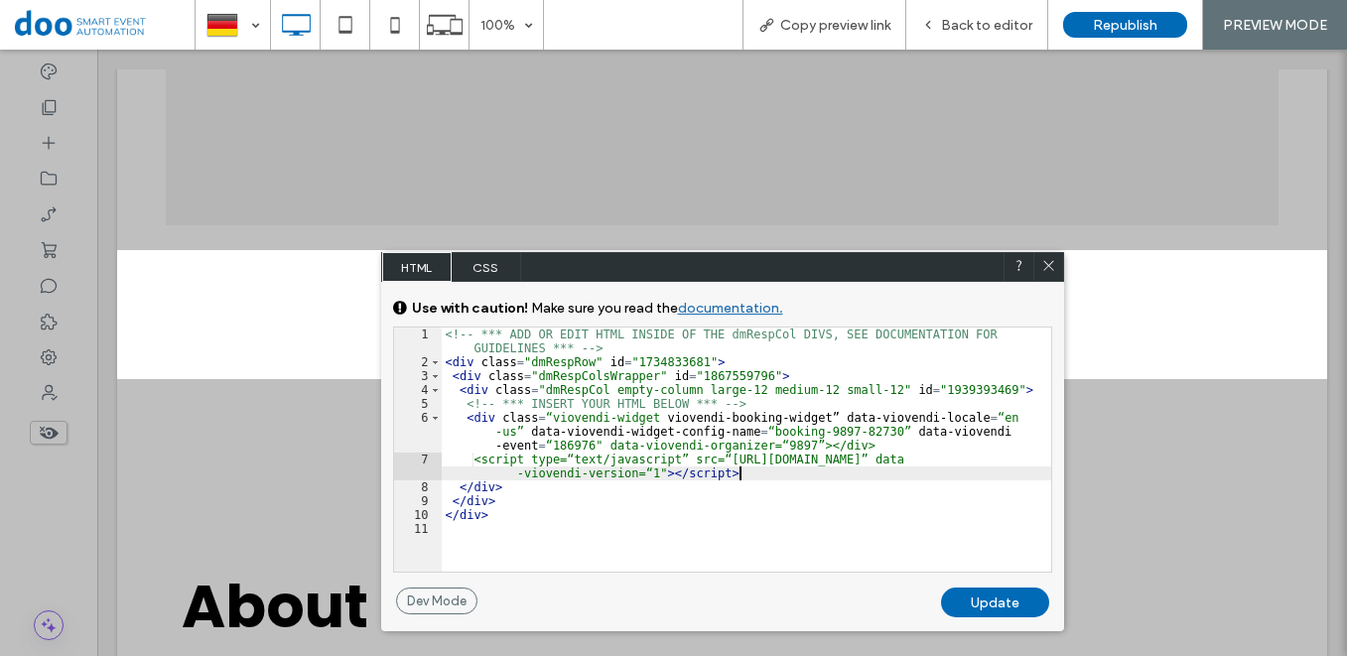
click at [1001, 599] on div "Update" at bounding box center [995, 603] width 108 height 30
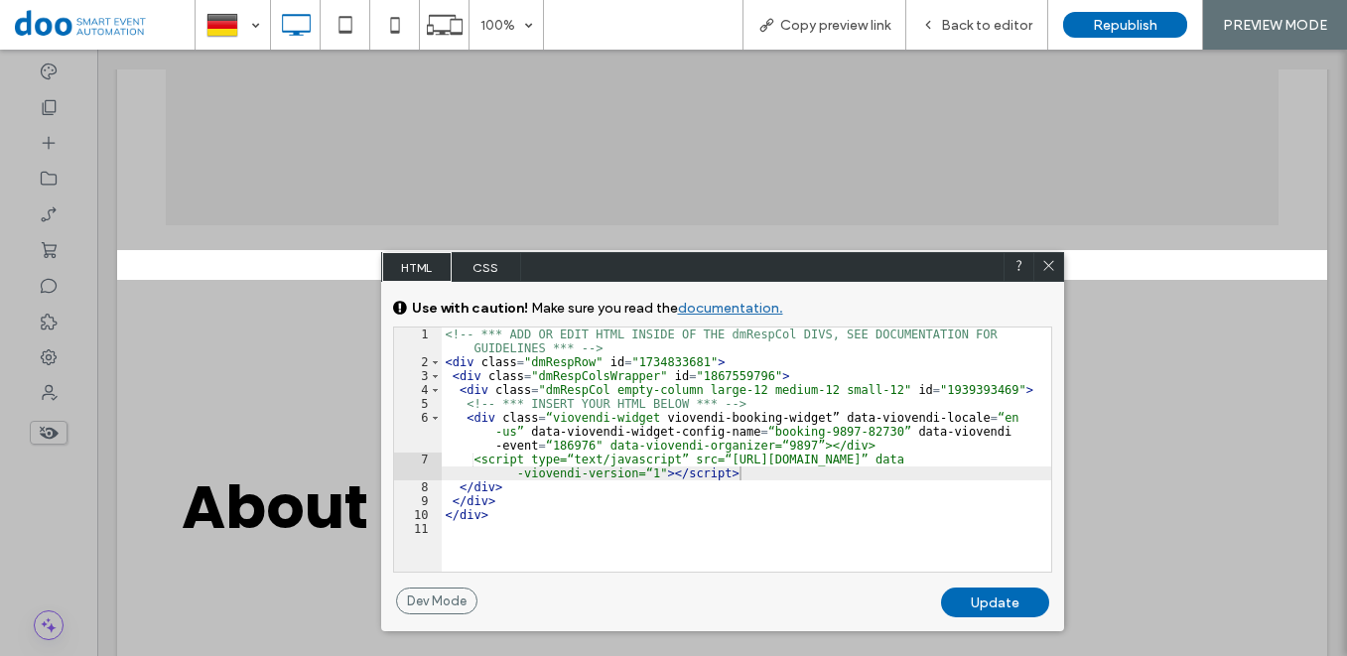
click at [994, 613] on div "Update" at bounding box center [995, 603] width 108 height 30
click at [1053, 266] on icon at bounding box center [1049, 265] width 15 height 15
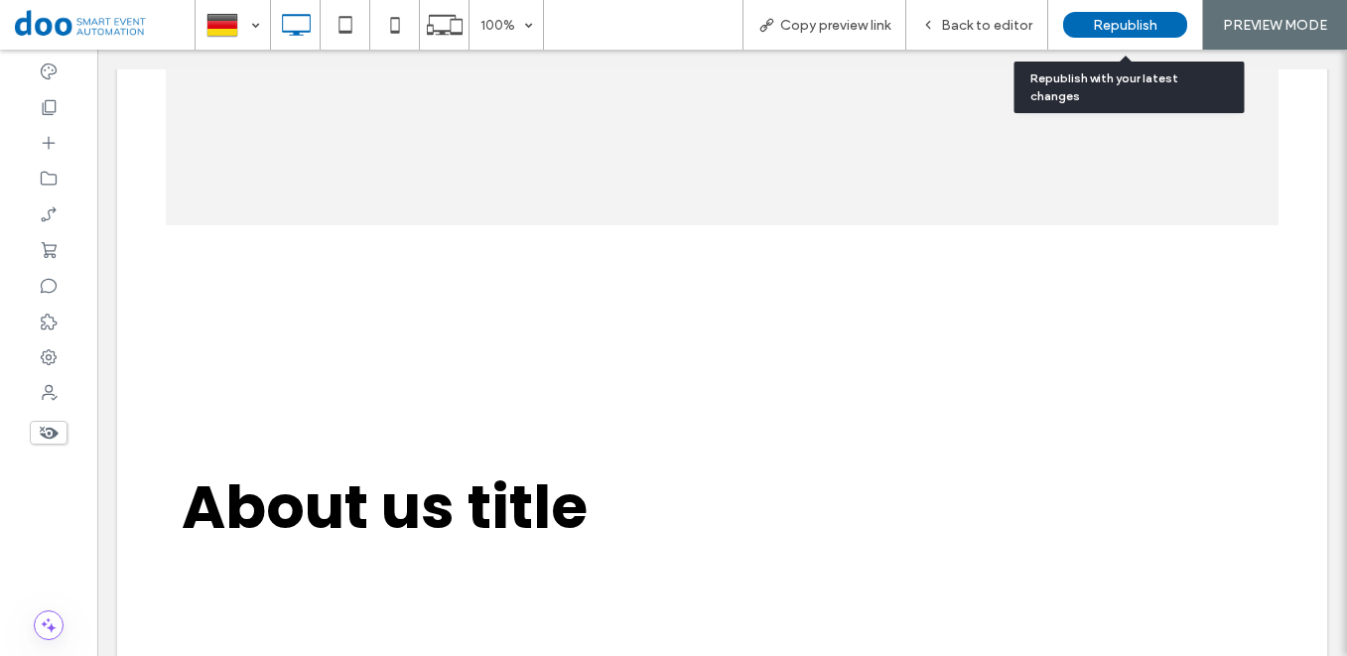
click at [1108, 28] on span "Republish" at bounding box center [1125, 25] width 65 height 17
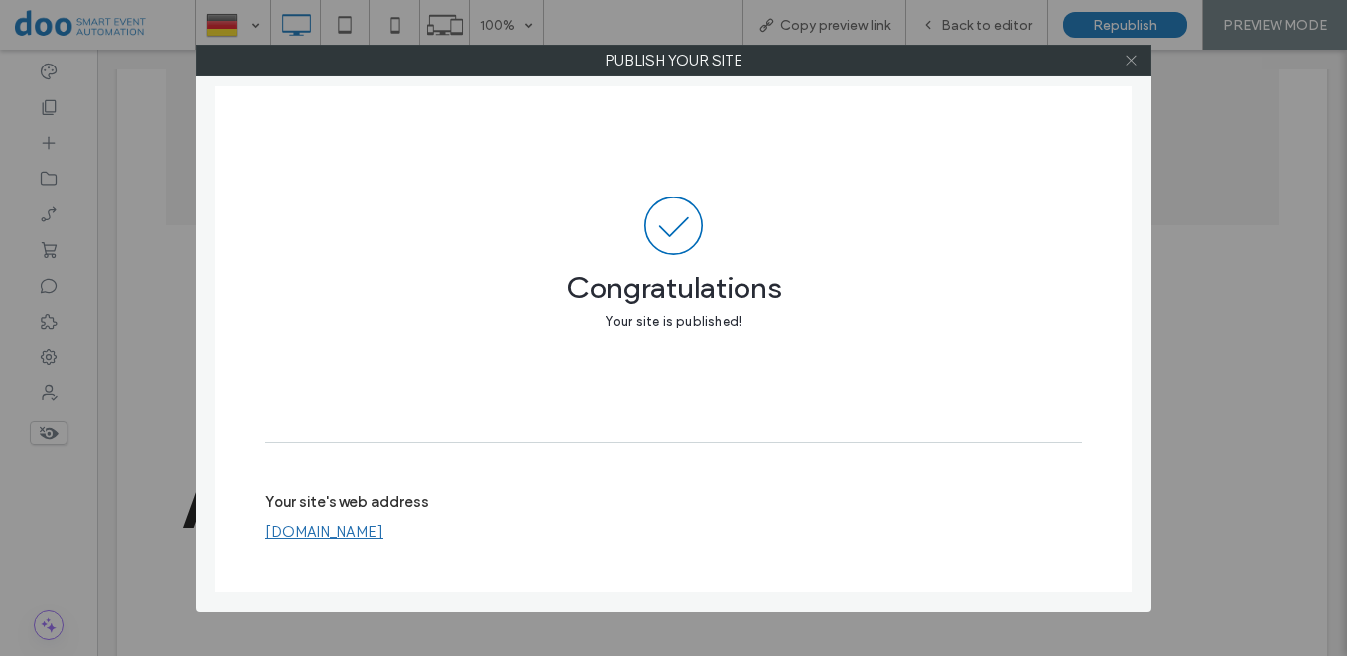
click at [1135, 66] on icon at bounding box center [1131, 60] width 15 height 15
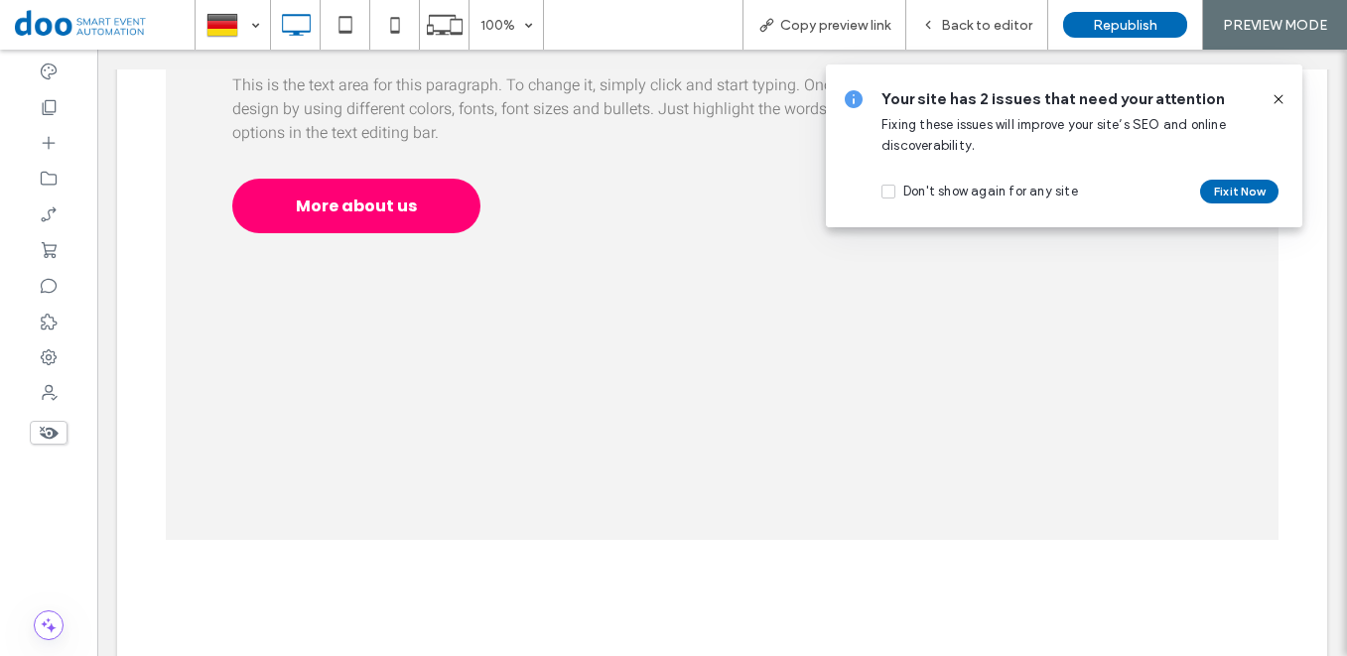
scroll to position [1031, 0]
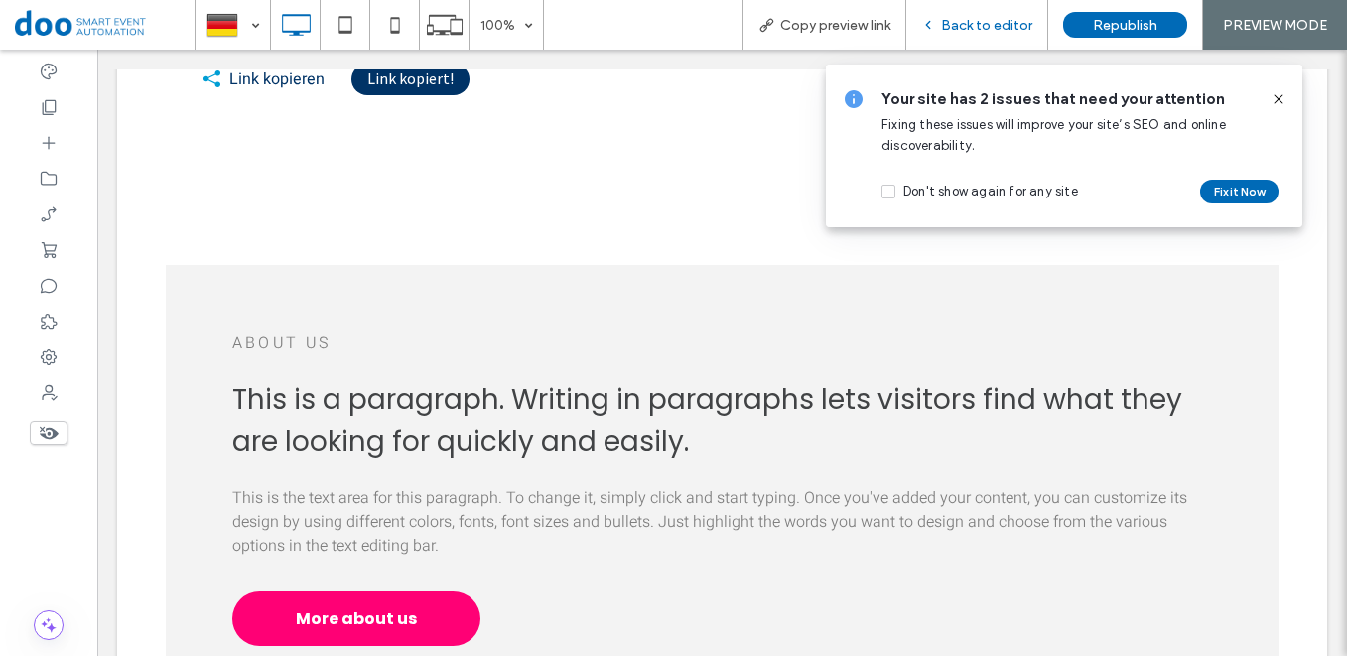
click at [980, 30] on span "Back to editor" at bounding box center [986, 25] width 91 height 17
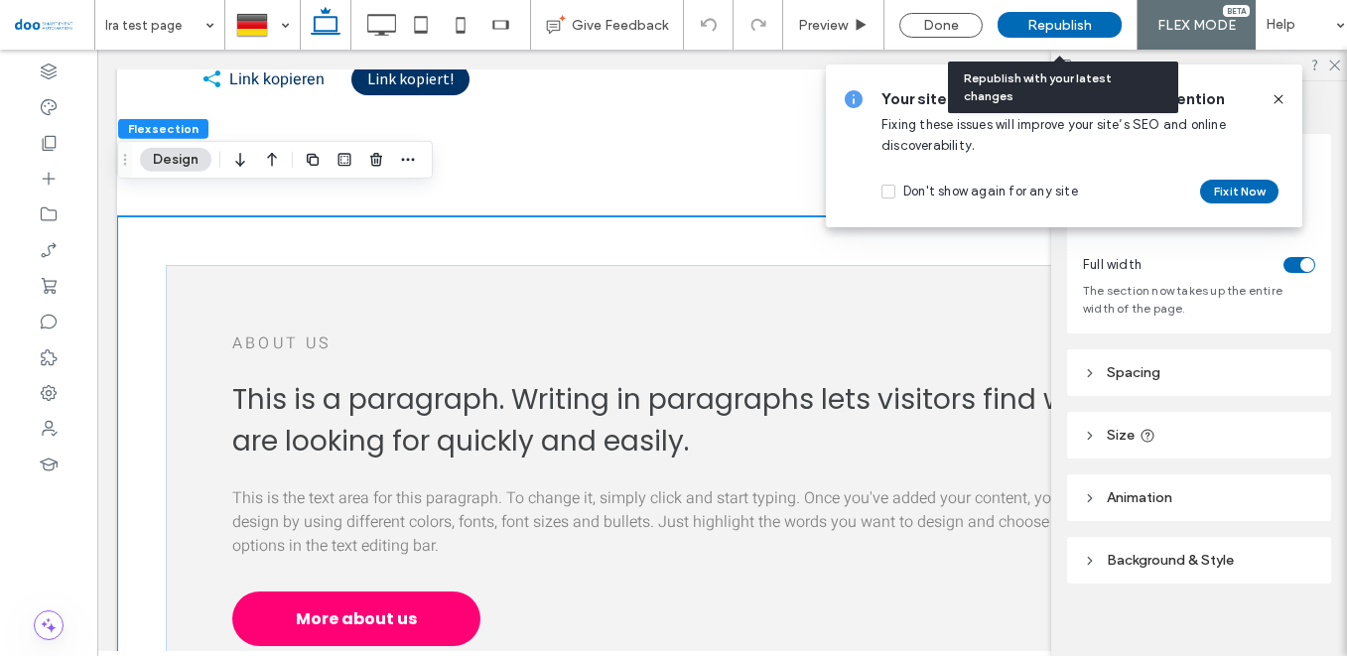
click at [1042, 22] on span "Republish" at bounding box center [1060, 25] width 65 height 17
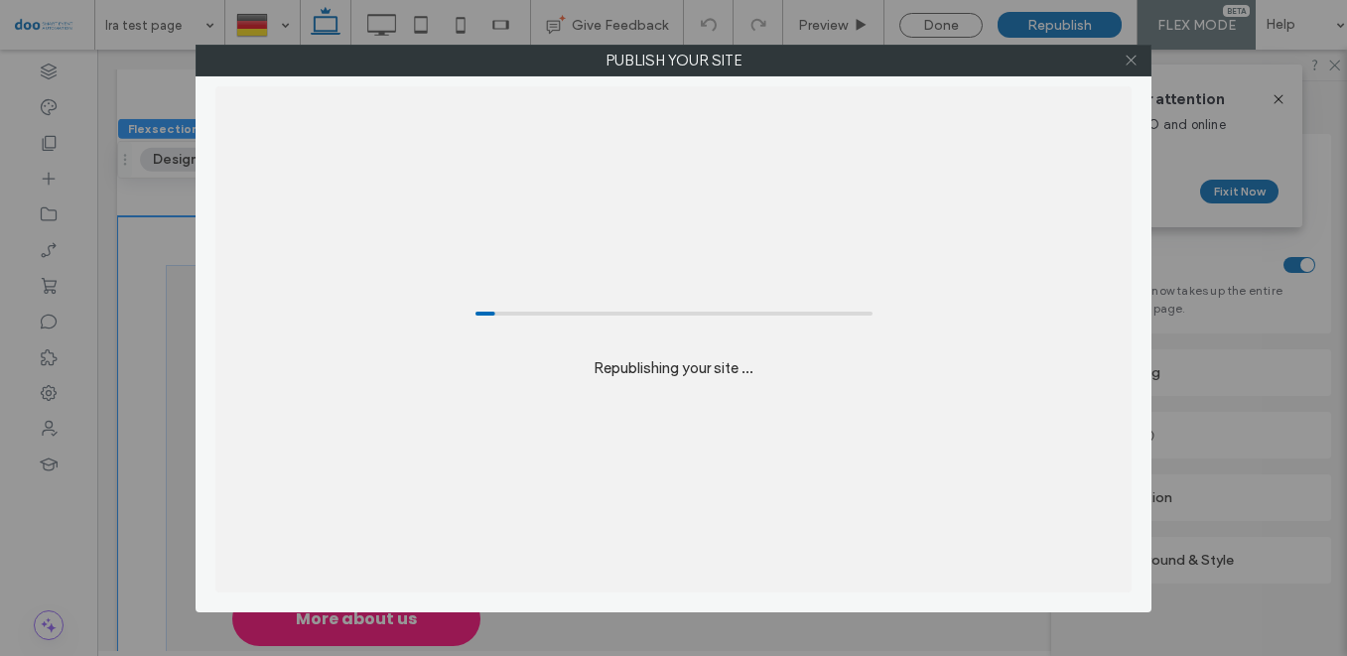
click at [1137, 66] on icon at bounding box center [1131, 60] width 15 height 15
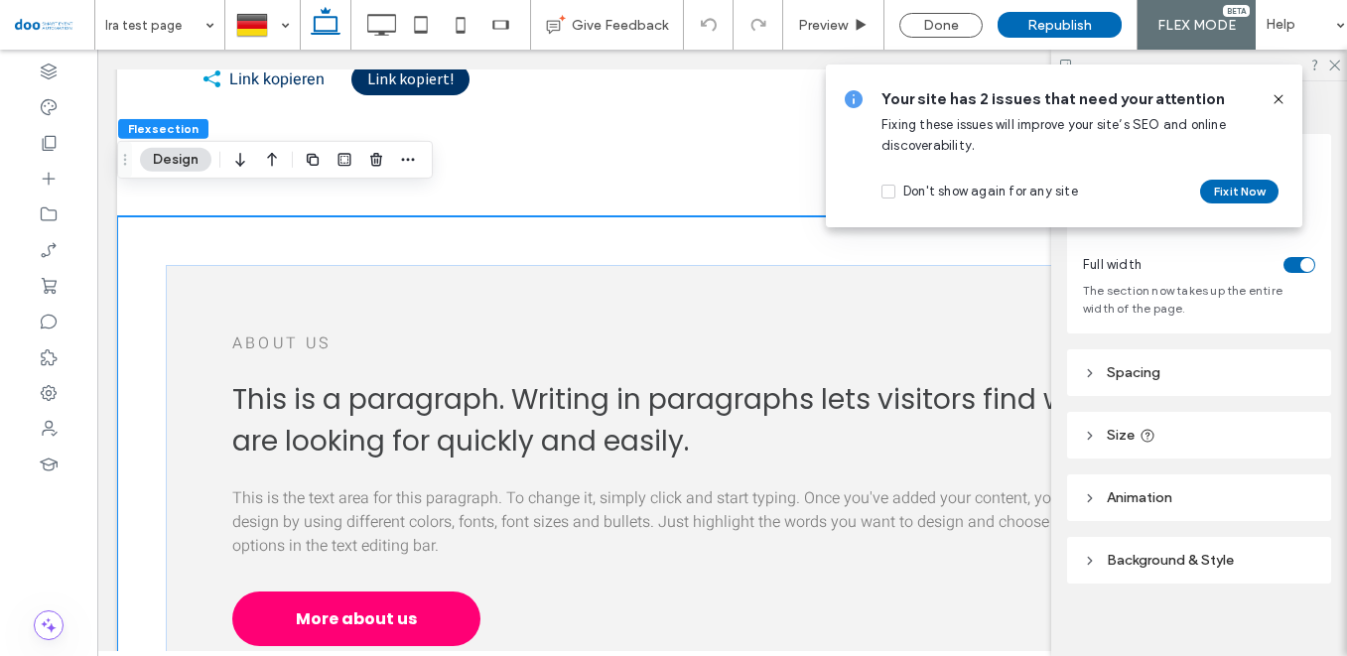
click at [1282, 97] on icon at bounding box center [1279, 99] width 16 height 16
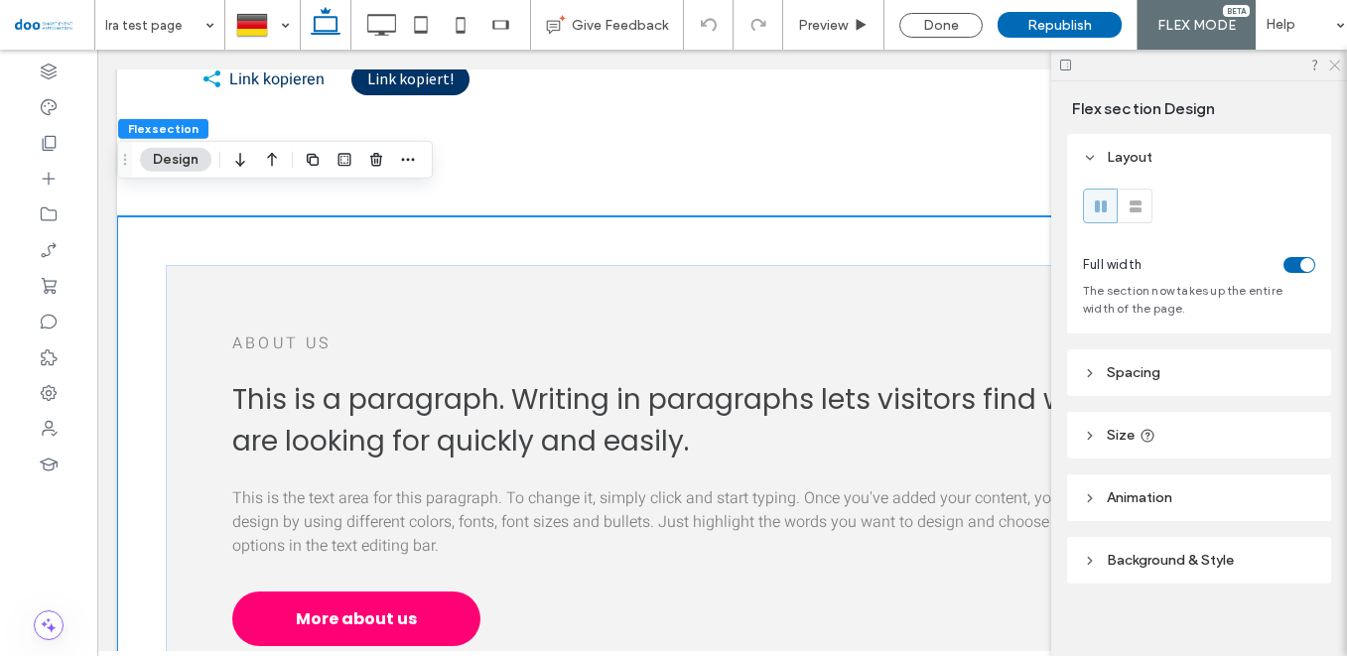
click at [1330, 66] on icon at bounding box center [1334, 64] width 13 height 13
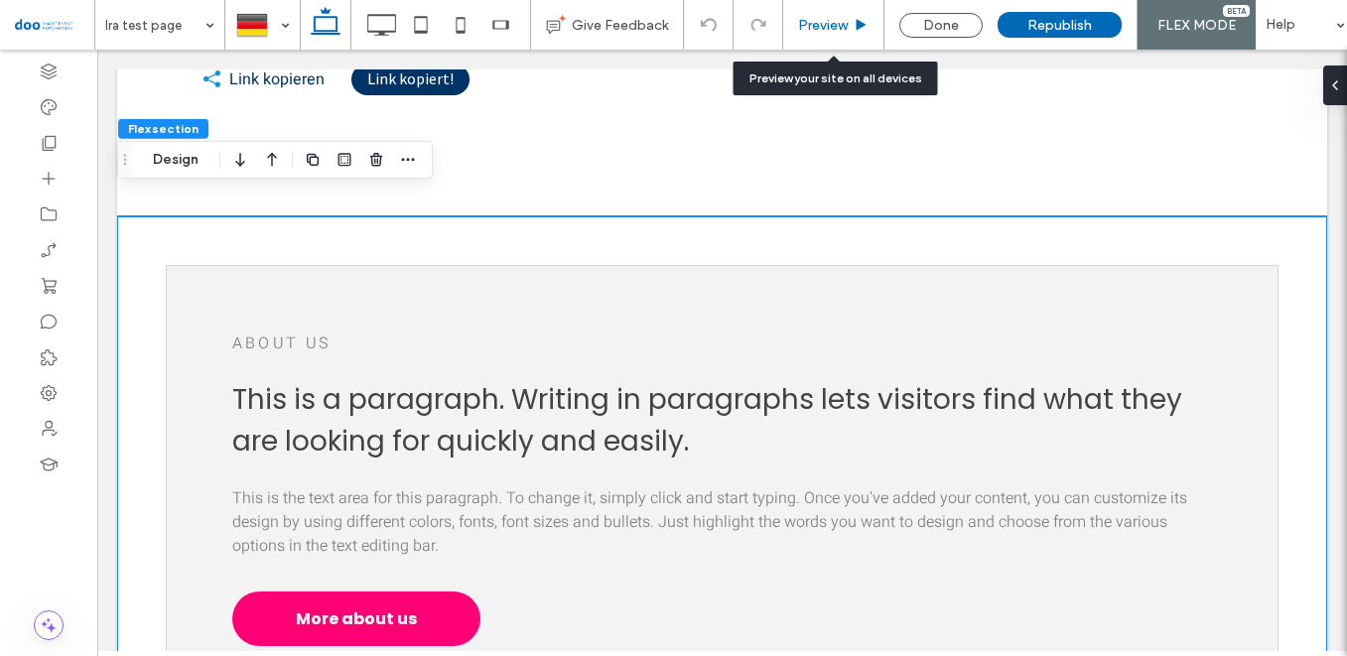
click at [846, 17] on span "Preview" at bounding box center [823, 25] width 50 height 17
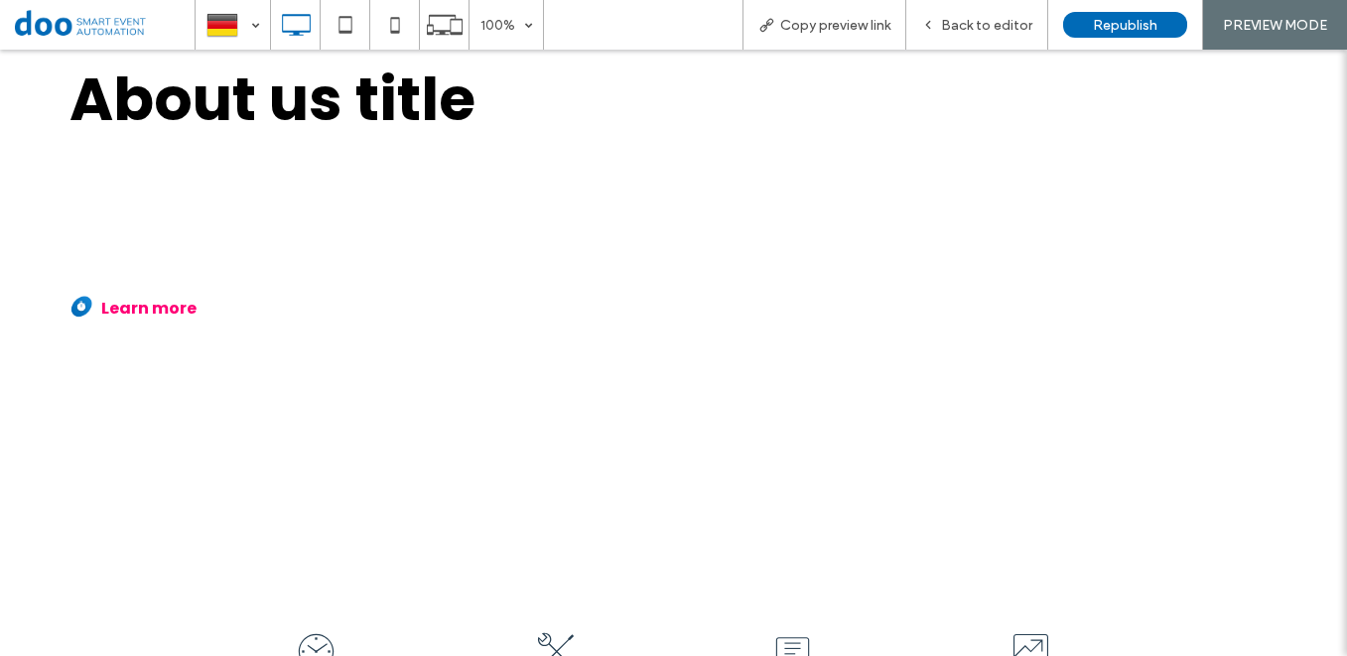
scroll to position [1978, 0]
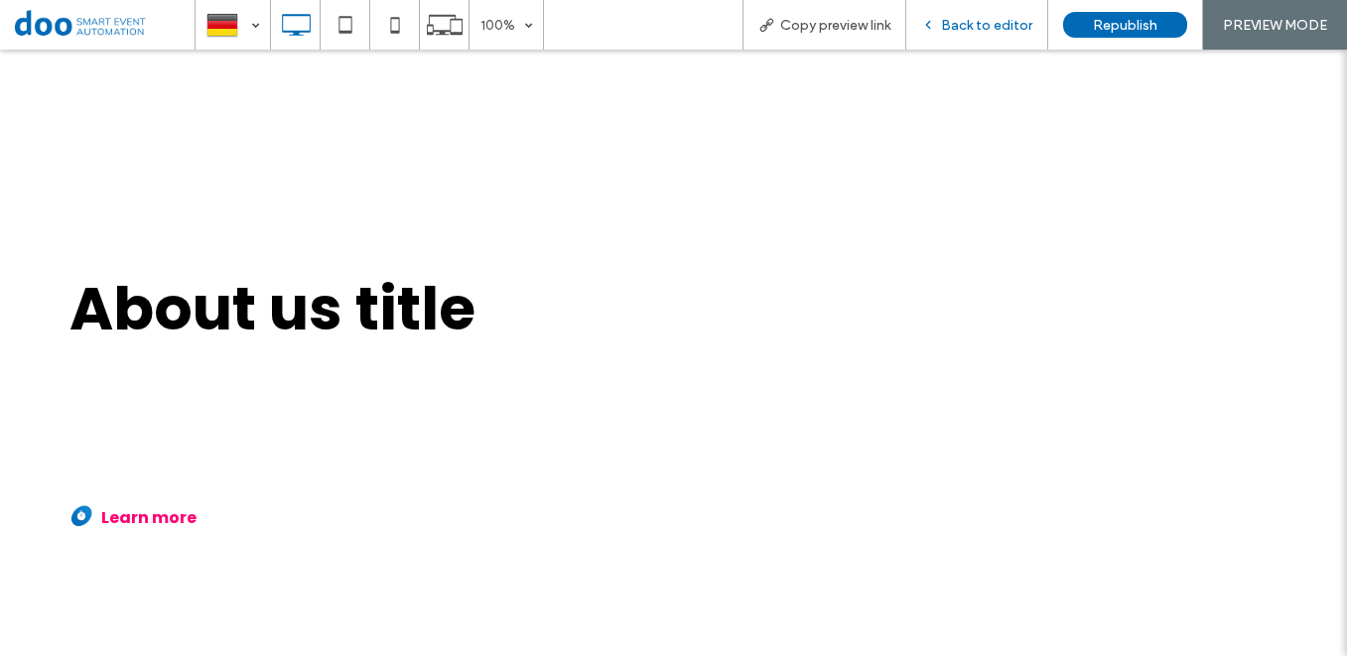
click at [1000, 26] on span "Back to editor" at bounding box center [986, 25] width 91 height 17
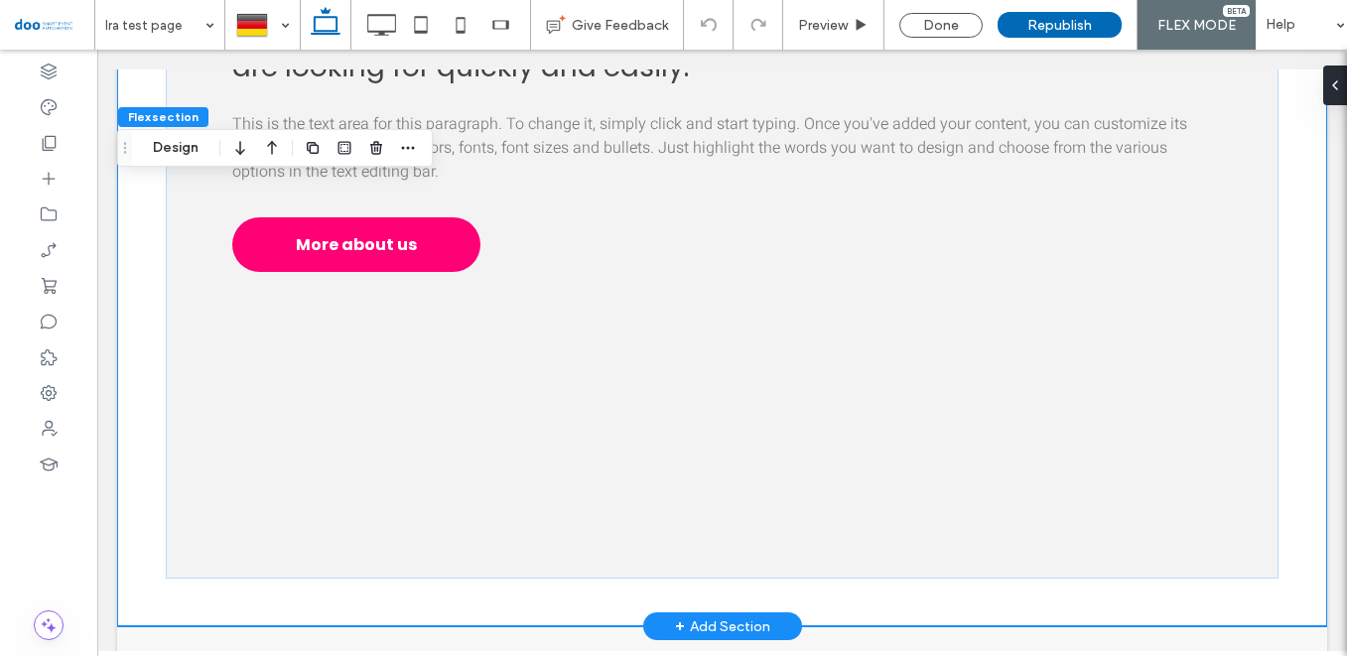
click at [747, 616] on div "+ Add Section" at bounding box center [722, 627] width 95 height 22
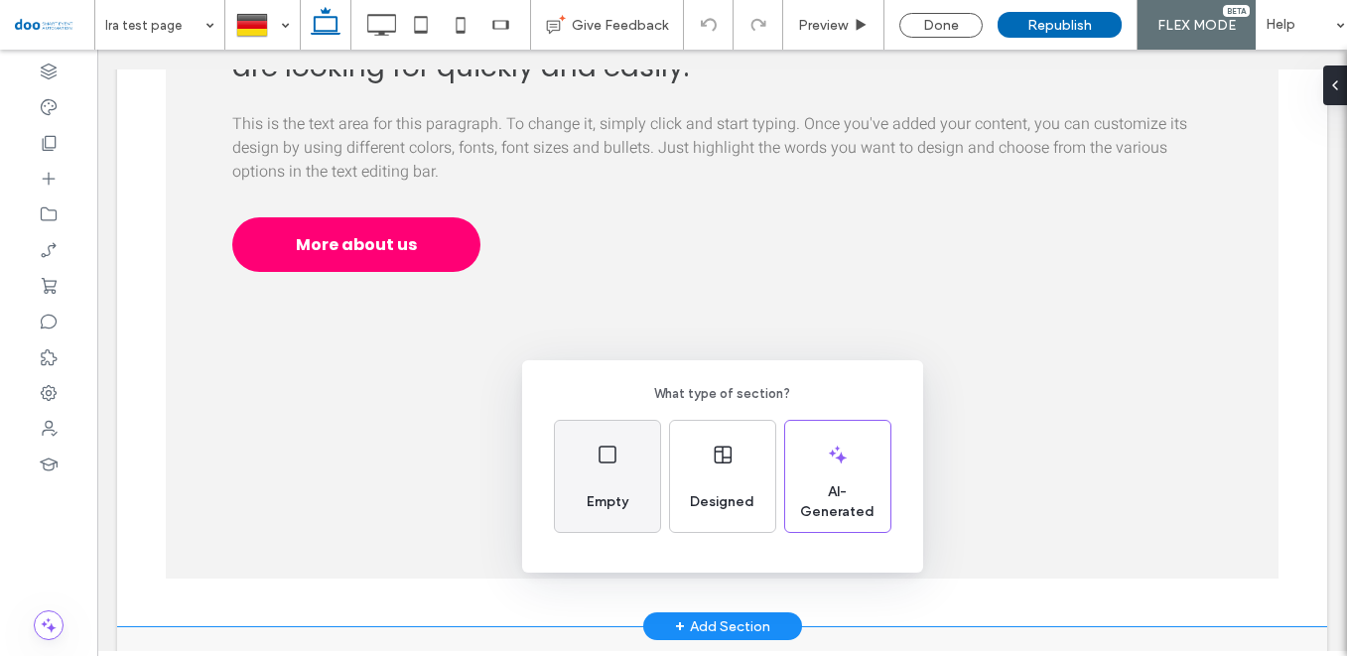
click at [604, 497] on span "Empty" at bounding box center [608, 503] width 58 height 20
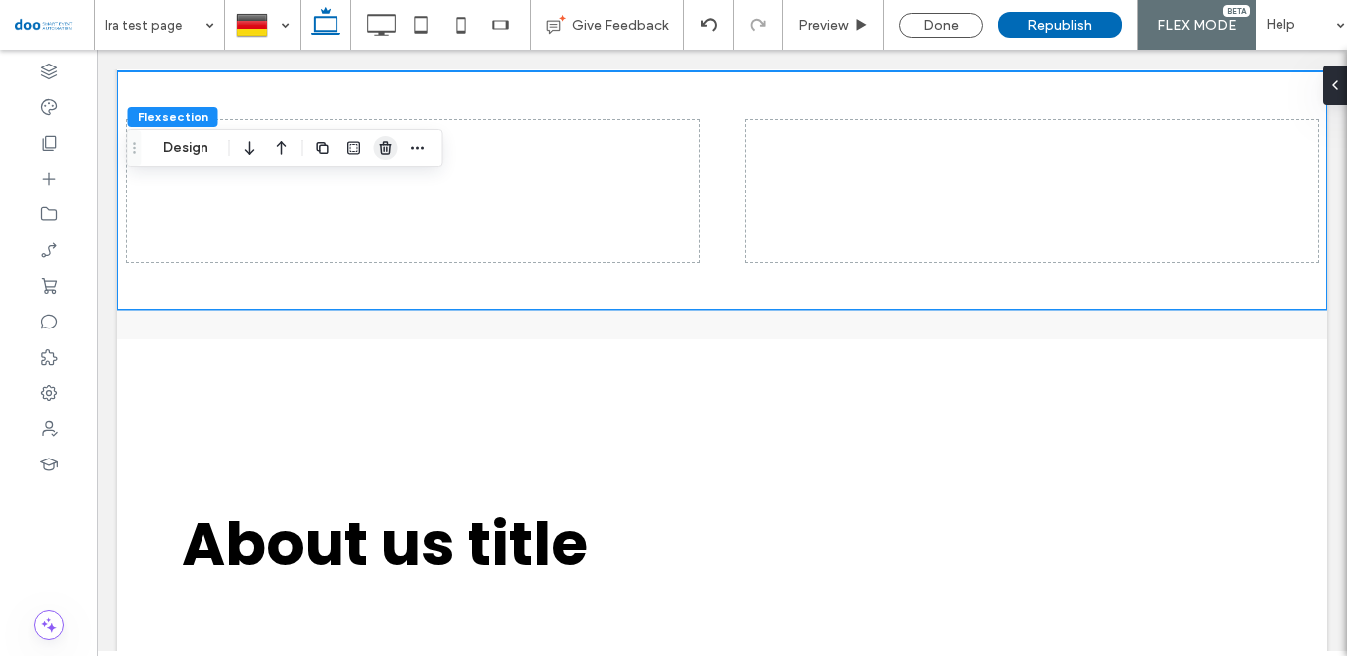
click at [385, 152] on icon "button" at bounding box center [386, 148] width 16 height 16
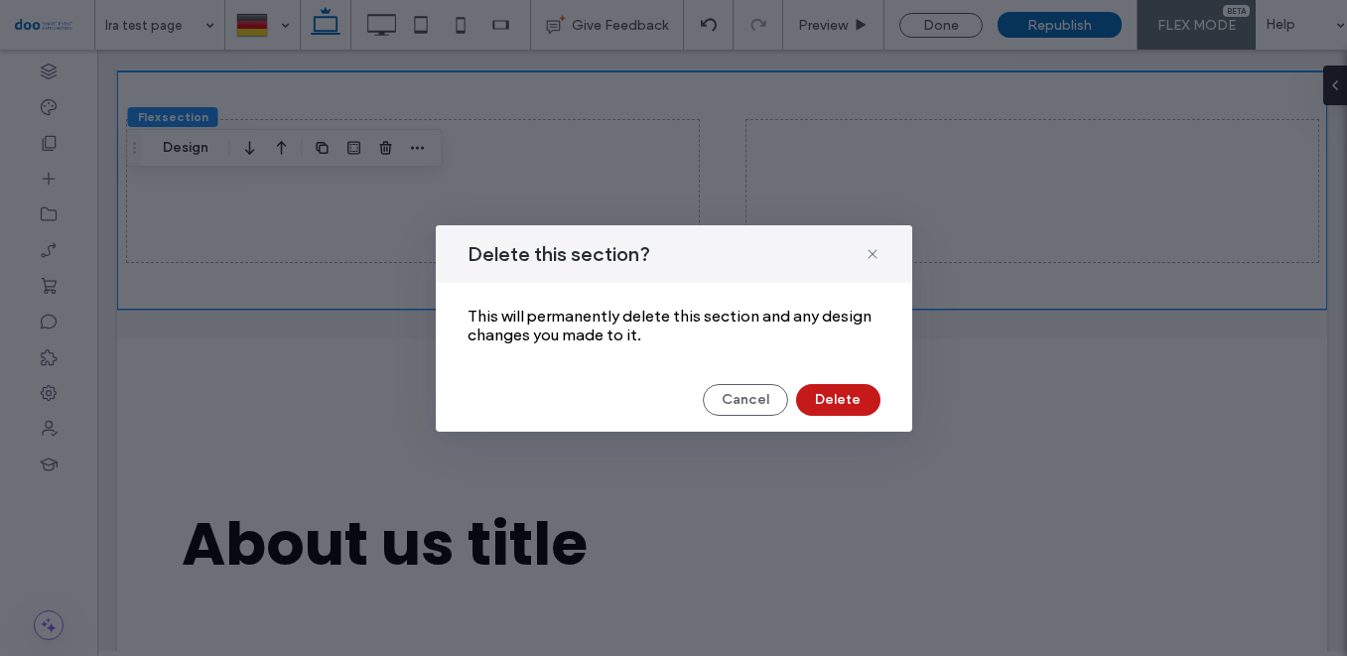
click at [859, 398] on button "Delete" at bounding box center [838, 400] width 84 height 32
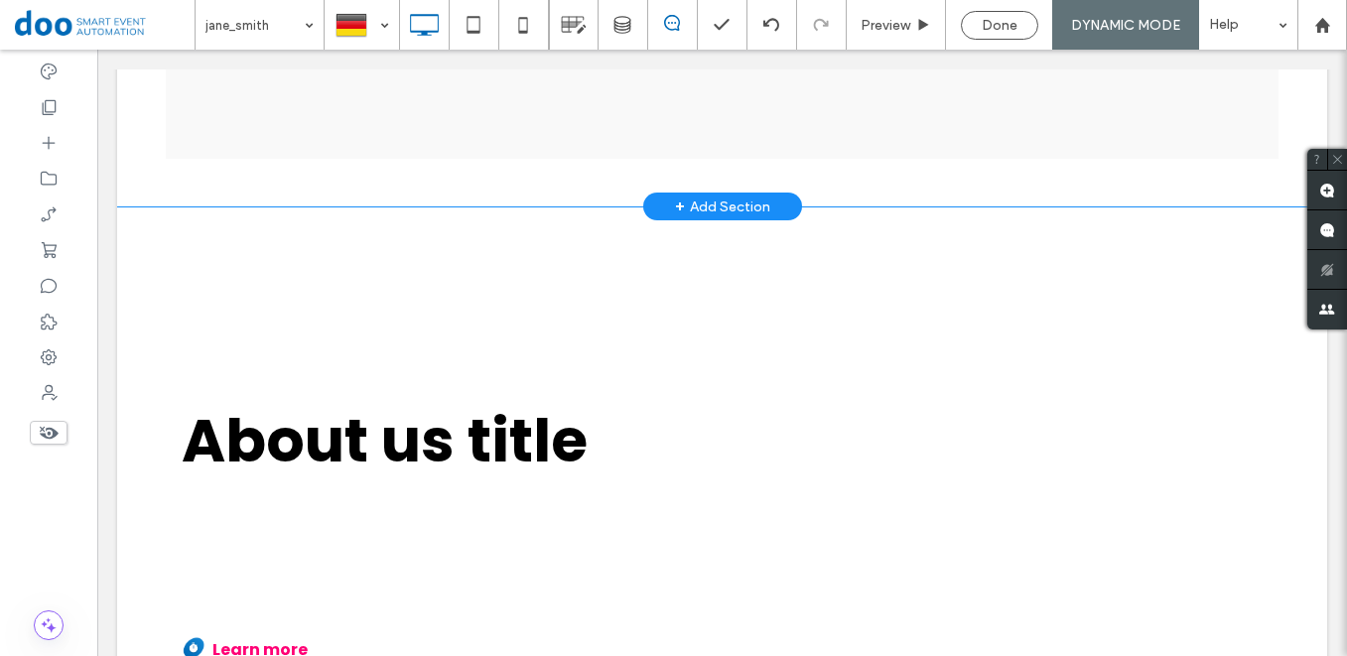
click at [725, 196] on div "+ Add Section" at bounding box center [722, 207] width 95 height 22
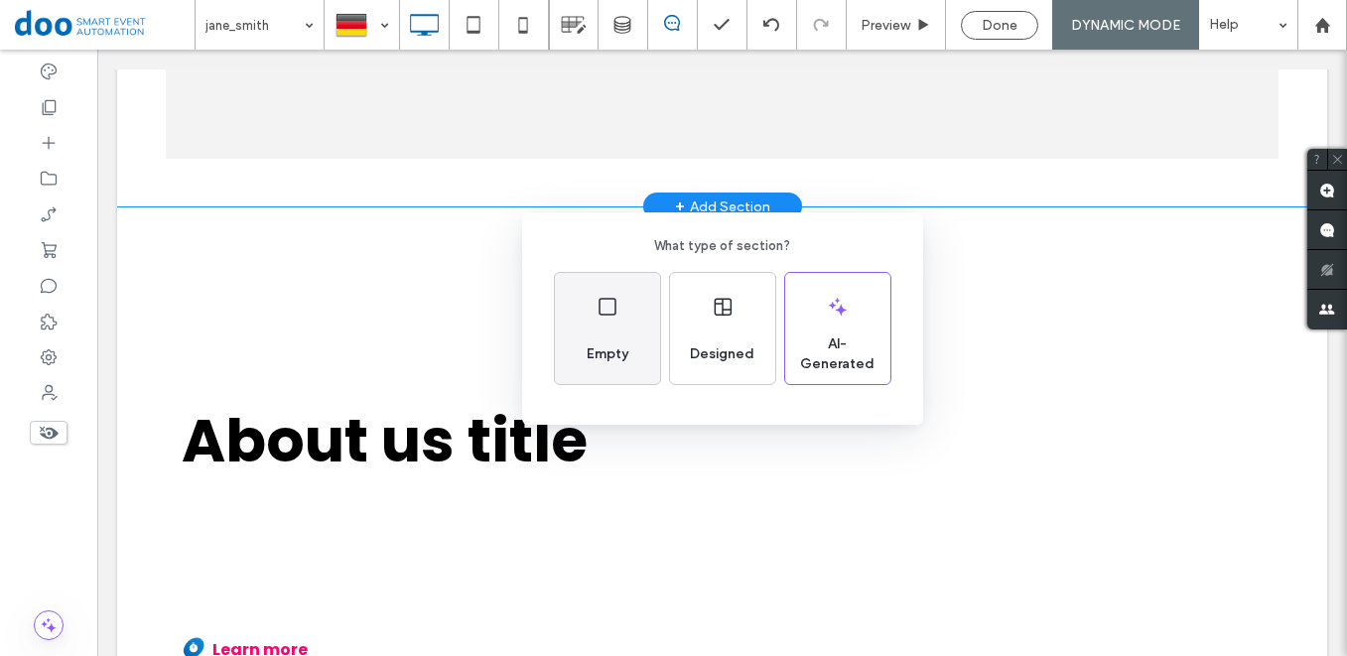
click at [632, 339] on div "Empty" at bounding box center [608, 355] width 58 height 44
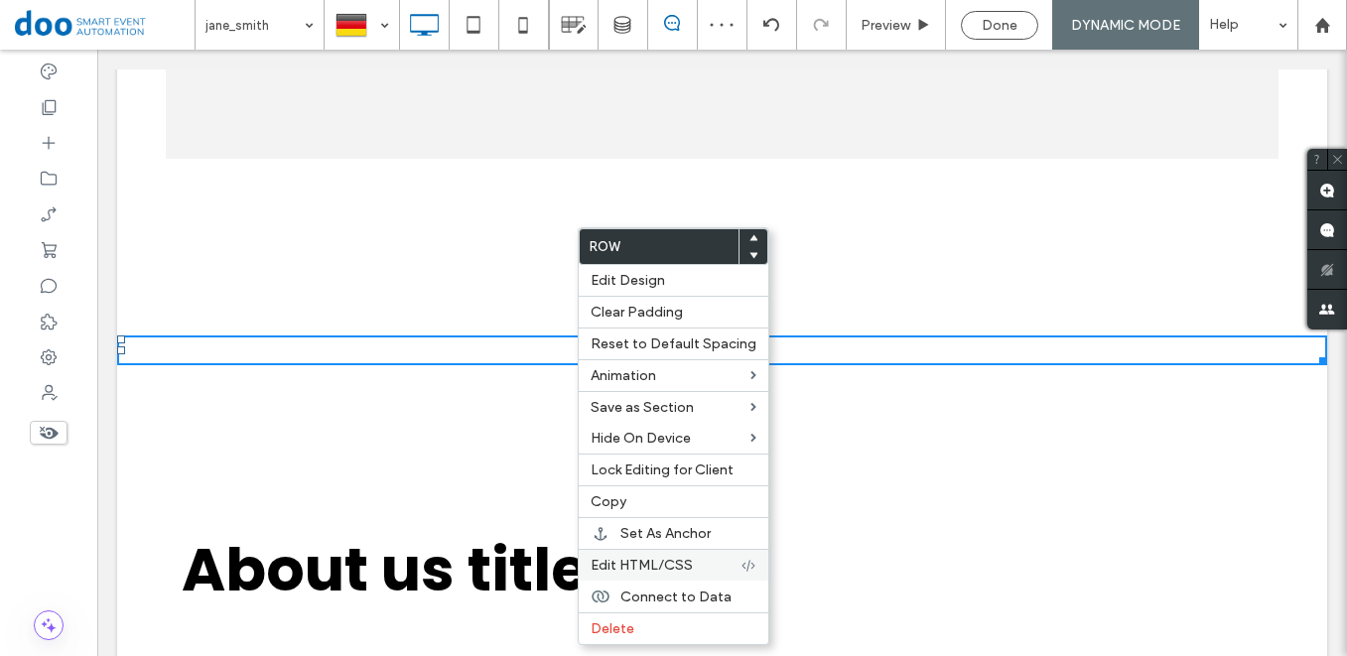
click at [688, 567] on span "Edit HTML/CSS" at bounding box center [642, 565] width 102 height 17
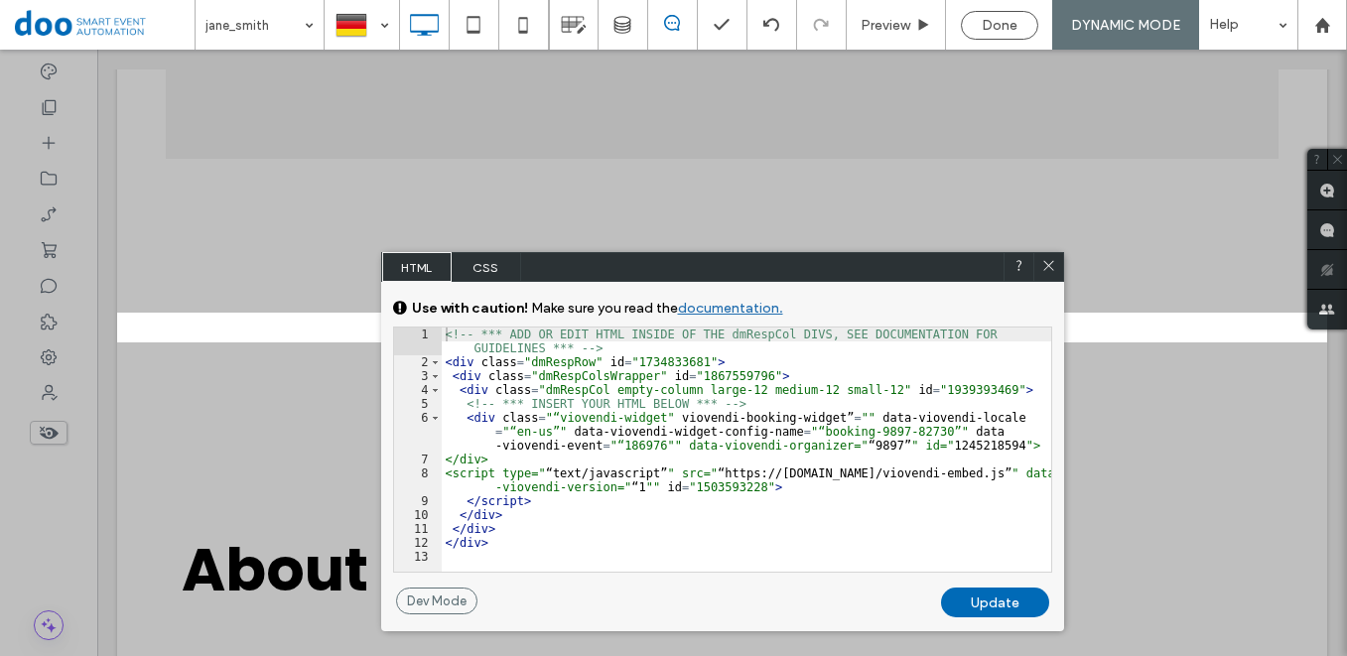
click at [986, 600] on div "Update" at bounding box center [995, 603] width 108 height 30
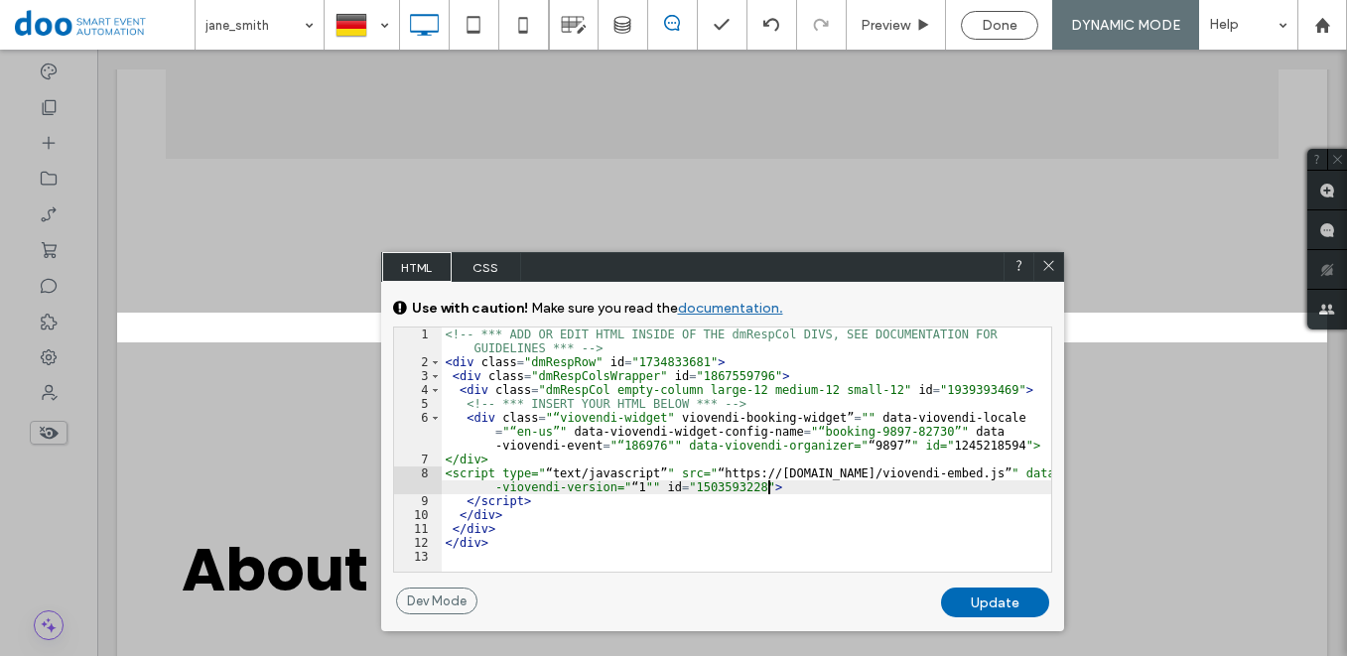
click at [767, 493] on div "<!-- *** ADD OR EDIT HTML INSIDE OF THE dmRespCol DIVS, SEE DOCUMENTATION FOR G…" at bounding box center [747, 471] width 610 height 286
click at [547, 499] on div "<!-- *** ADD OR EDIT HTML INSIDE OF THE dmRespCol DIVS, SEE DOCUMENTATION FOR G…" at bounding box center [747, 471] width 610 height 286
click at [1021, 599] on div "Update" at bounding box center [995, 603] width 108 height 30
click at [1045, 267] on icon at bounding box center [1049, 265] width 15 height 15
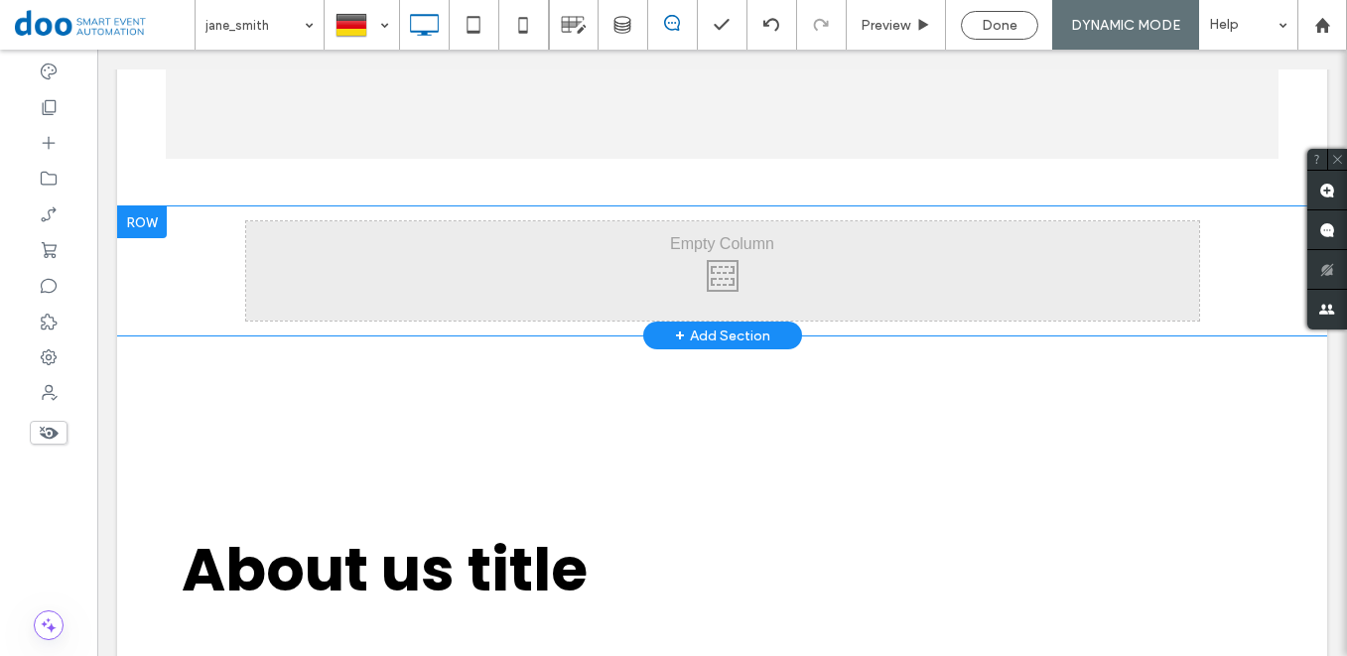
click at [638, 270] on div "Click To Paste Click To Paste" at bounding box center [722, 270] width 953 height 99
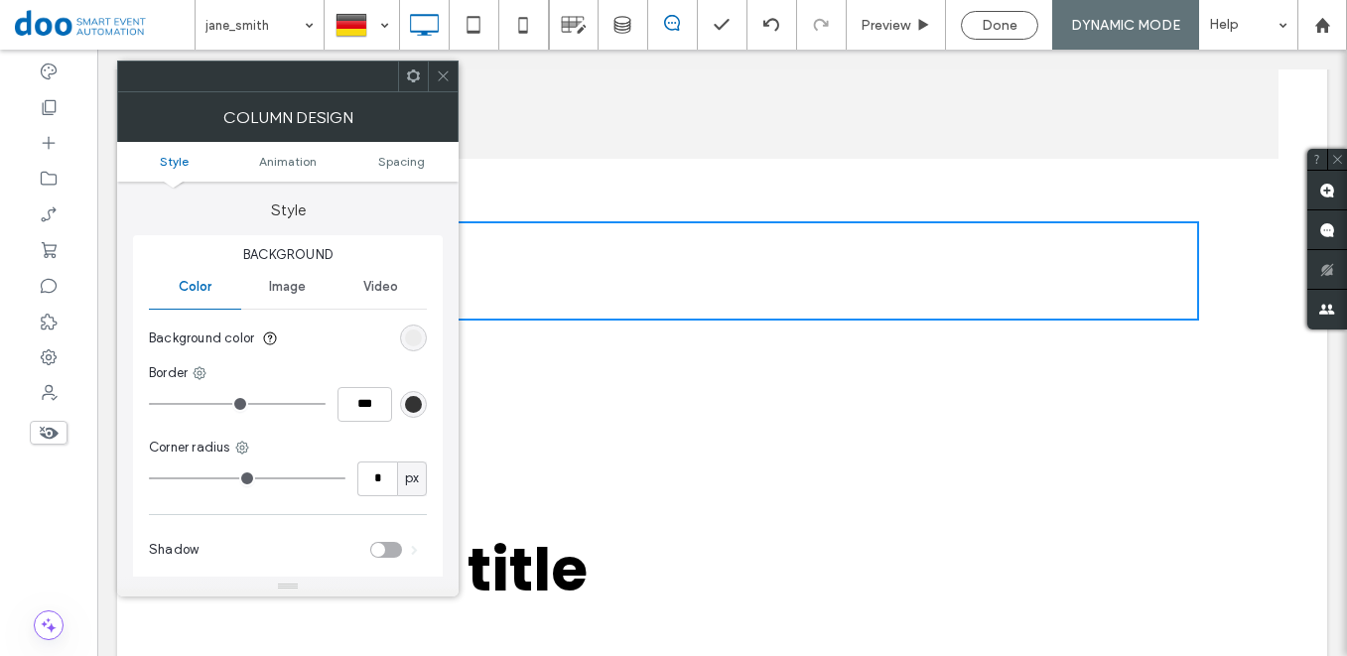
click at [647, 221] on div "Click To Paste Click To Paste" at bounding box center [722, 270] width 953 height 99
click at [443, 71] on icon at bounding box center [443, 76] width 15 height 15
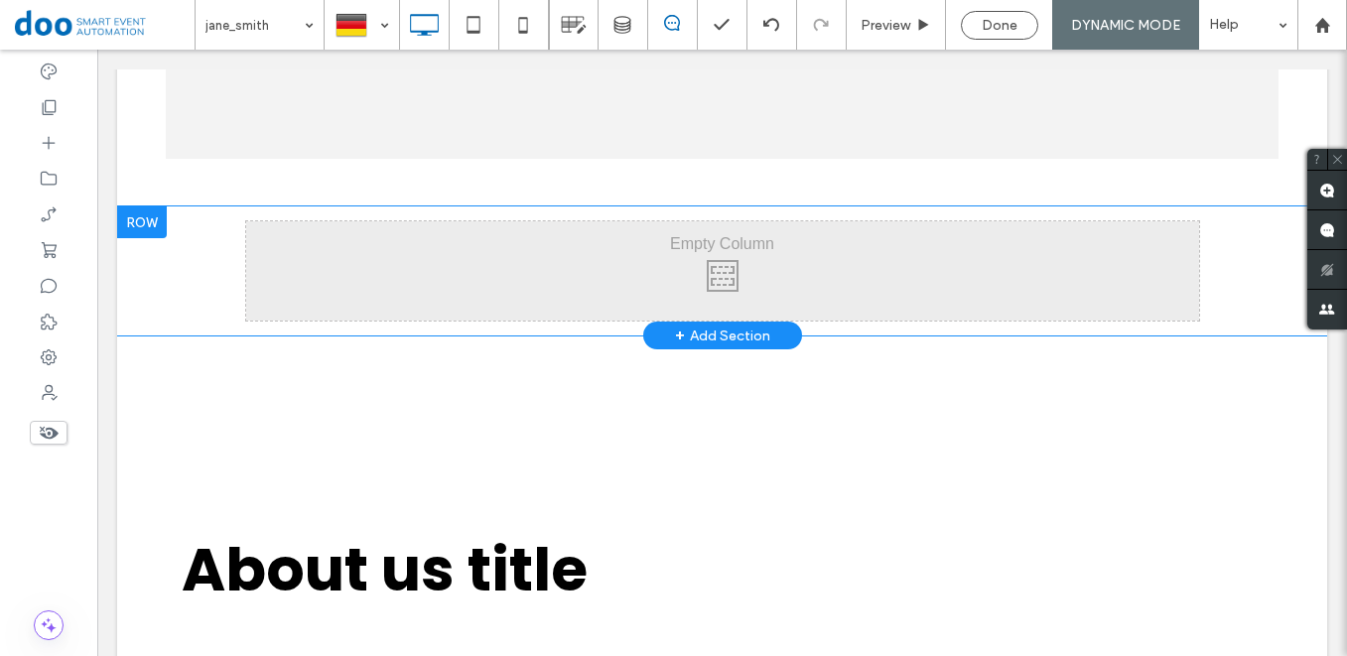
click at [145, 207] on div at bounding box center [142, 223] width 50 height 32
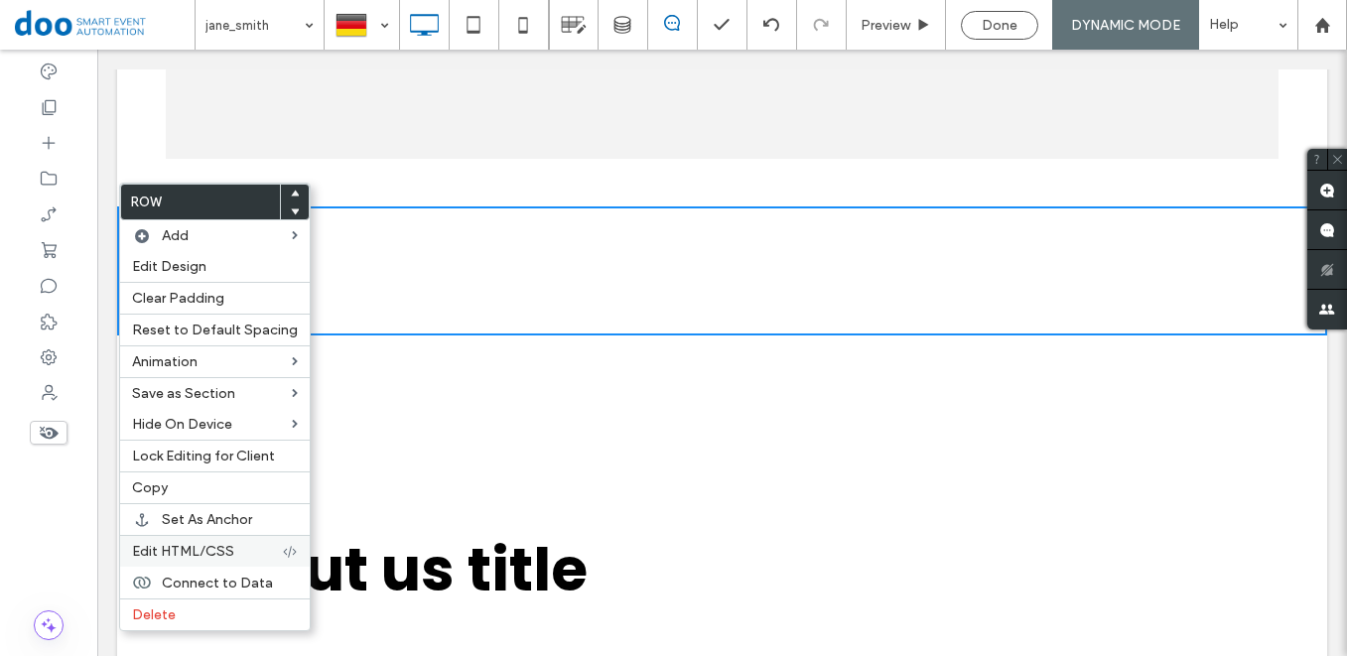
click at [240, 555] on label "Edit HTML/CSS" at bounding box center [207, 551] width 150 height 17
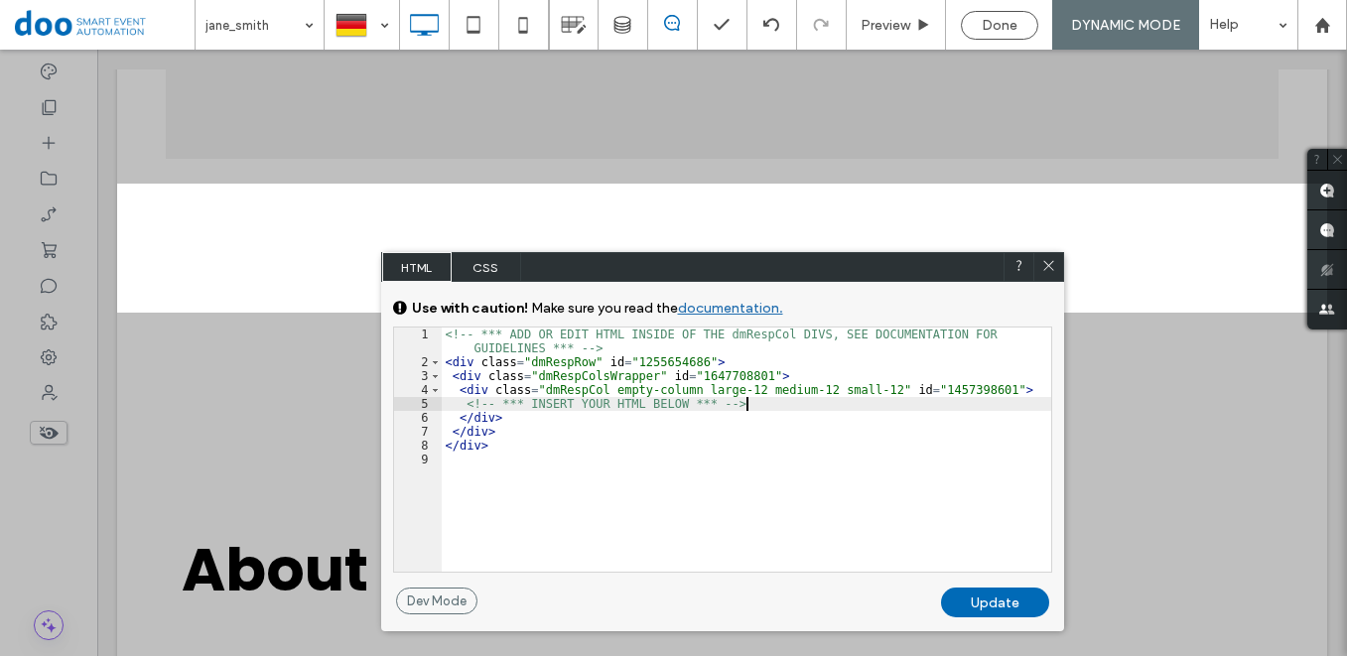
click at [772, 409] on div "<!-- *** ADD OR EDIT HTML INSIDE OF THE dmRespCol DIVS, SEE DOCUMENTATION FOR G…" at bounding box center [747, 471] width 610 height 286
type textarea "**"
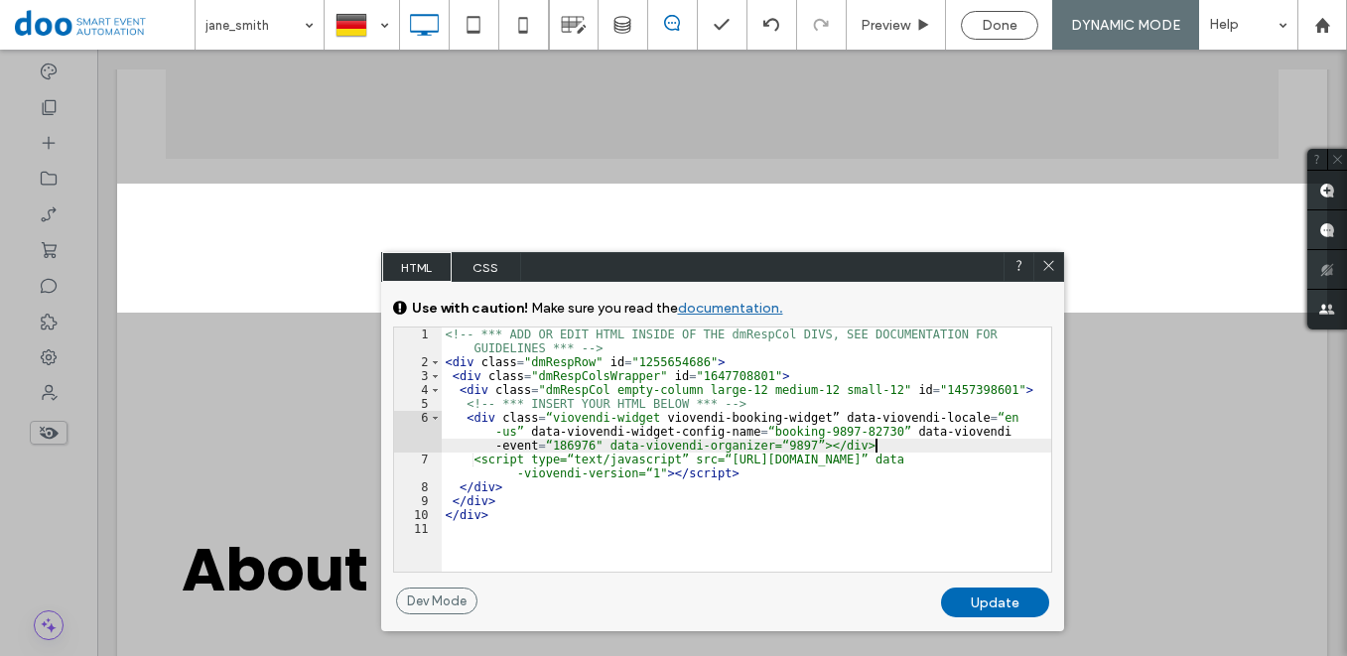
click at [885, 443] on div "<!-- *** ADD OR EDIT HTML INSIDE OF THE dmRespCol DIVS, SEE DOCUMENTATION FOR G…" at bounding box center [747, 471] width 610 height 286
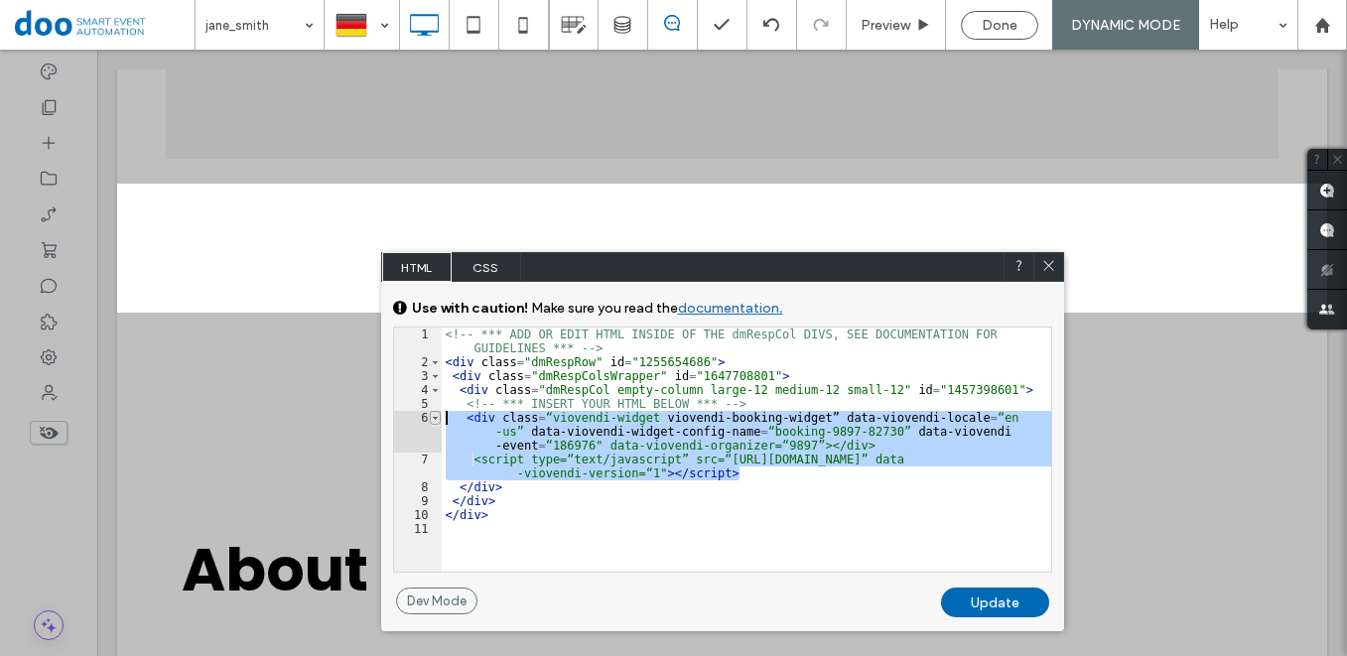
drag, startPoint x: 774, startPoint y: 475, endPoint x: 435, endPoint y: 419, distance: 343.1
click at [435, 419] on div "** 1 2 3 4 5 6 7 8 9 10 11 <!-- *** ADD OR EDIT HTML INSIDE OF THE dmRespCol DI…" at bounding box center [722, 450] width 659 height 246
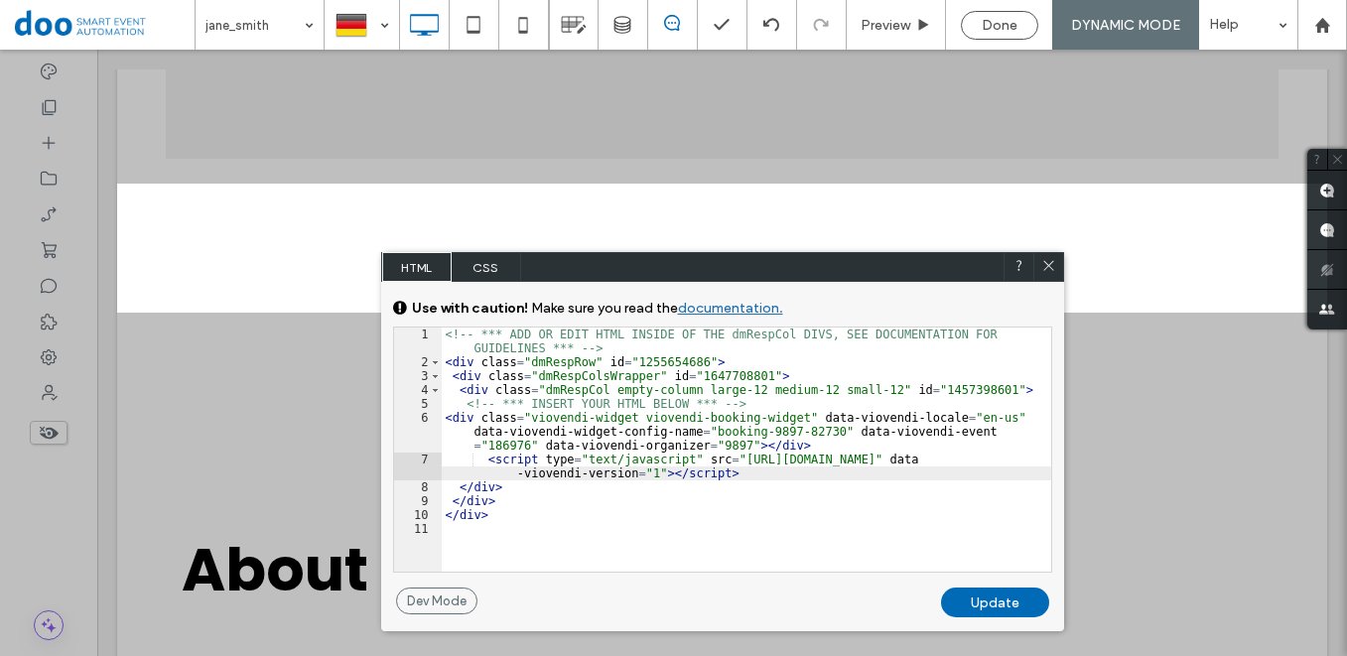
click at [994, 604] on div "Update" at bounding box center [995, 603] width 108 height 30
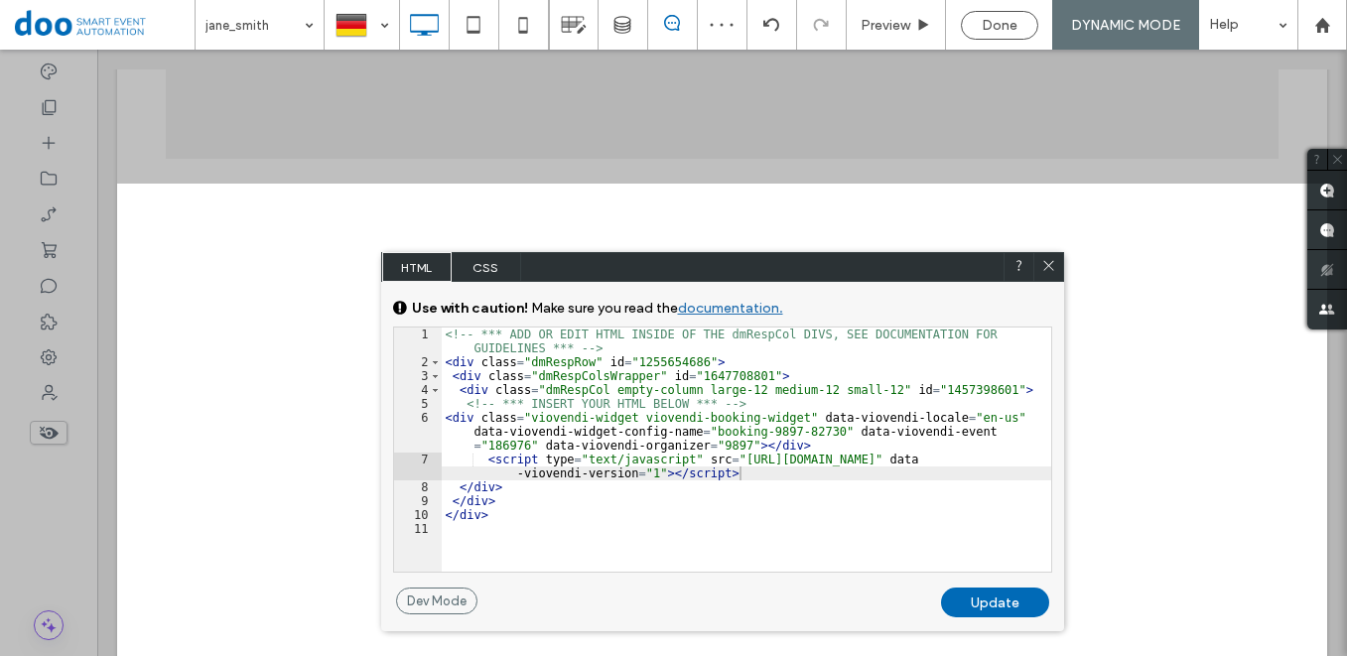
click at [1050, 269] on icon at bounding box center [1049, 265] width 15 height 15
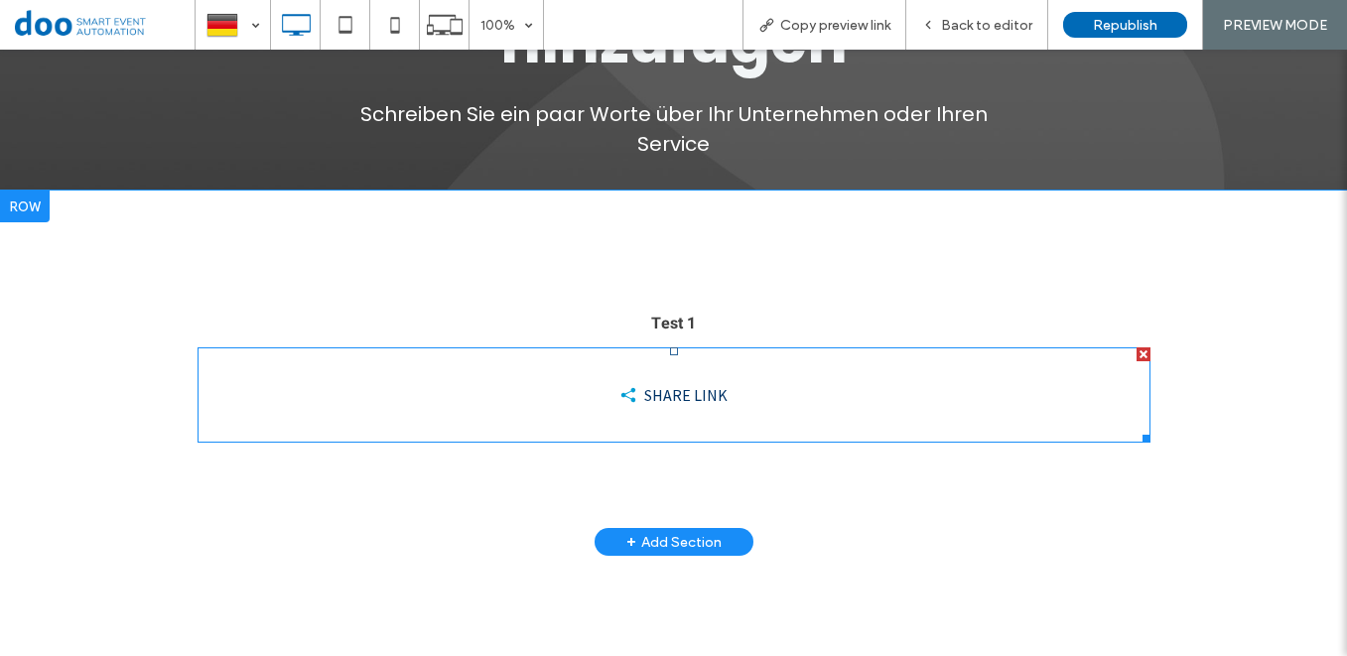
scroll to position [40, 0]
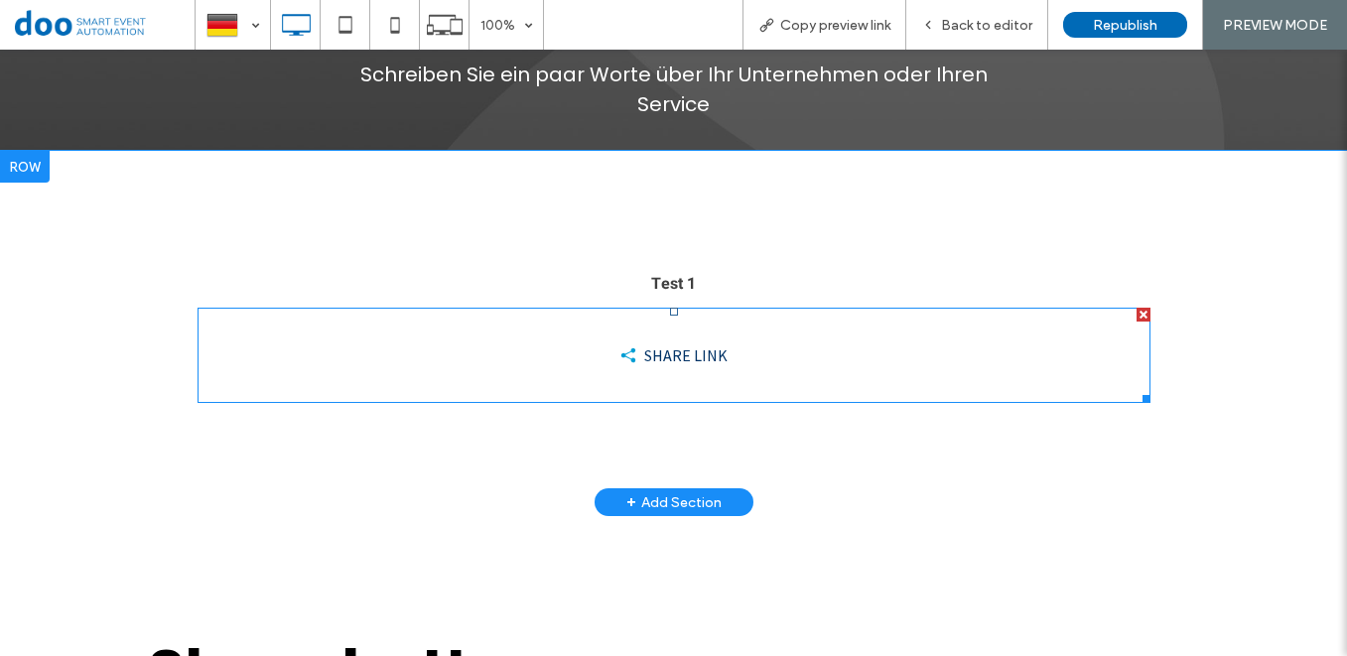
click at [697, 353] on span at bounding box center [674, 355] width 953 height 95
click at [682, 362] on span at bounding box center [674, 355] width 953 height 95
click at [670, 340] on span at bounding box center [674, 355] width 953 height 95
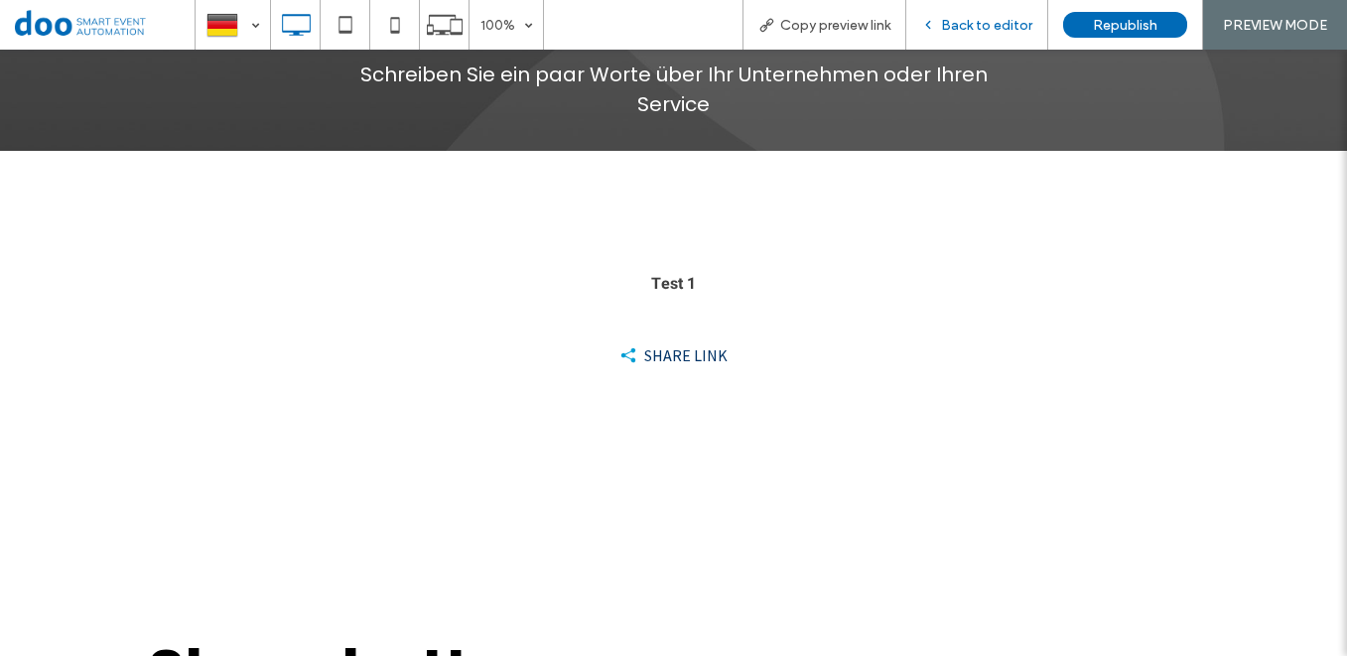
click at [977, 20] on span "Back to editor" at bounding box center [986, 25] width 91 height 17
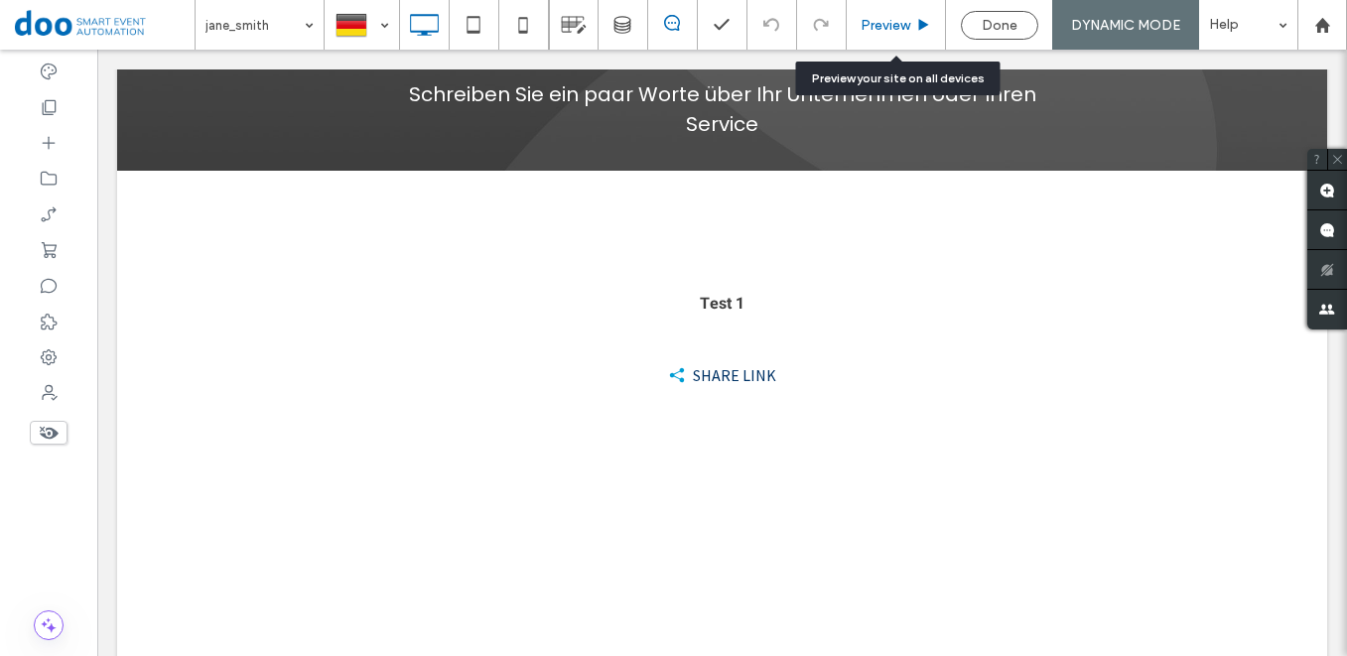
click at [905, 23] on span "Preview" at bounding box center [886, 25] width 50 height 17
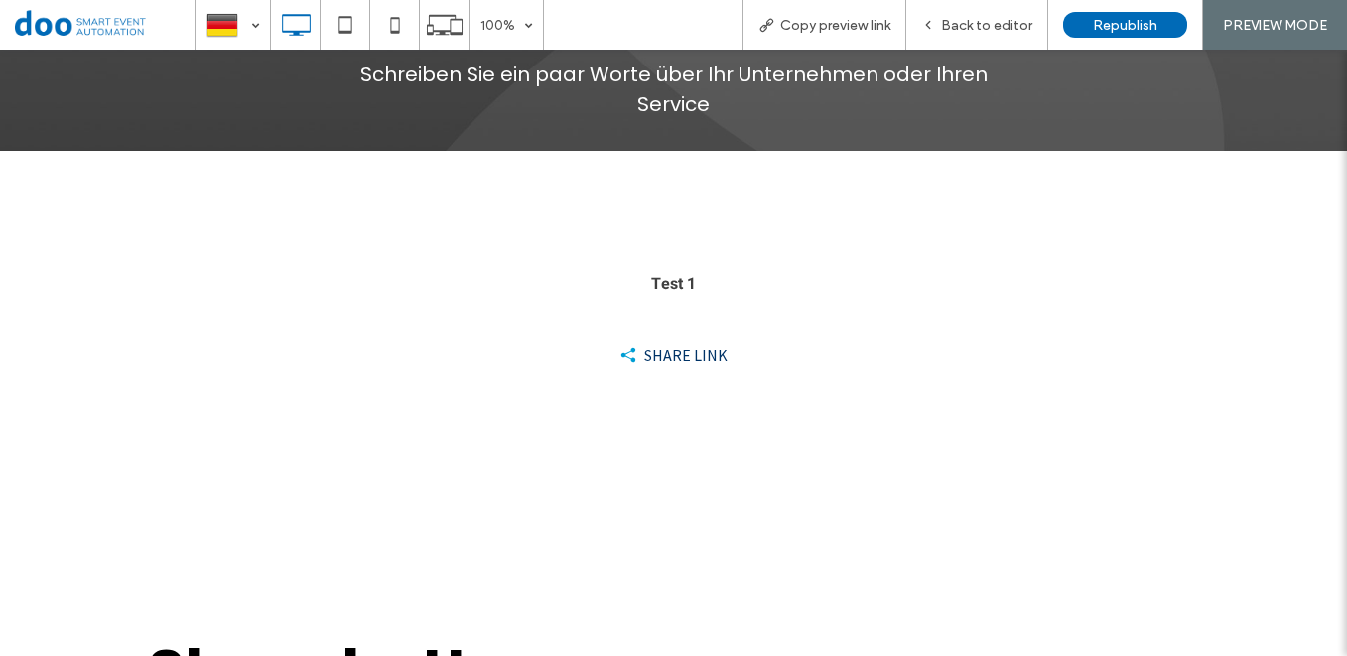
click at [664, 352] on button "SHARE LINK" at bounding box center [674, 356] width 139 height 40
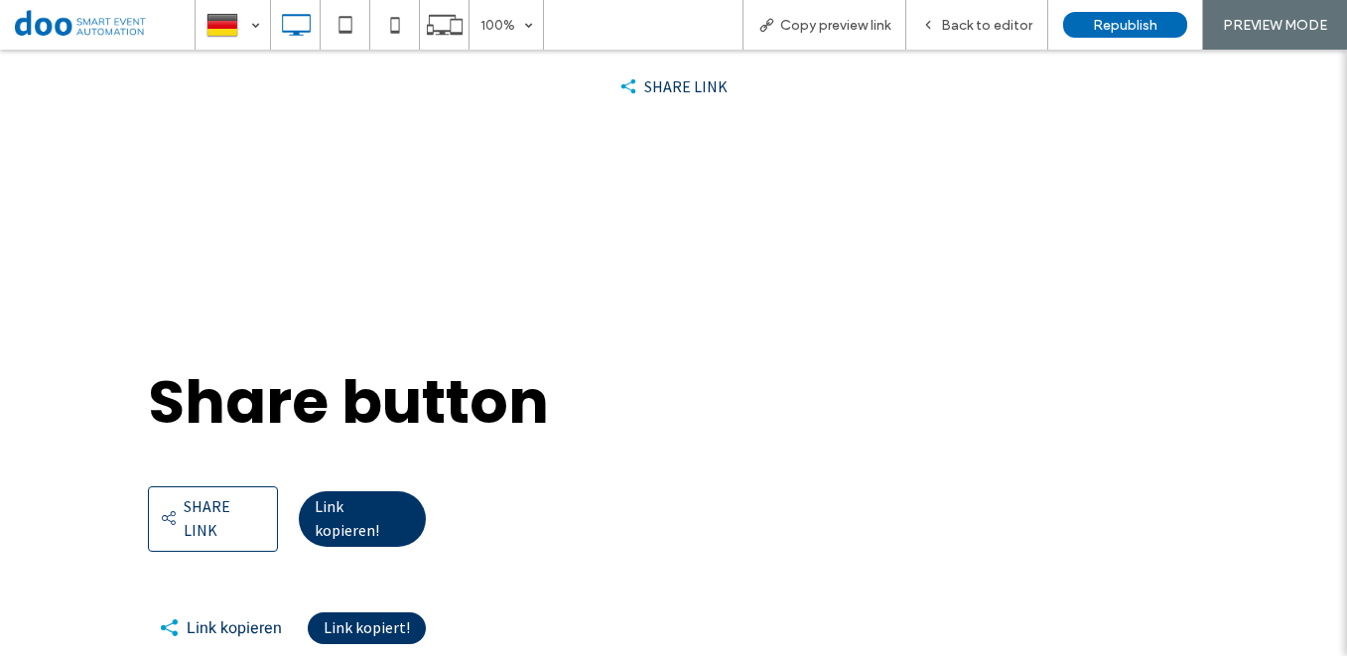
scroll to position [543, 0]
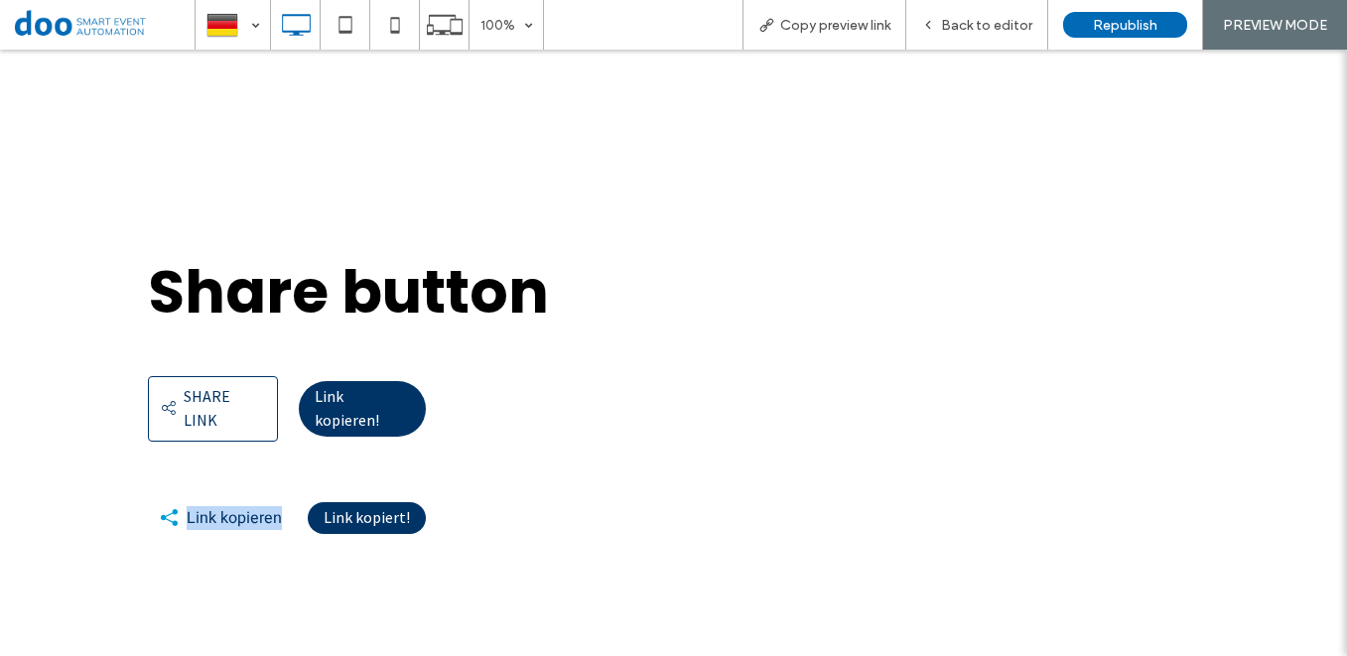
drag, startPoint x: 281, startPoint y: 496, endPoint x: 180, endPoint y: 496, distance: 101.3
click at [180, 498] on div "Link kopieren" at bounding box center [223, 518] width 150 height 40
copy span "Link kopieren"
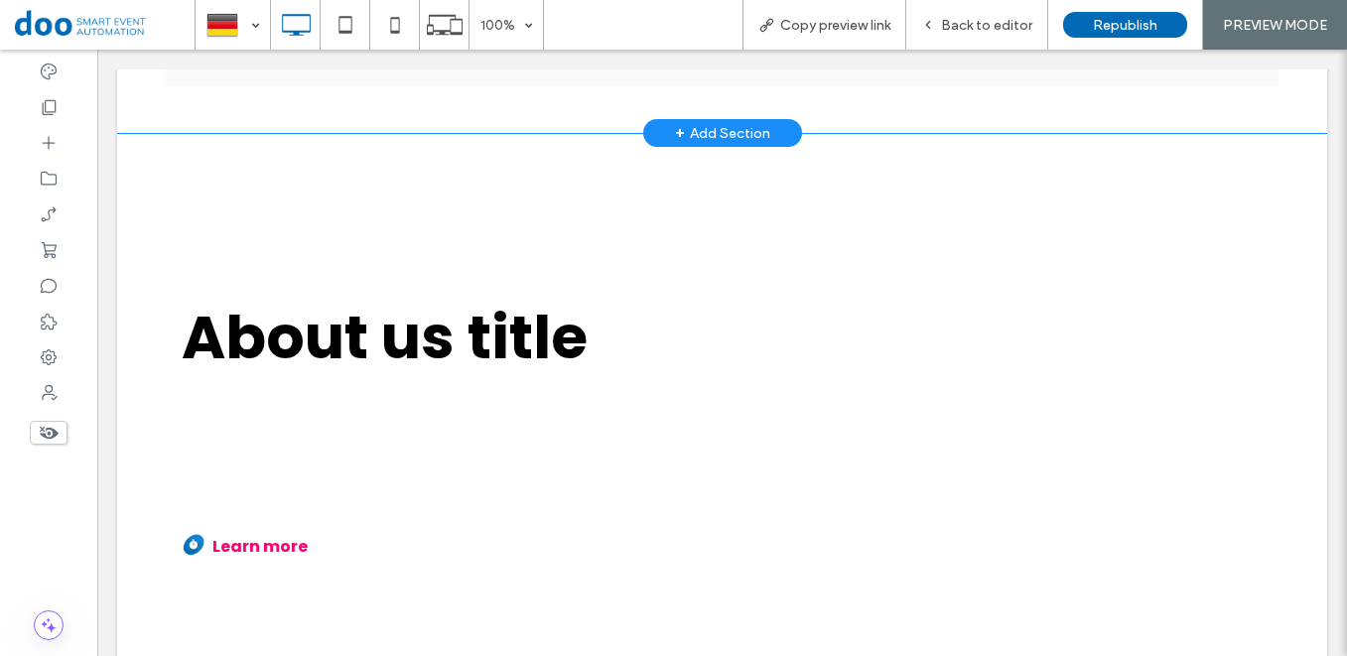
scroll to position [1858, 0]
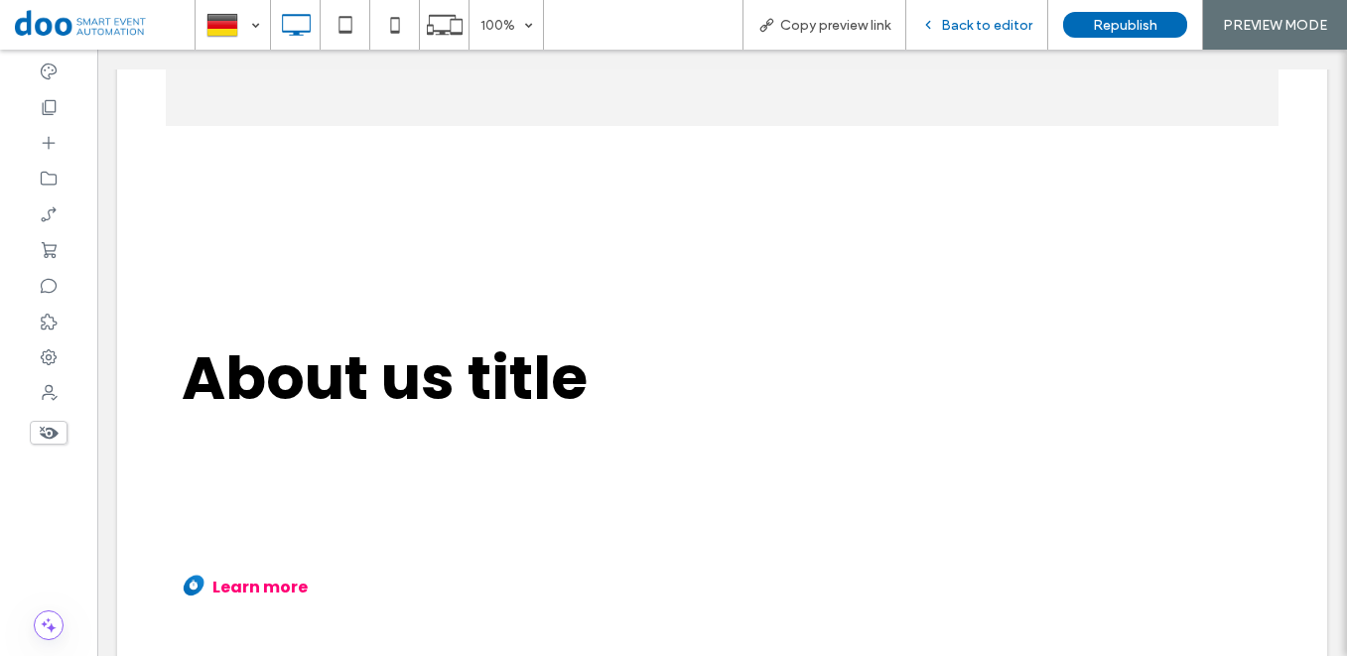
click at [982, 14] on div "Back to editor" at bounding box center [978, 25] width 142 height 50
click at [967, 31] on span "Back to editor" at bounding box center [986, 25] width 91 height 17
